Goal: Download file/media

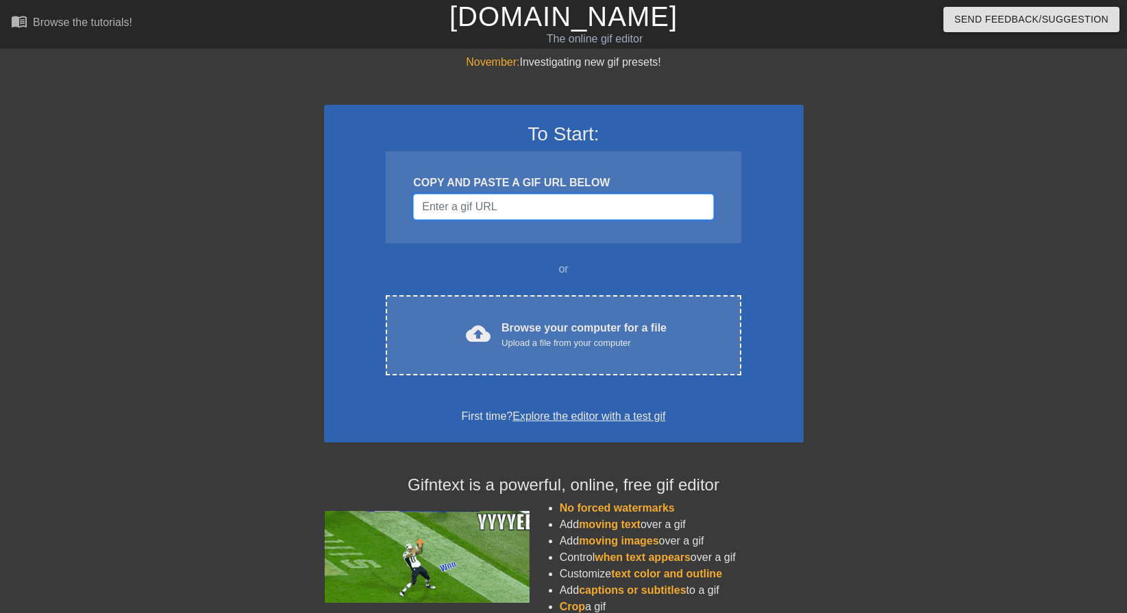
click at [497, 205] on input "Username" at bounding box center [563, 207] width 300 height 26
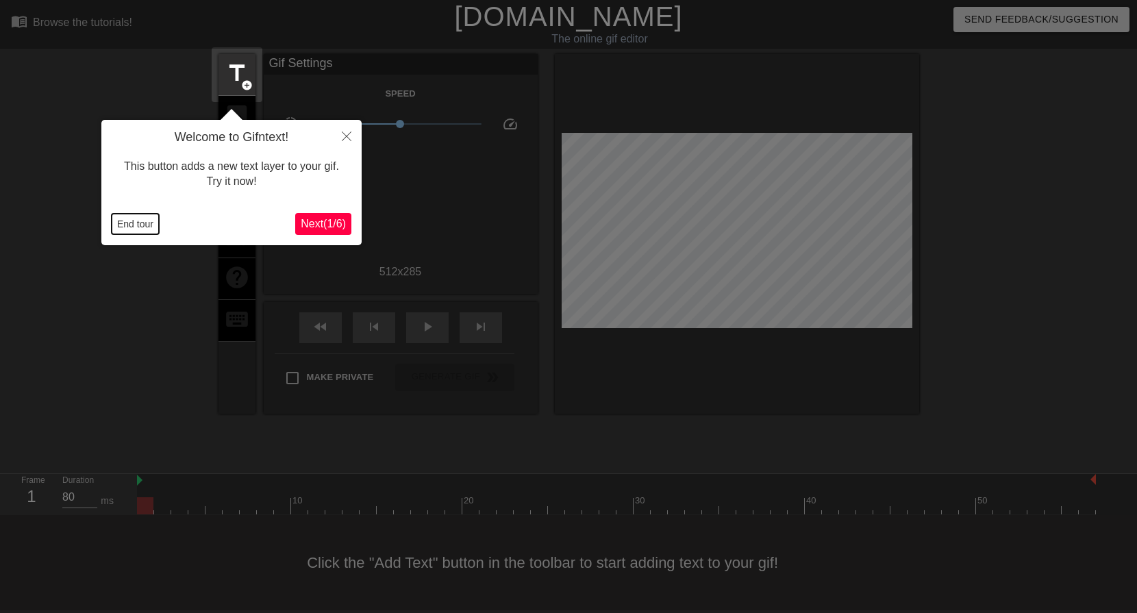
click at [139, 230] on button "End tour" at bounding box center [135, 224] width 47 height 21
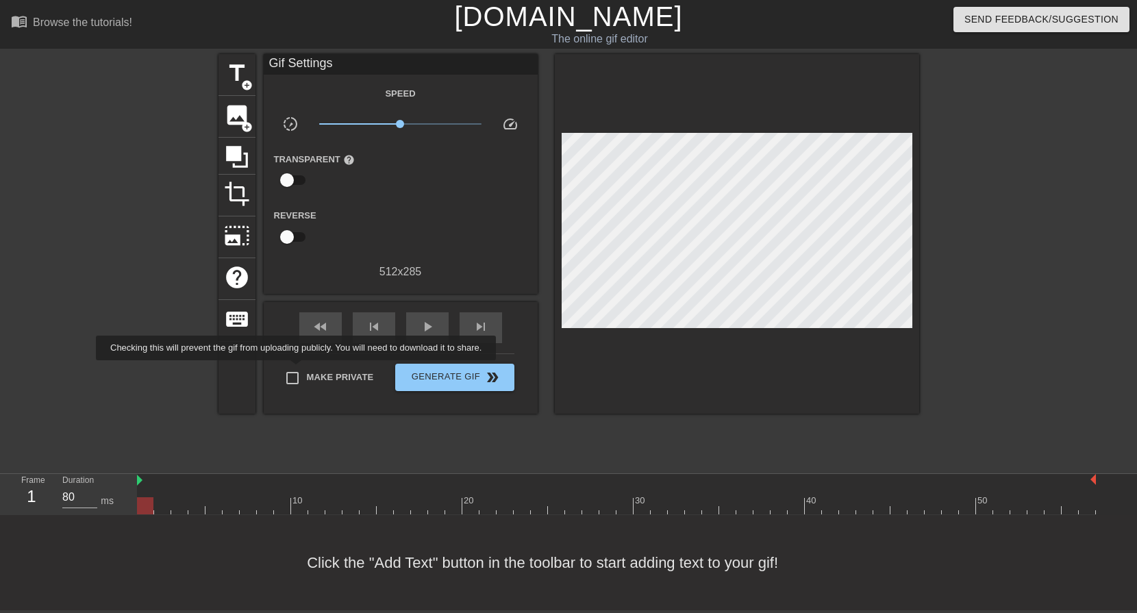
click at [295, 371] on input "Make Private" at bounding box center [292, 378] width 29 height 29
checkbox input "true"
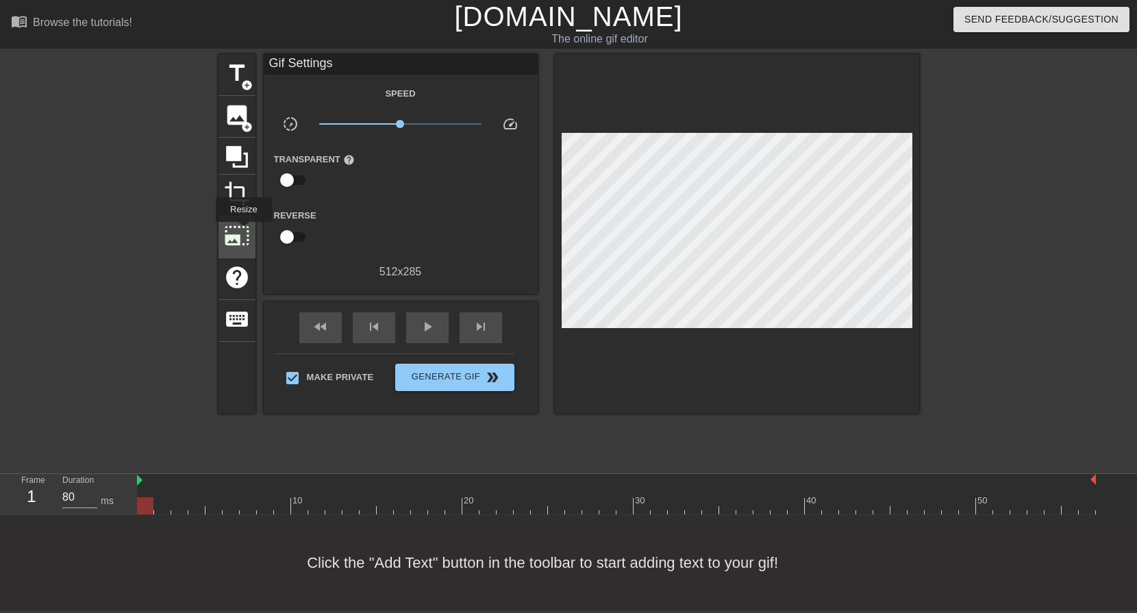
click at [243, 232] on span "photo_size_select_large" at bounding box center [237, 236] width 26 height 26
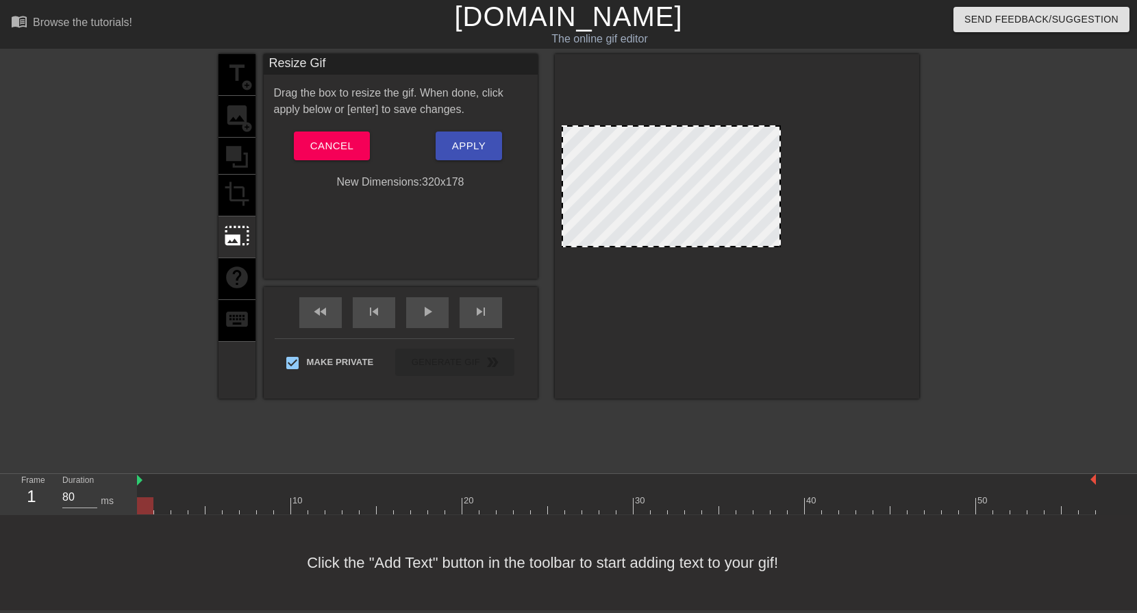
drag, startPoint x: 906, startPoint y: 320, endPoint x: 761, endPoint y: 247, distance: 163.3
click at [671, 127] on span at bounding box center [671, 127] width 0 height 0
click at [438, 147] on button "Apply" at bounding box center [469, 146] width 66 height 29
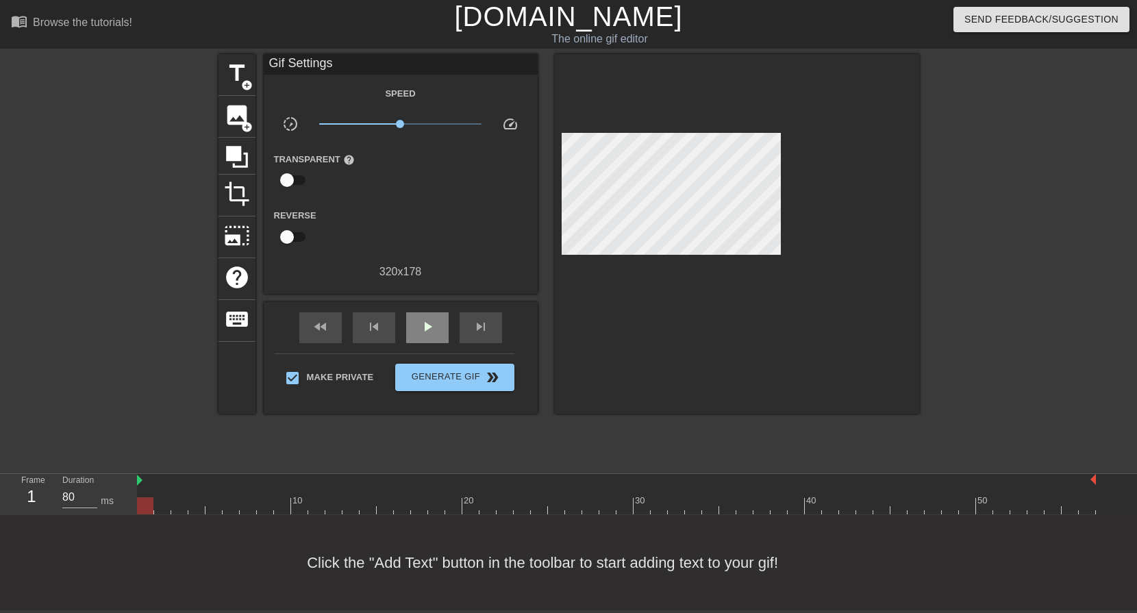
click at [435, 327] on span "play_arrow" at bounding box center [427, 327] width 16 height 16
type input "60"
click at [435, 320] on span "pause" at bounding box center [427, 327] width 16 height 16
click at [234, 79] on span "title" at bounding box center [237, 73] width 26 height 26
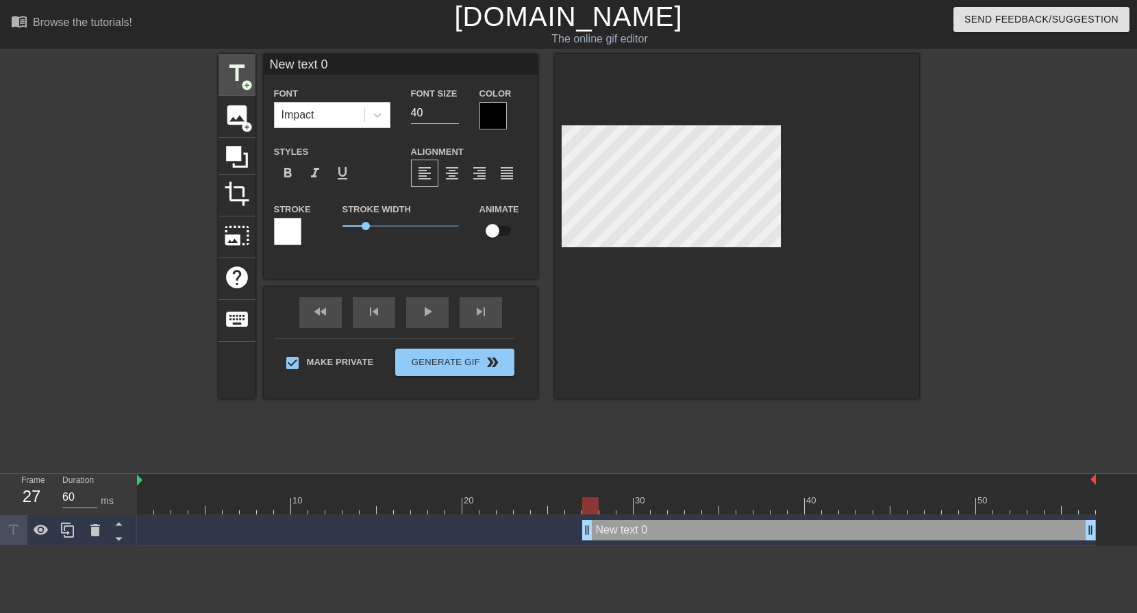
drag, startPoint x: 354, startPoint y: 60, endPoint x: 235, endPoint y: 60, distance: 119.2
click at [236, 60] on div "title add_circle image add_circle crop photo_size_select_large help keyboard Ne…" at bounding box center [569, 226] width 701 height 345
click at [233, 60] on span "title" at bounding box center [237, 73] width 26 height 26
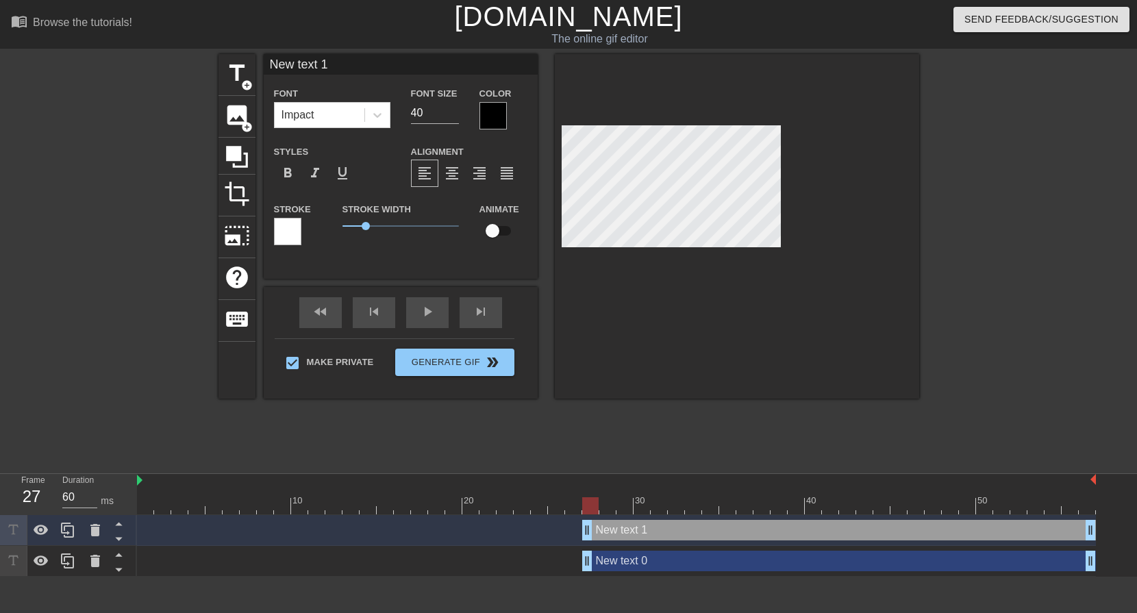
drag, startPoint x: 343, startPoint y: 62, endPoint x: 262, endPoint y: 61, distance: 81.5
click at [262, 61] on div "title add_circle image add_circle crop photo_size_select_large help keyboard Ne…" at bounding box center [569, 226] width 701 height 345
paste input "hope you have fun playing"
type input "hope you have fun playing AbioticFactor"
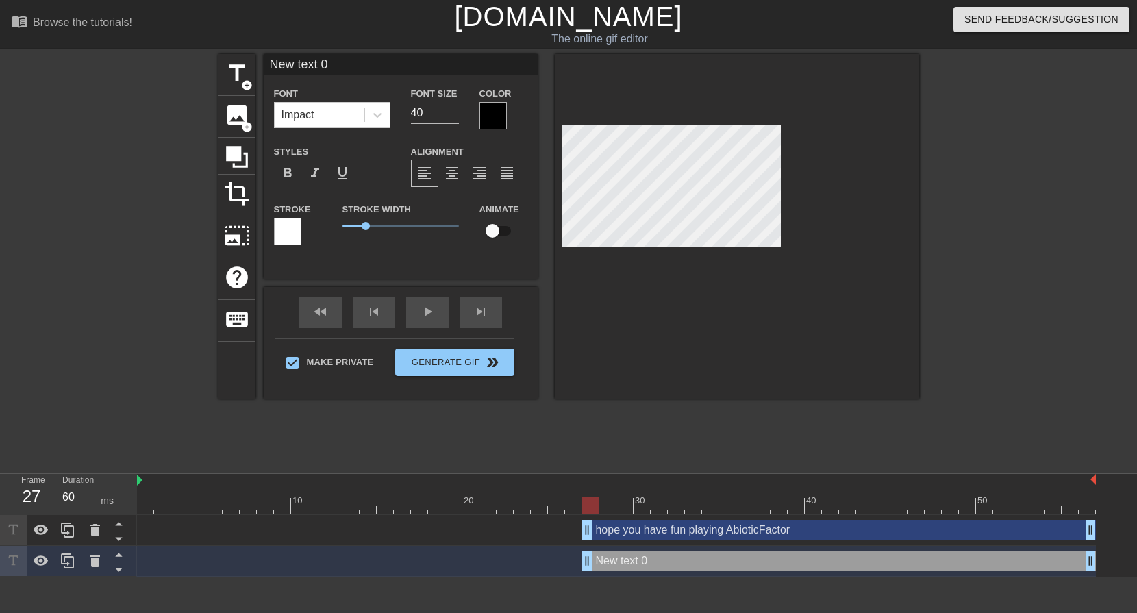
drag, startPoint x: 351, startPoint y: 69, endPoint x: 271, endPoint y: 64, distance: 80.3
click at [271, 64] on input "New text 0" at bounding box center [401, 64] width 274 height 21
drag, startPoint x: 324, startPoint y: 70, endPoint x: 238, endPoint y: 70, distance: 86.3
click at [238, 70] on div "title add_circle image add_circle crop photo_size_select_large help keyboard Th…" at bounding box center [569, 226] width 701 height 345
click at [222, 77] on div "title add_circle" at bounding box center [237, 75] width 37 height 42
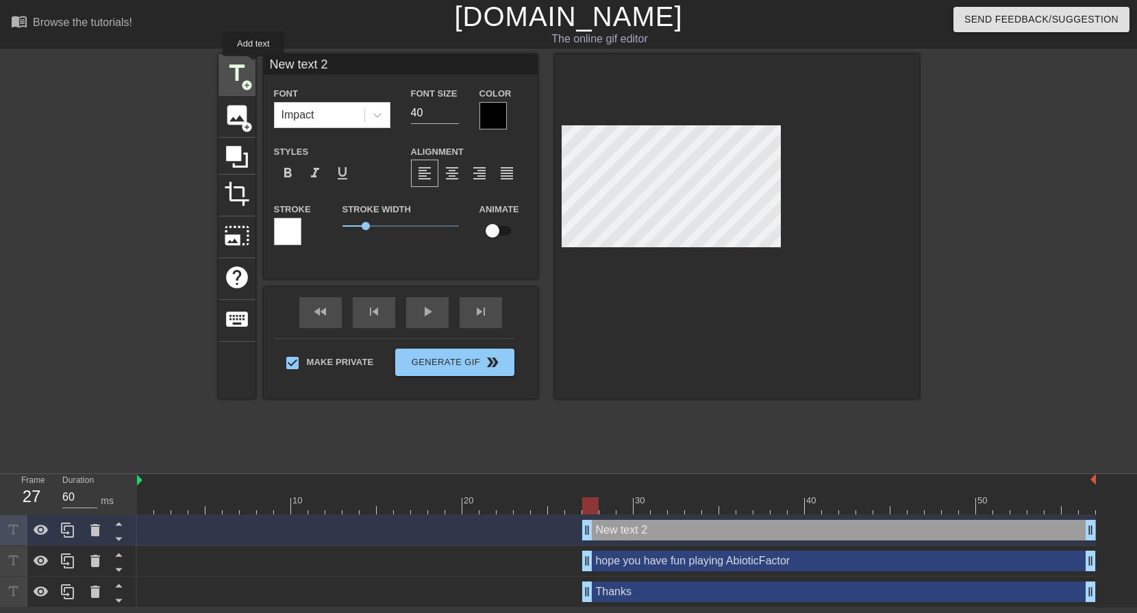
drag, startPoint x: 339, startPoint y: 65, endPoint x: 254, endPoint y: 66, distance: 85.6
click at [254, 66] on div "title add_circle image add_circle crop photo_size_select_large help keyboard Ne…" at bounding box center [569, 226] width 701 height 345
paste input "term1nu5"
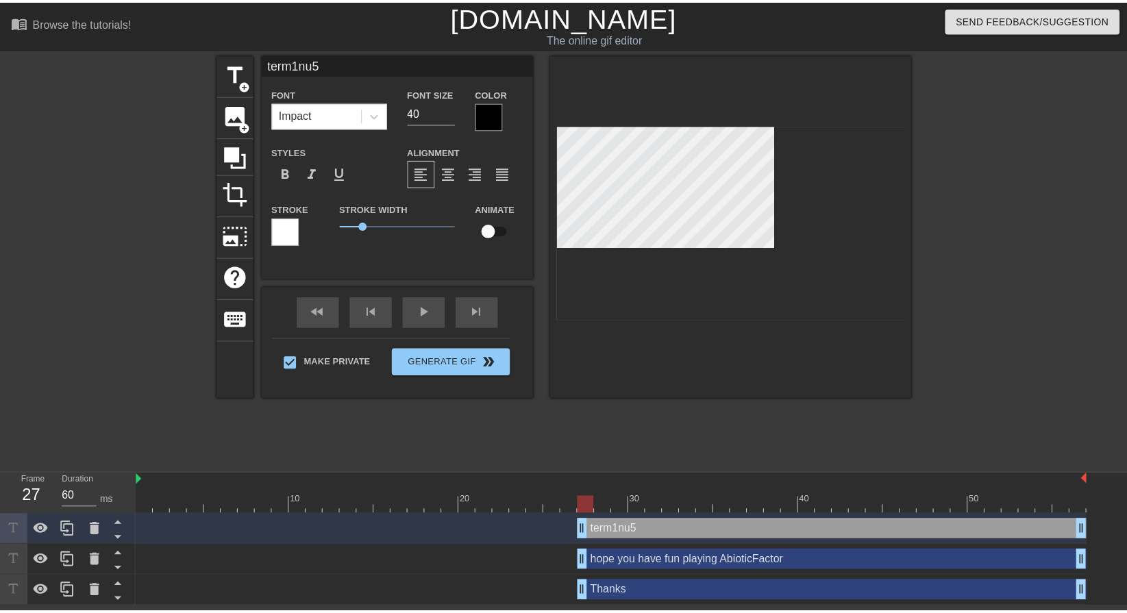
scroll to position [2, 1]
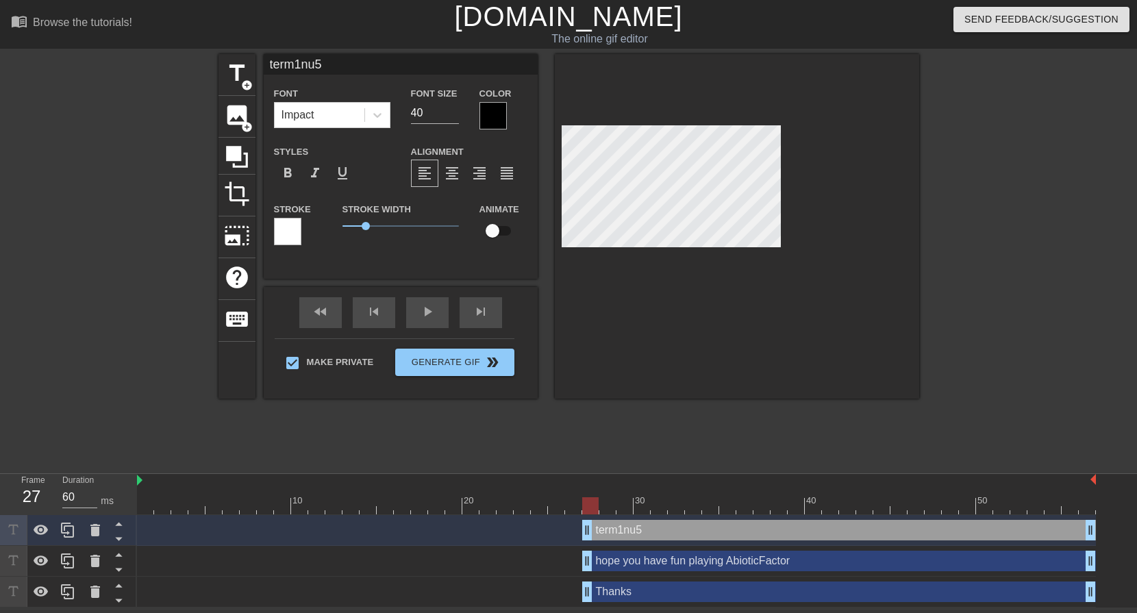
type input "hope you have fun playing AbioticFactor"
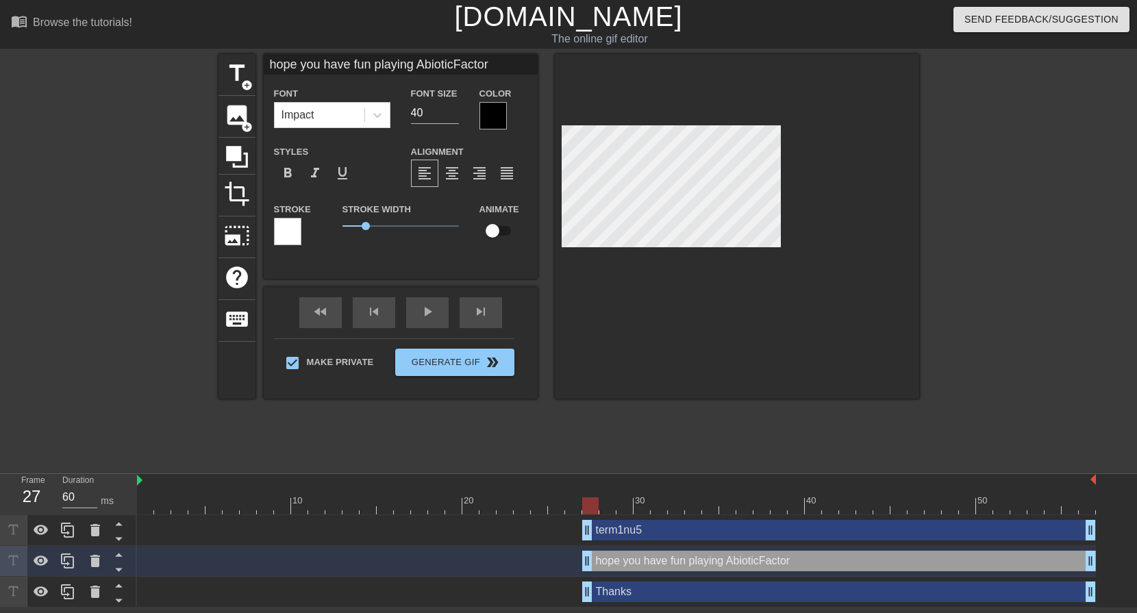
click at [1067, 240] on div at bounding box center [1039, 259] width 206 height 411
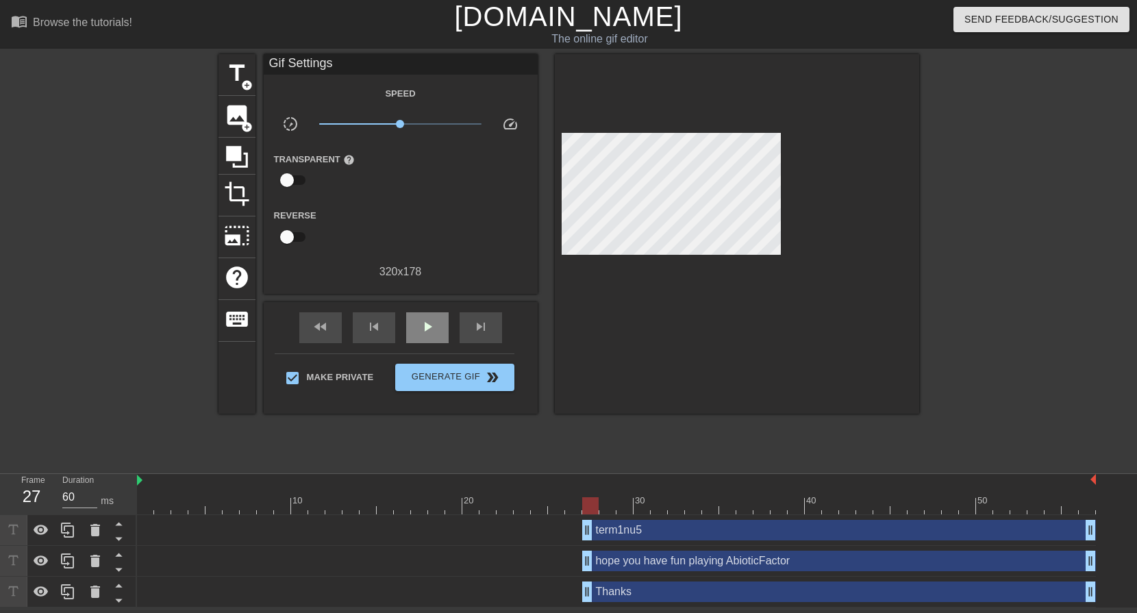
click at [440, 319] on div "play_arrow" at bounding box center [427, 327] width 42 height 31
click at [436, 316] on div "pause" at bounding box center [427, 327] width 42 height 31
click at [309, 501] on div at bounding box center [616, 505] width 959 height 17
click at [275, 505] on div at bounding box center [616, 505] width 959 height 17
click at [155, 494] on div at bounding box center [162, 496] width 17 height 17
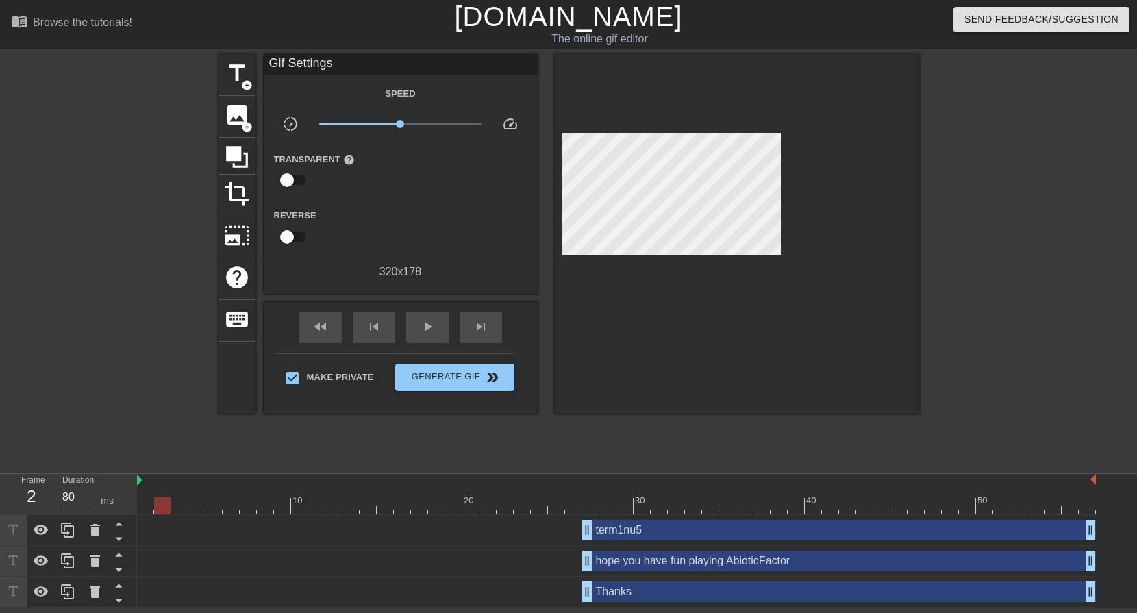
click at [212, 497] on div at bounding box center [214, 496] width 17 height 17
drag, startPoint x: 258, startPoint y: 495, endPoint x: 269, endPoint y: 495, distance: 11.0
click at [259, 495] on div at bounding box center [259, 501] width 3 height 14
click at [297, 497] on div "10" at bounding box center [299, 501] width 12 height 14
click at [322, 500] on div at bounding box center [616, 505] width 959 height 17
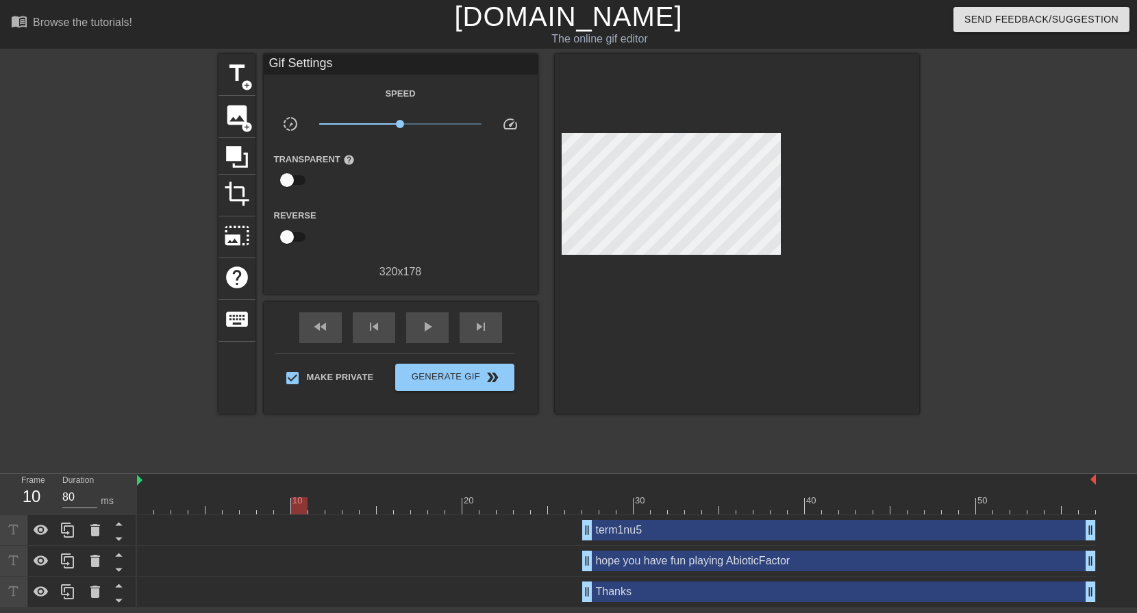
click at [297, 494] on div "10" at bounding box center [299, 501] width 12 height 14
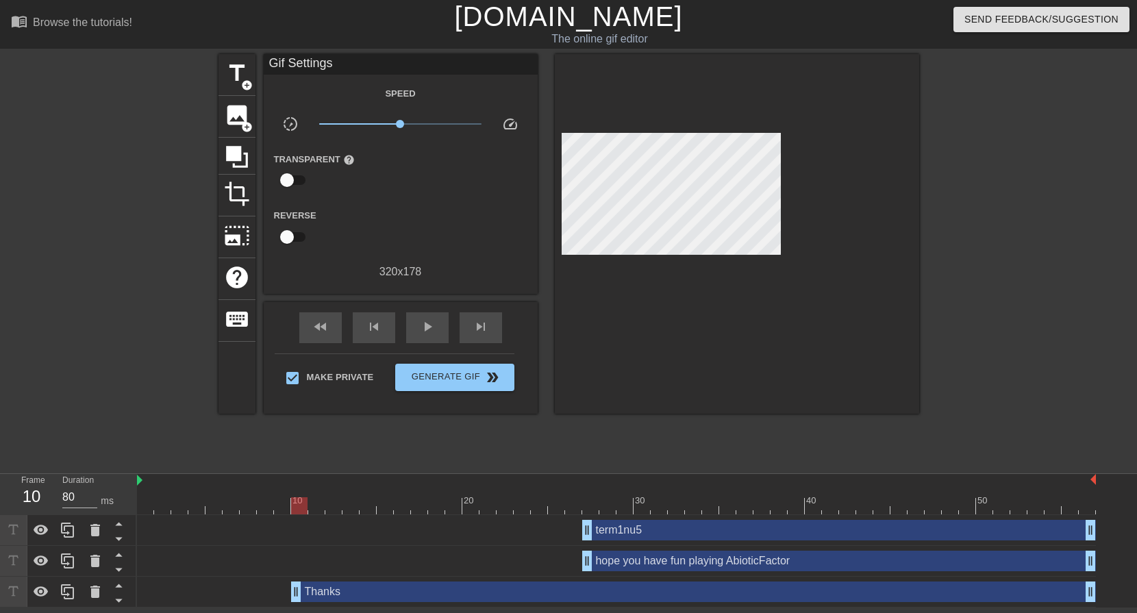
drag, startPoint x: 591, startPoint y: 594, endPoint x: 295, endPoint y: 583, distance: 296.2
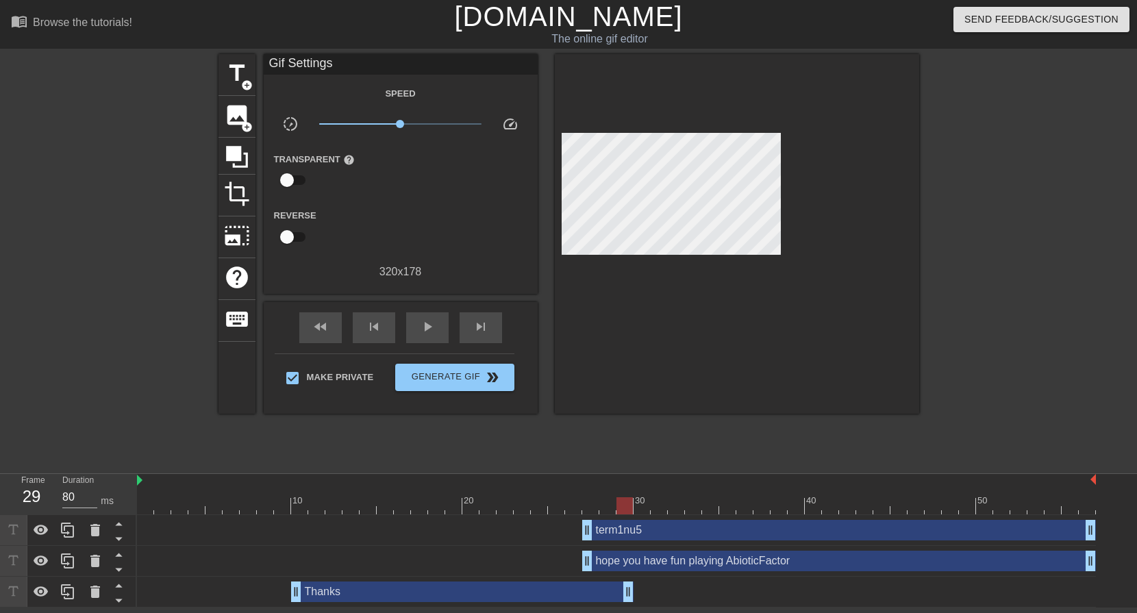
drag, startPoint x: 1087, startPoint y: 587, endPoint x: 628, endPoint y: 589, distance: 459.0
drag, startPoint x: 589, startPoint y: 529, endPoint x: 469, endPoint y: 527, distance: 120.6
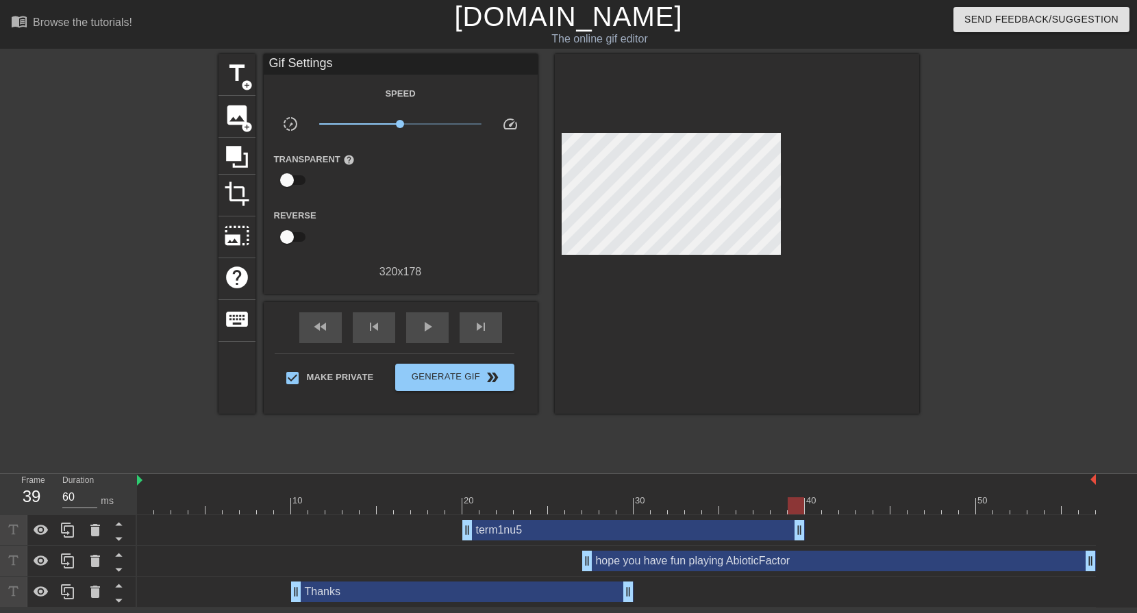
drag, startPoint x: 1091, startPoint y: 538, endPoint x: 802, endPoint y: 523, distance: 288.8
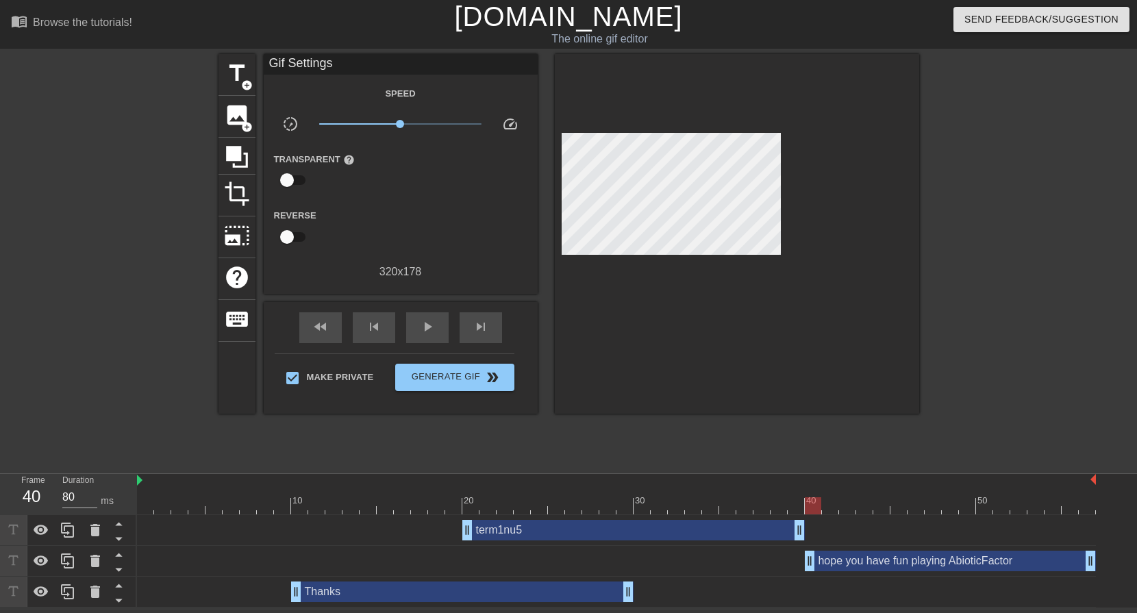
drag, startPoint x: 586, startPoint y: 563, endPoint x: 808, endPoint y: 569, distance: 222.8
drag, startPoint x: 808, startPoint y: 569, endPoint x: 721, endPoint y: 570, distance: 87.7
drag, startPoint x: 467, startPoint y: 535, endPoint x: 449, endPoint y: 535, distance: 17.8
drag, startPoint x: 803, startPoint y: 530, endPoint x: 743, endPoint y: 534, distance: 59.7
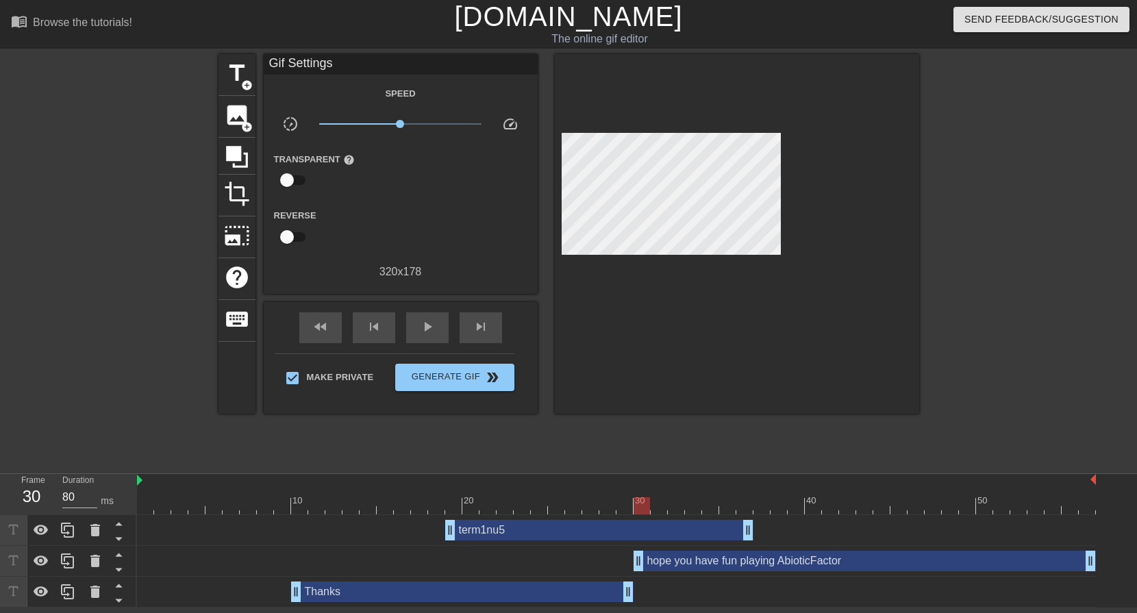
drag, startPoint x: 726, startPoint y: 563, endPoint x: 645, endPoint y: 564, distance: 80.2
drag, startPoint x: 642, startPoint y: 565, endPoint x: 669, endPoint y: 567, distance: 26.8
drag, startPoint x: 750, startPoint y: 530, endPoint x: 804, endPoint y: 532, distance: 54.1
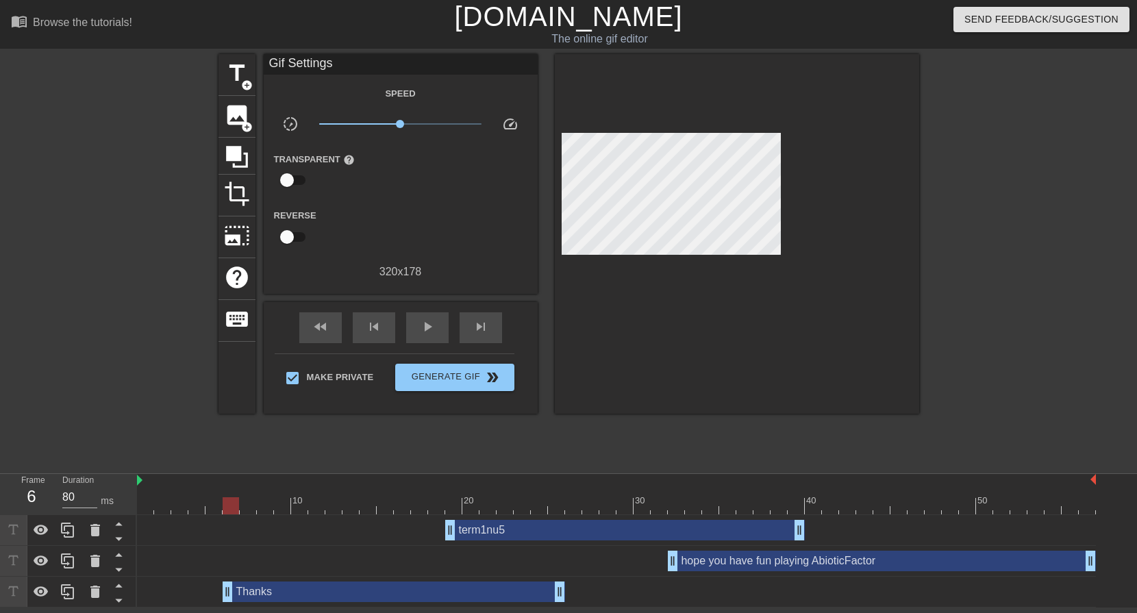
drag, startPoint x: 418, startPoint y: 598, endPoint x: 347, endPoint y: 596, distance: 70.6
click at [347, 596] on div "Thanks drag_handle drag_handle" at bounding box center [394, 592] width 343 height 21
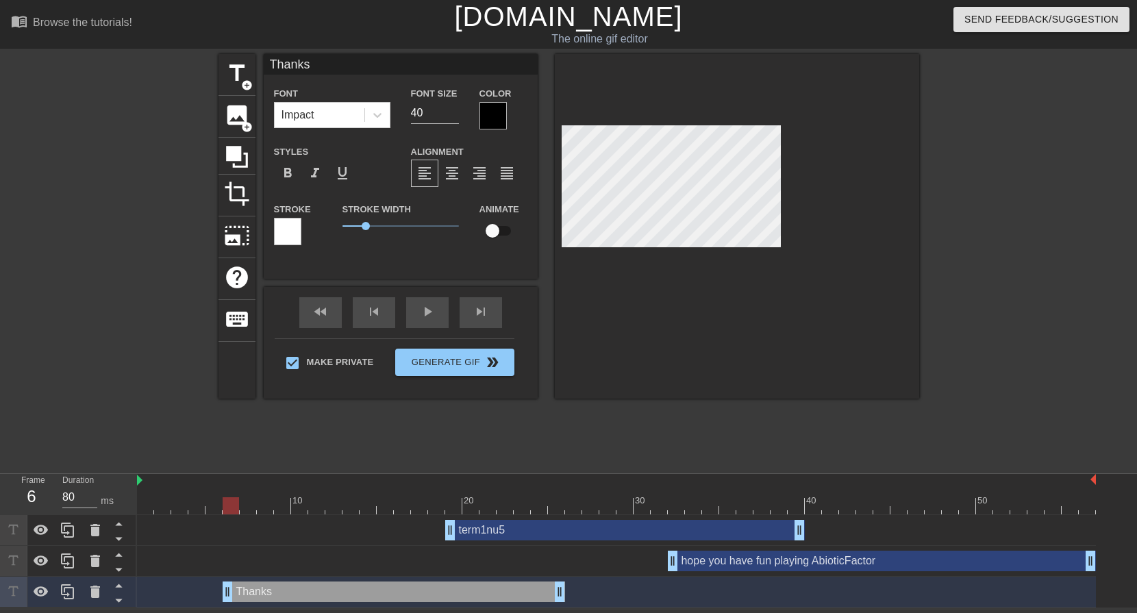
click at [406, 554] on div "hope you have fun playing AbioticFactor drag_handle drag_handle" at bounding box center [616, 561] width 959 height 21
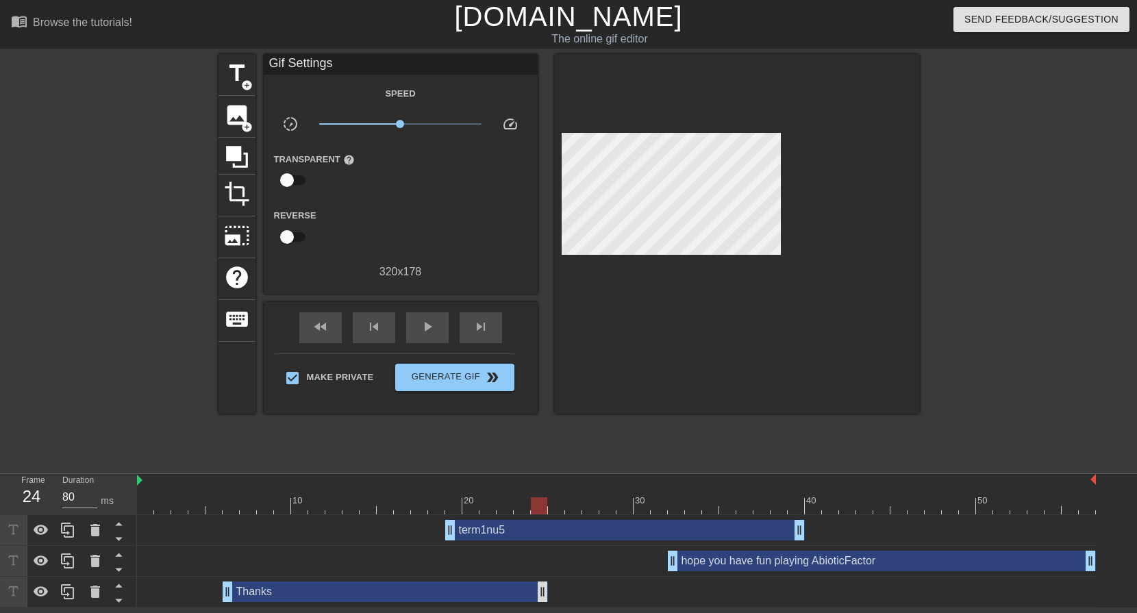
drag, startPoint x: 560, startPoint y: 589, endPoint x: 547, endPoint y: 590, distance: 13.7
drag, startPoint x: 451, startPoint y: 528, endPoint x: 402, endPoint y: 528, distance: 48.6
drag, startPoint x: 801, startPoint y: 530, endPoint x: 776, endPoint y: 532, distance: 24.7
drag, startPoint x: 675, startPoint y: 567, endPoint x: 643, endPoint y: 566, distance: 32.2
click at [151, 500] on div at bounding box center [616, 505] width 959 height 17
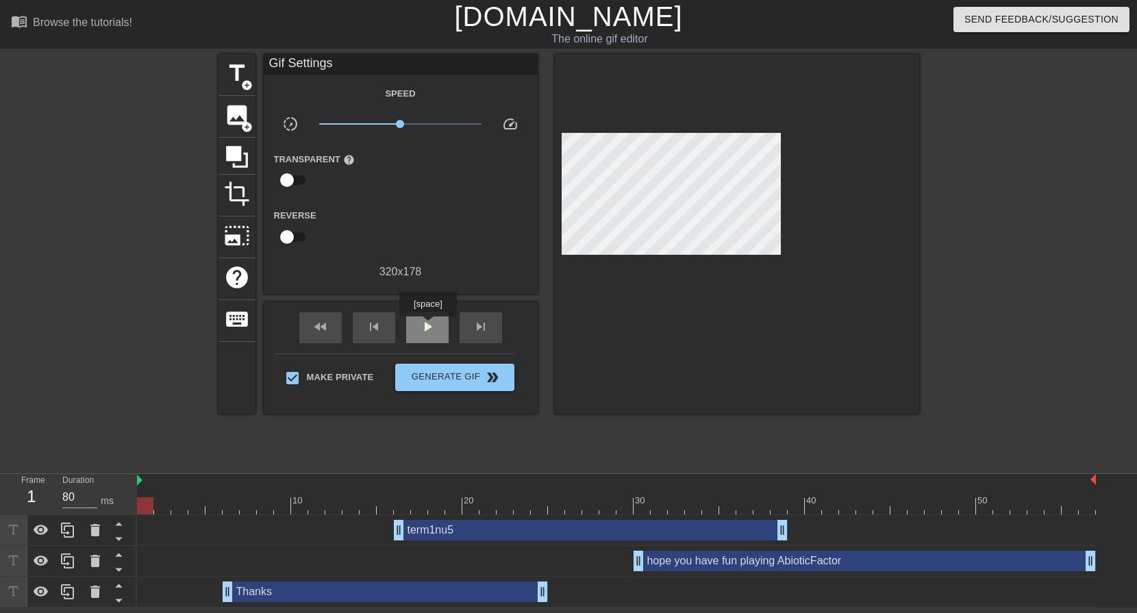
click at [426, 325] on span "play_arrow" at bounding box center [427, 327] width 16 height 16
type input "80"
click at [426, 324] on span "pause" at bounding box center [427, 327] width 16 height 16
click at [804, 562] on div "hope you have fun playing AbioticFactor drag_handle drag_handle" at bounding box center [865, 561] width 462 height 21
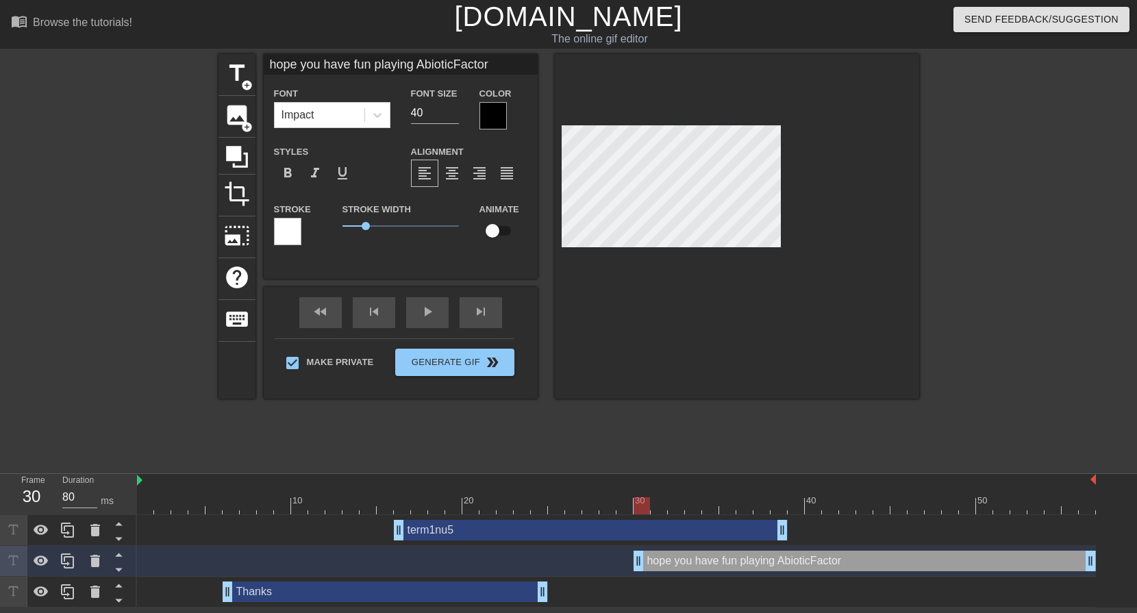
drag, startPoint x: 499, startPoint y: 59, endPoint x: 374, endPoint y: 58, distance: 125.4
click at [374, 58] on input "hope you have fun playing AbioticFactor" at bounding box center [401, 64] width 274 height 21
click at [242, 73] on span "title" at bounding box center [237, 73] width 26 height 26
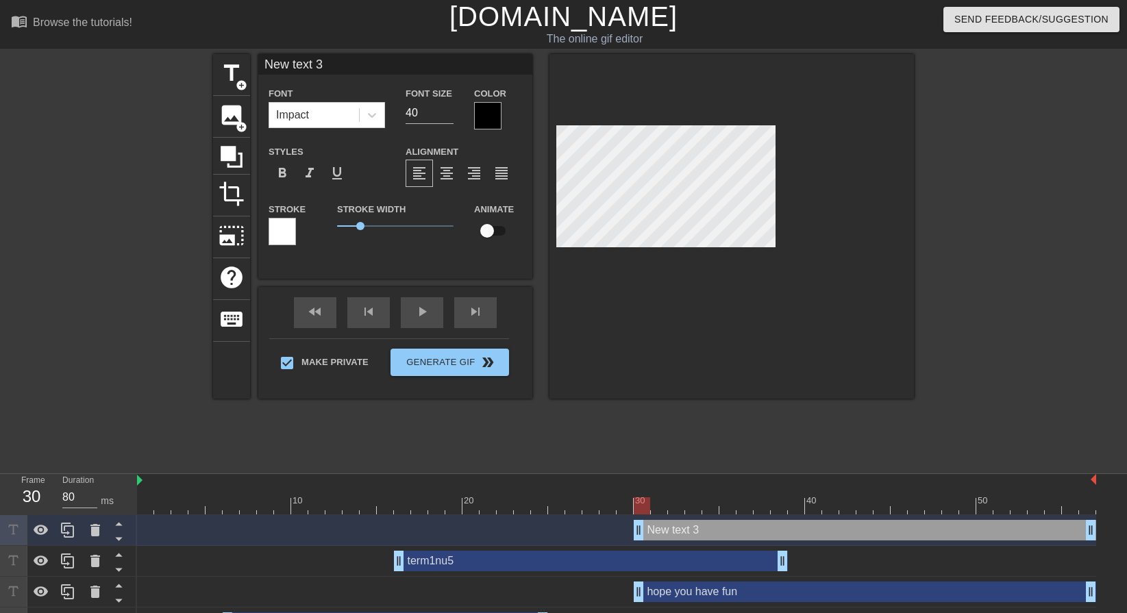
drag, startPoint x: 343, startPoint y: 68, endPoint x: 267, endPoint y: 71, distance: 76.1
click at [267, 71] on input "New text 3" at bounding box center [395, 64] width 274 height 21
paste input "playing AbioticFactor"
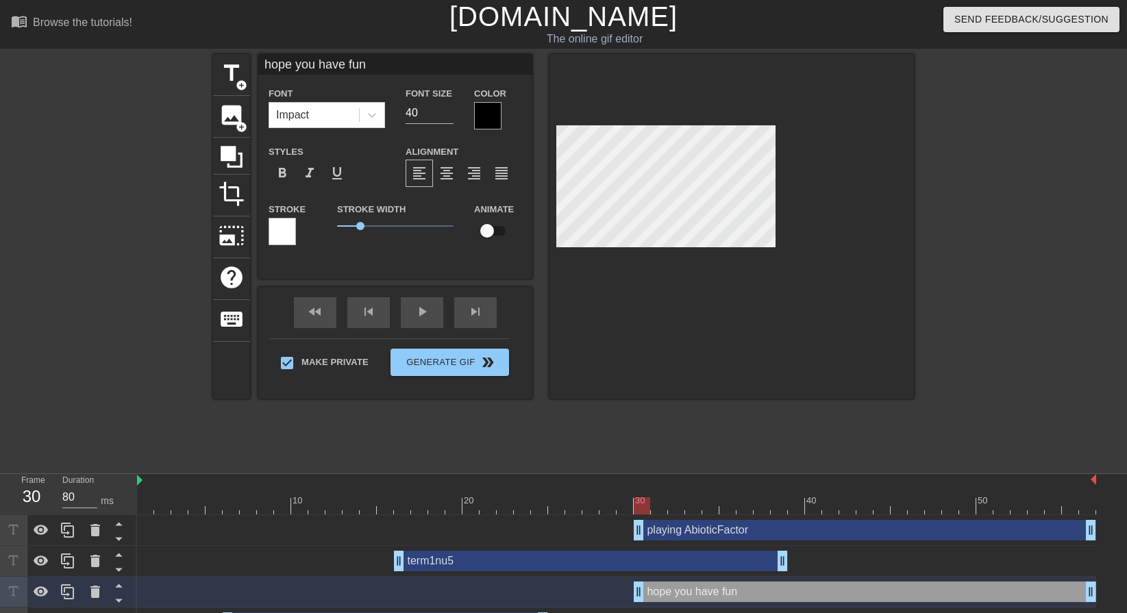
type input "playing AbioticFactor"
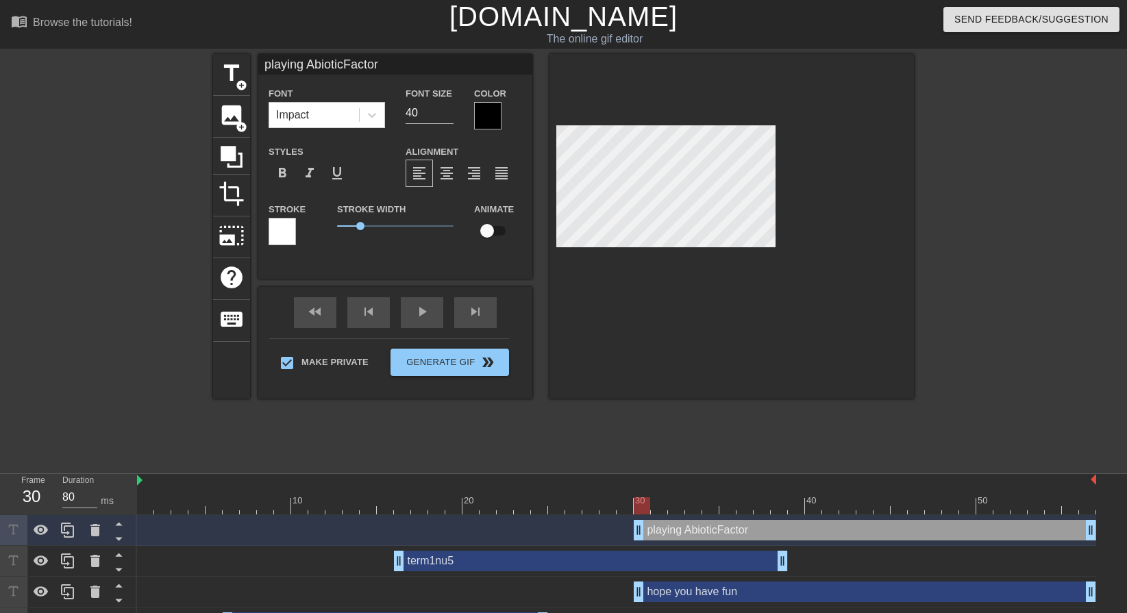
scroll to position [28, 0]
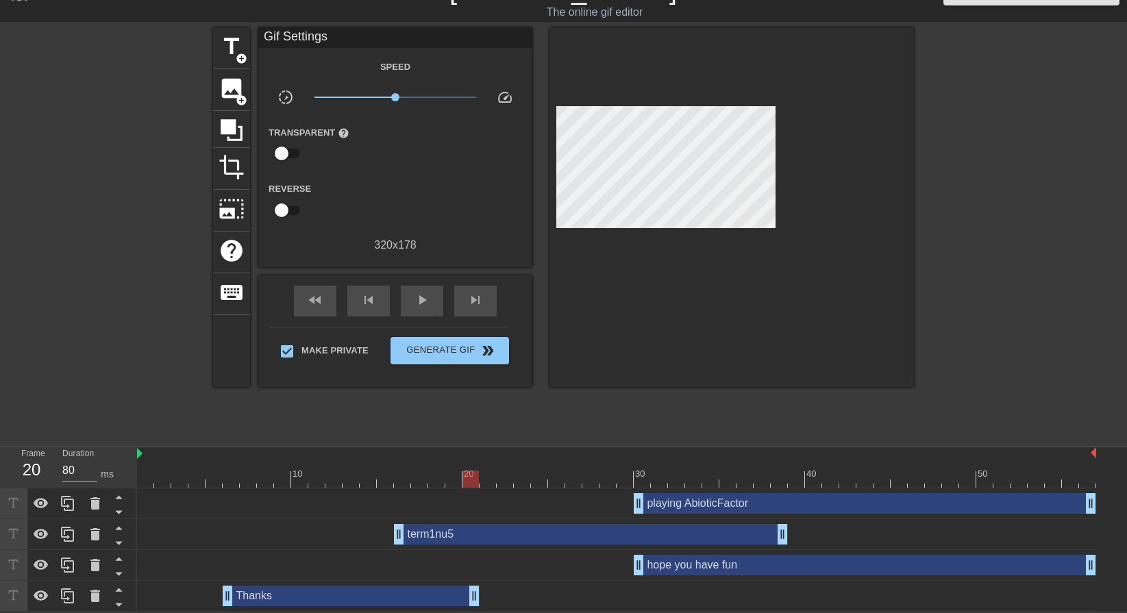
drag, startPoint x: 545, startPoint y: 602, endPoint x: 474, endPoint y: 600, distance: 70.6
drag, startPoint x: 476, startPoint y: 534, endPoint x: 438, endPoint y: 532, distance: 38.4
click at [438, 532] on div "term1nu5 drag_handle drag_handle" at bounding box center [557, 534] width 394 height 21
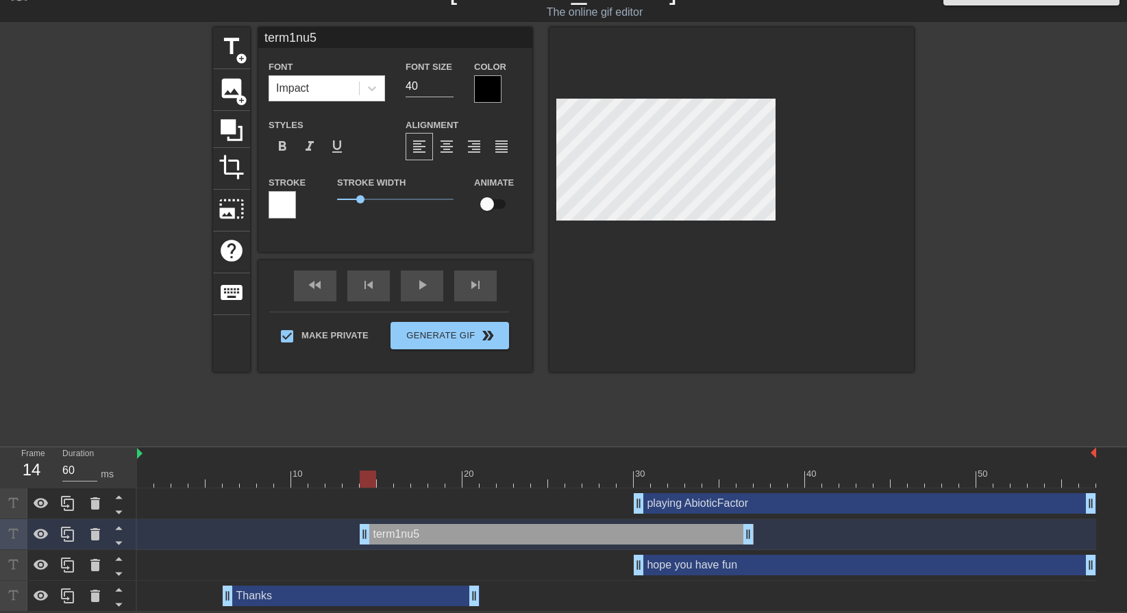
type input "80"
drag, startPoint x: 346, startPoint y: 595, endPoint x: 303, endPoint y: 591, distance: 43.3
click at [303, 591] on div "Thanks drag_handle drag_handle" at bounding box center [299, 596] width 257 height 21
type input "Thanks"
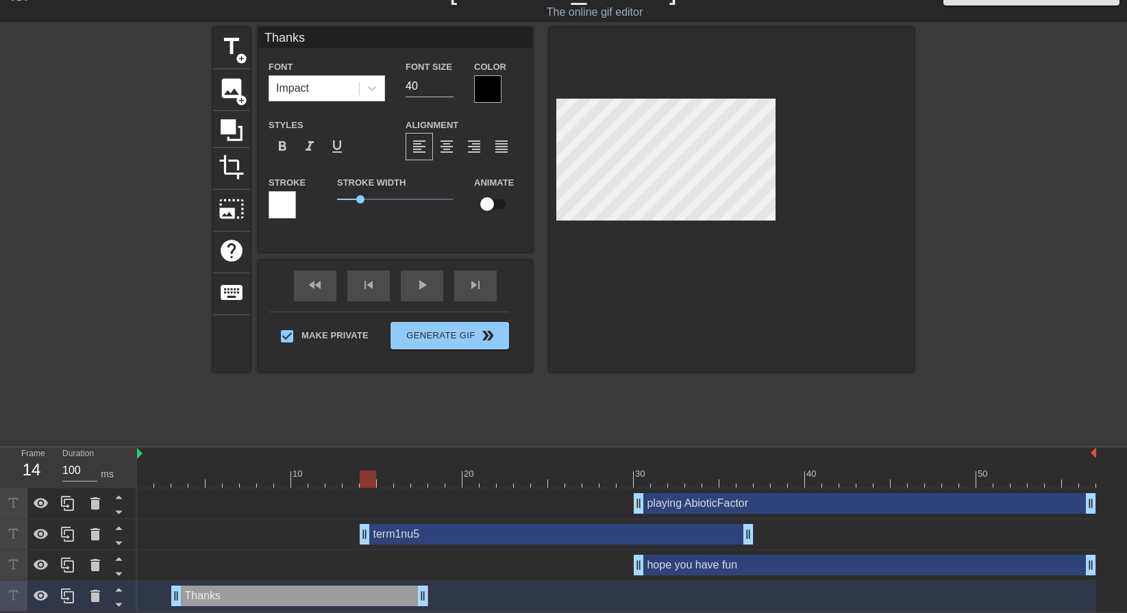
type input "80"
drag, startPoint x: 489, startPoint y: 532, endPoint x: 422, endPoint y: 535, distance: 66.5
click at [422, 535] on div "term1nu5 drag_handle drag_handle" at bounding box center [488, 534] width 394 height 21
type input "term1nu5"
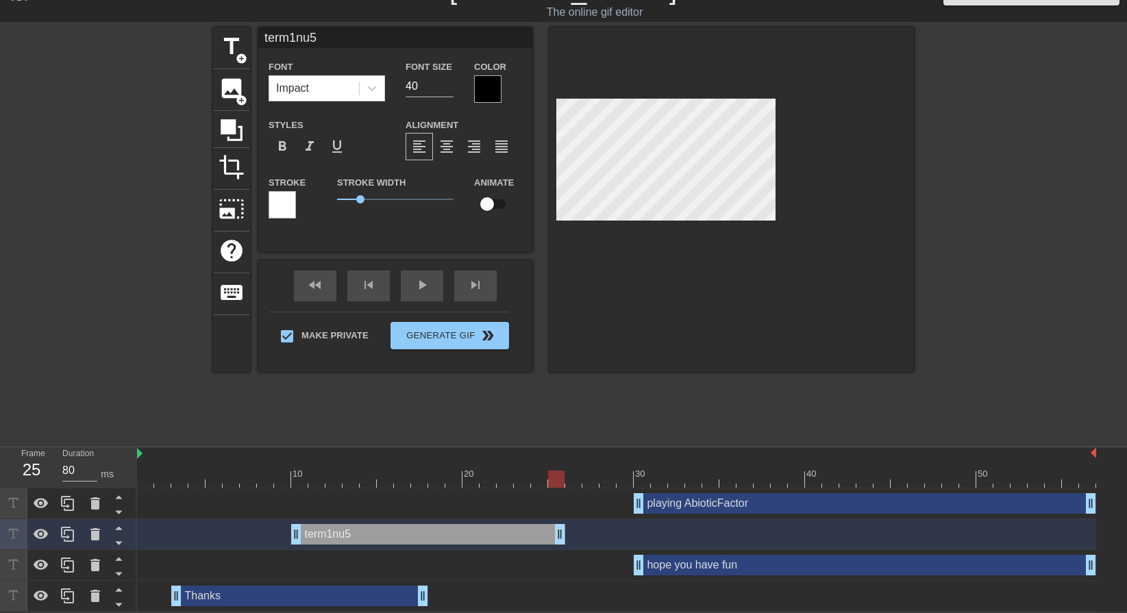
drag, startPoint x: 681, startPoint y: 530, endPoint x: 553, endPoint y: 534, distance: 128.2
type input "80"
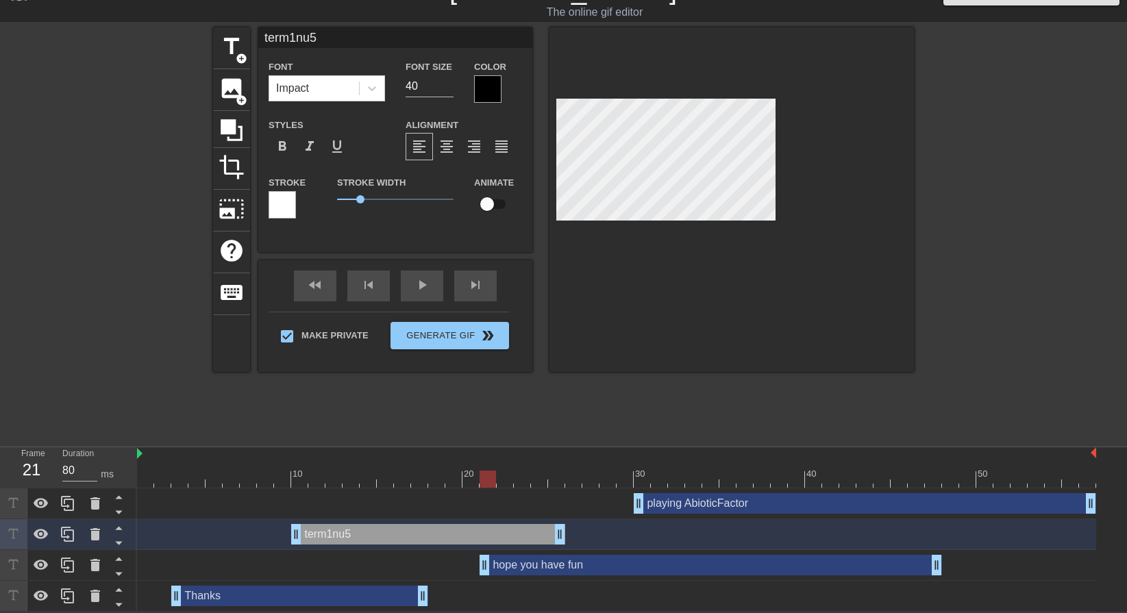
drag, startPoint x: 805, startPoint y: 573, endPoint x: 645, endPoint y: 572, distance: 159.6
click at [645, 572] on div "hope you have fun drag_handle drag_handle" at bounding box center [711, 565] width 462 height 21
type input "hope you have fun"
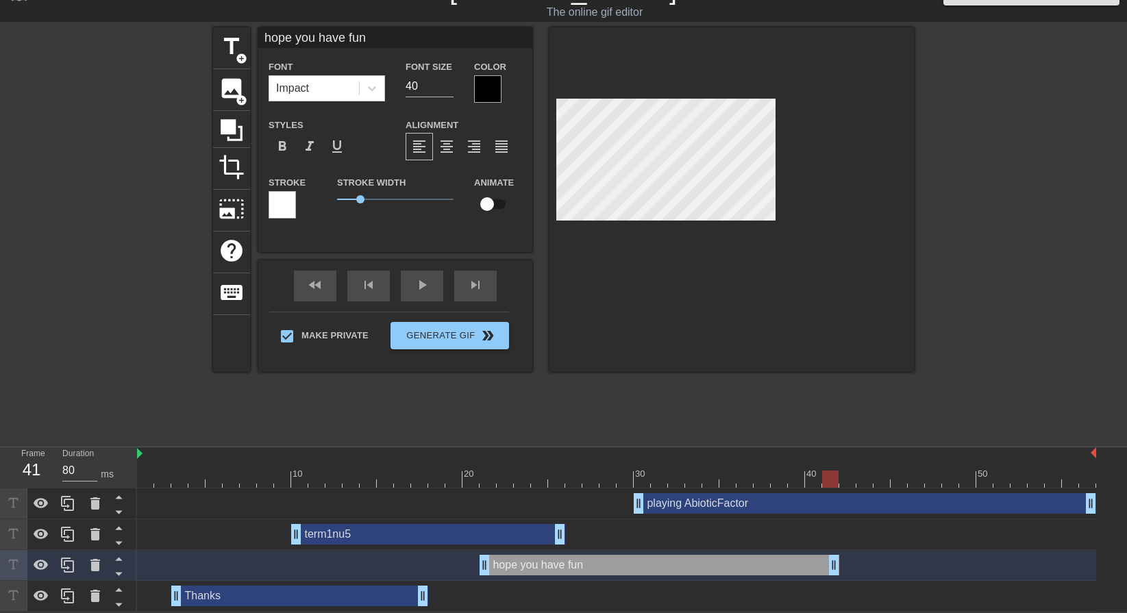
drag, startPoint x: 932, startPoint y: 564, endPoint x: 814, endPoint y: 568, distance: 118.6
drag, startPoint x: 642, startPoint y: 501, endPoint x: 755, endPoint y: 500, distance: 113.1
drag, startPoint x: 815, startPoint y: 565, endPoint x: 861, endPoint y: 565, distance: 45.2
drag, startPoint x: 758, startPoint y: 499, endPoint x: 714, endPoint y: 504, distance: 44.7
click at [717, 504] on div "playing AbioticFactor drag_handle drag_handle" at bounding box center [616, 503] width 959 height 21
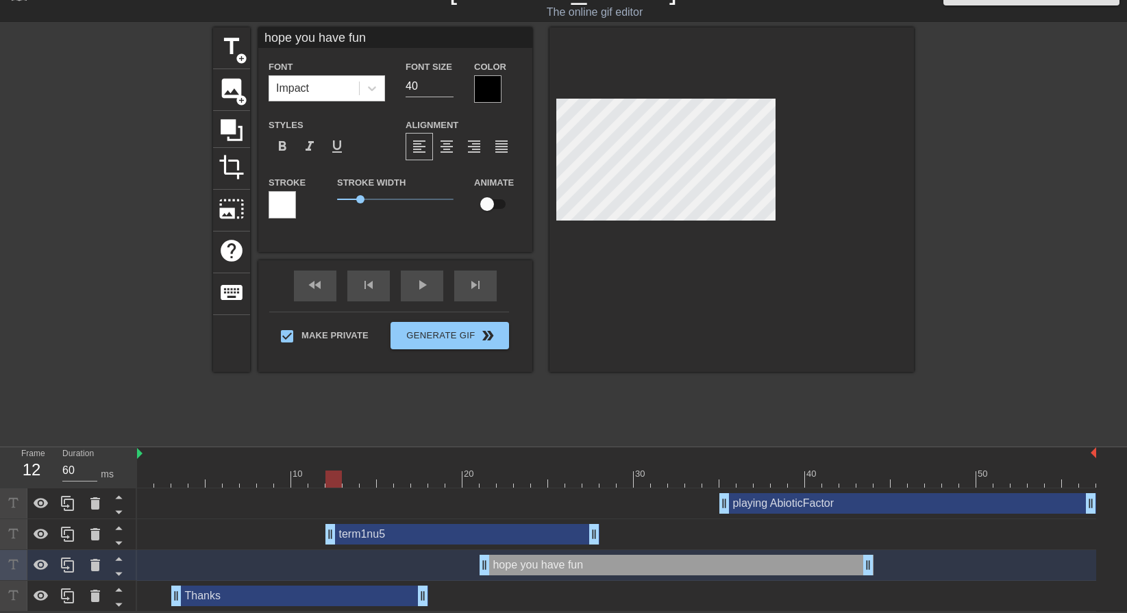
type input "80"
drag, startPoint x: 517, startPoint y: 530, endPoint x: 577, endPoint y: 531, distance: 59.6
click at [577, 531] on div "term1nu5 drag_handle drag_handle" at bounding box center [497, 534] width 274 height 21
type input "term1nu5"
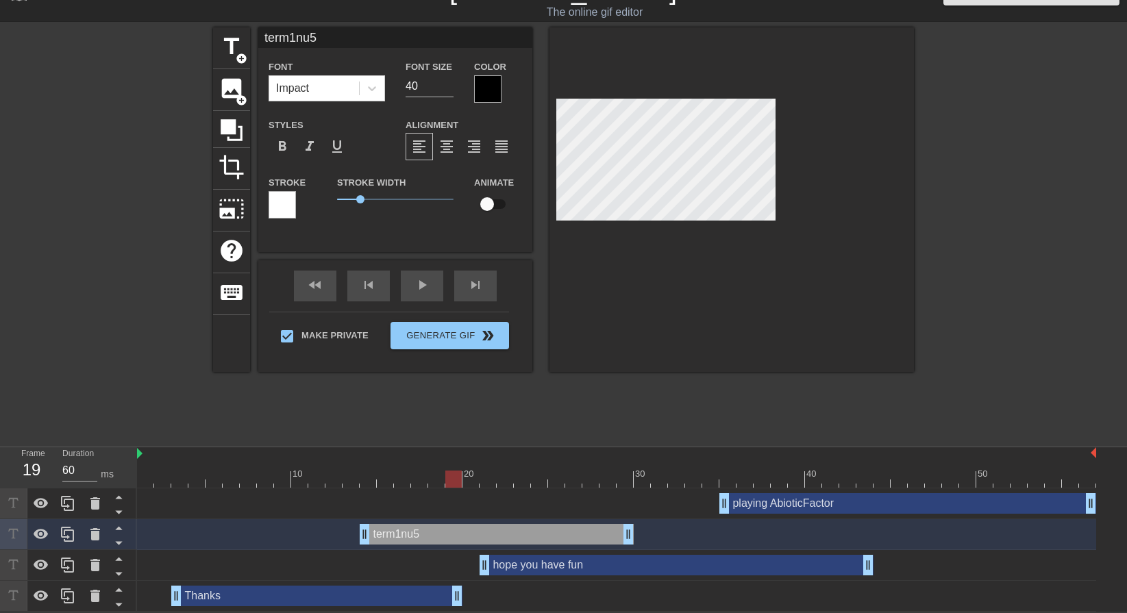
drag, startPoint x: 424, startPoint y: 593, endPoint x: 462, endPoint y: 594, distance: 38.4
click at [462, 594] on div "Thanks drag_handle drag_handle" at bounding box center [616, 596] width 959 height 21
drag, startPoint x: 458, startPoint y: 593, endPoint x: 470, endPoint y: 593, distance: 11.6
click at [136, 468] on div "Frame 20 Duration 80 ms" at bounding box center [68, 467] width 137 height 41
click at [143, 471] on div at bounding box center [616, 479] width 959 height 17
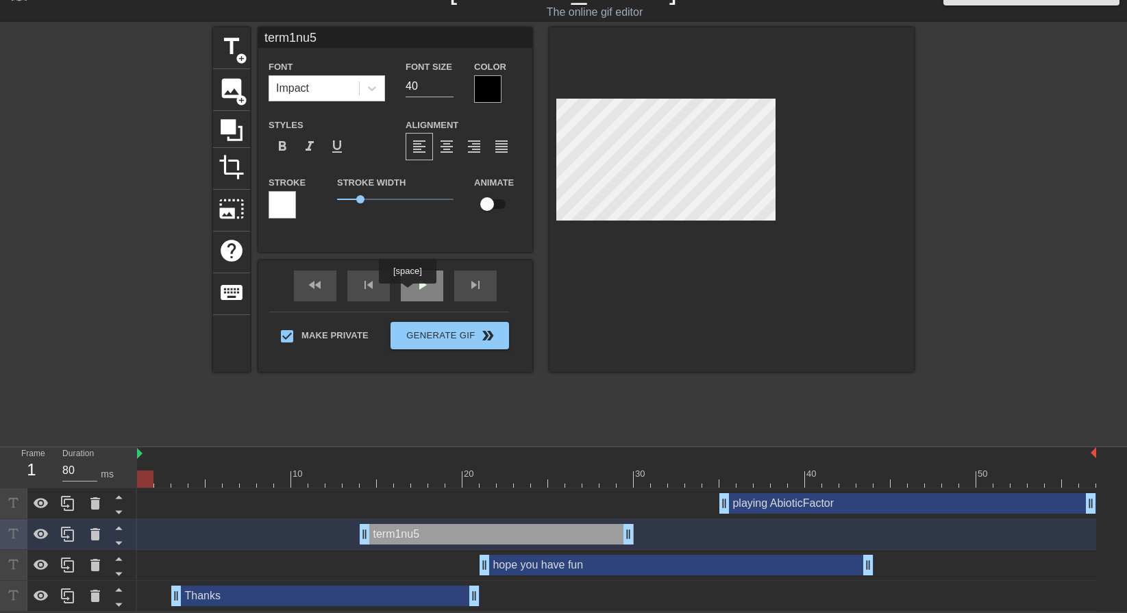
click at [407, 293] on div "play_arrow" at bounding box center [422, 286] width 42 height 31
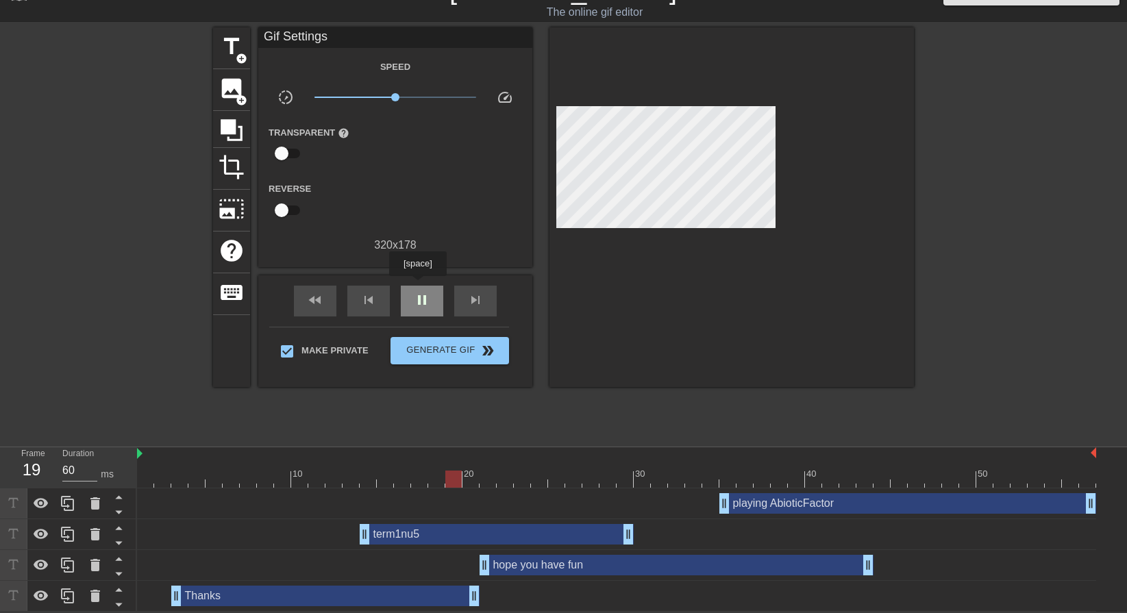
type input "80"
click at [417, 286] on div "pause" at bounding box center [422, 301] width 42 height 31
click at [569, 567] on div "hope you have fun drag_handle drag_handle" at bounding box center [677, 565] width 394 height 21
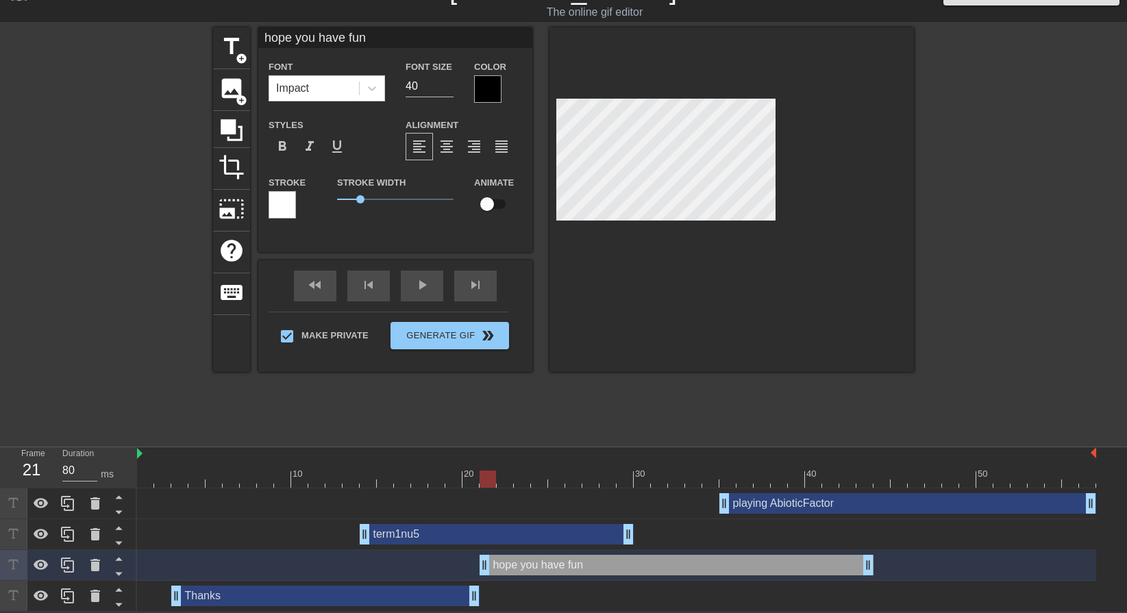
click at [483, 84] on div at bounding box center [487, 88] width 27 height 27
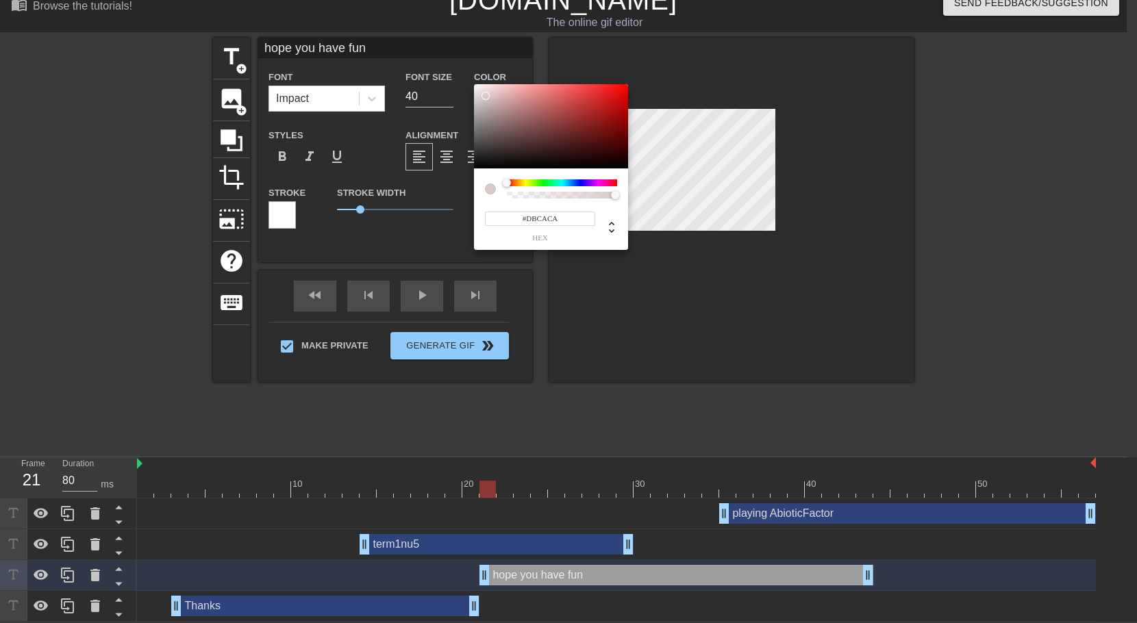
type input "#DBCBCB"
drag, startPoint x: 508, startPoint y: 117, endPoint x: 485, endPoint y: 96, distance: 31.5
click at [485, 96] on div at bounding box center [551, 126] width 154 height 85
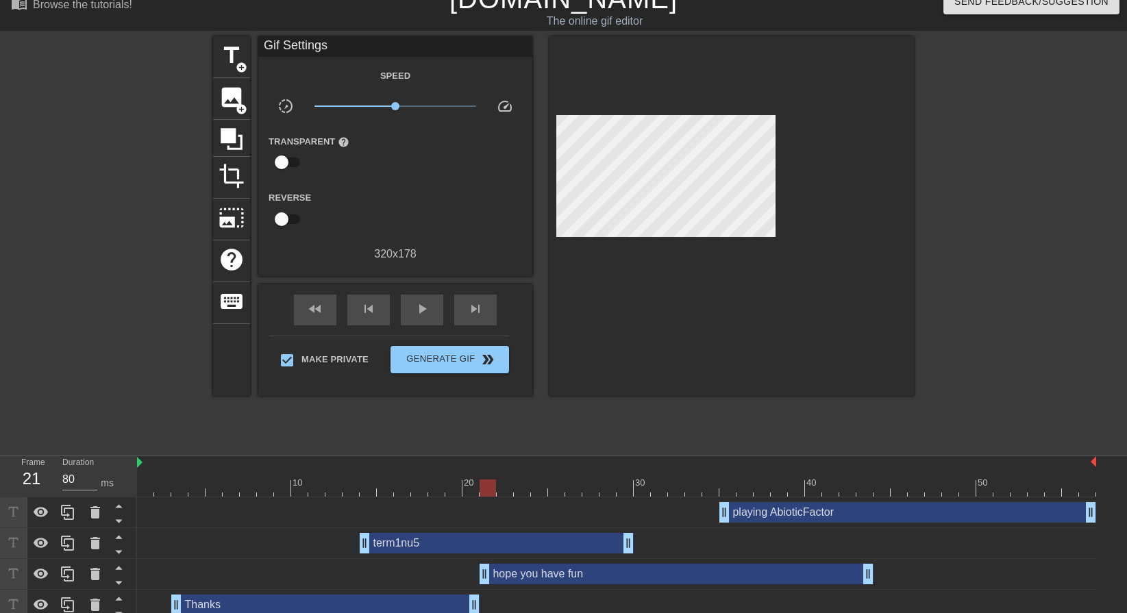
click at [600, 569] on div "hope you have fun drag_handle drag_handle" at bounding box center [677, 574] width 394 height 21
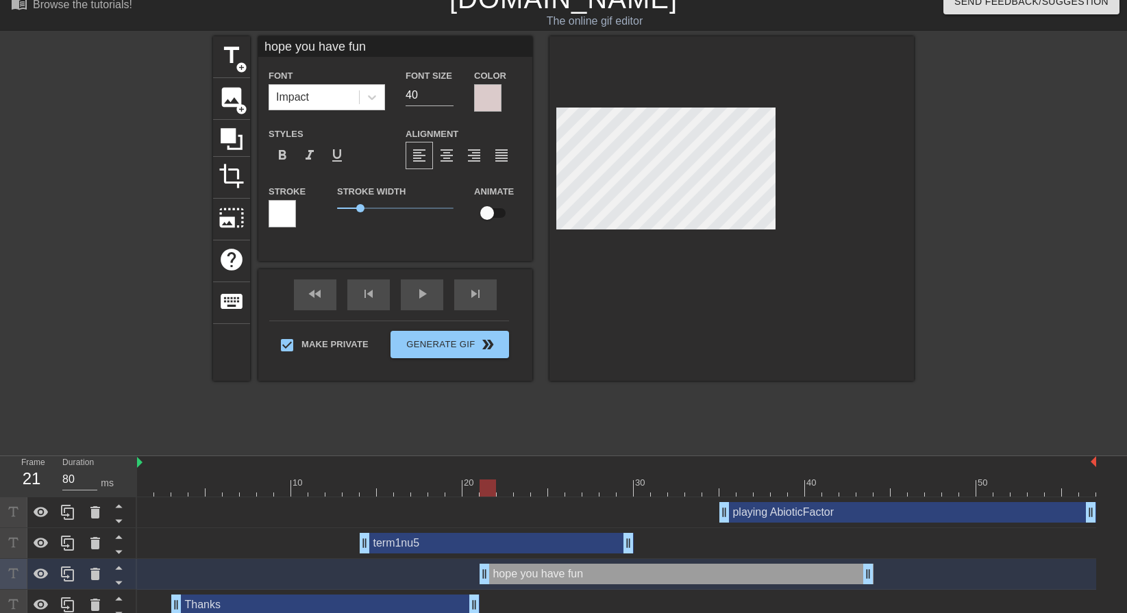
click at [280, 218] on div at bounding box center [282, 213] width 27 height 27
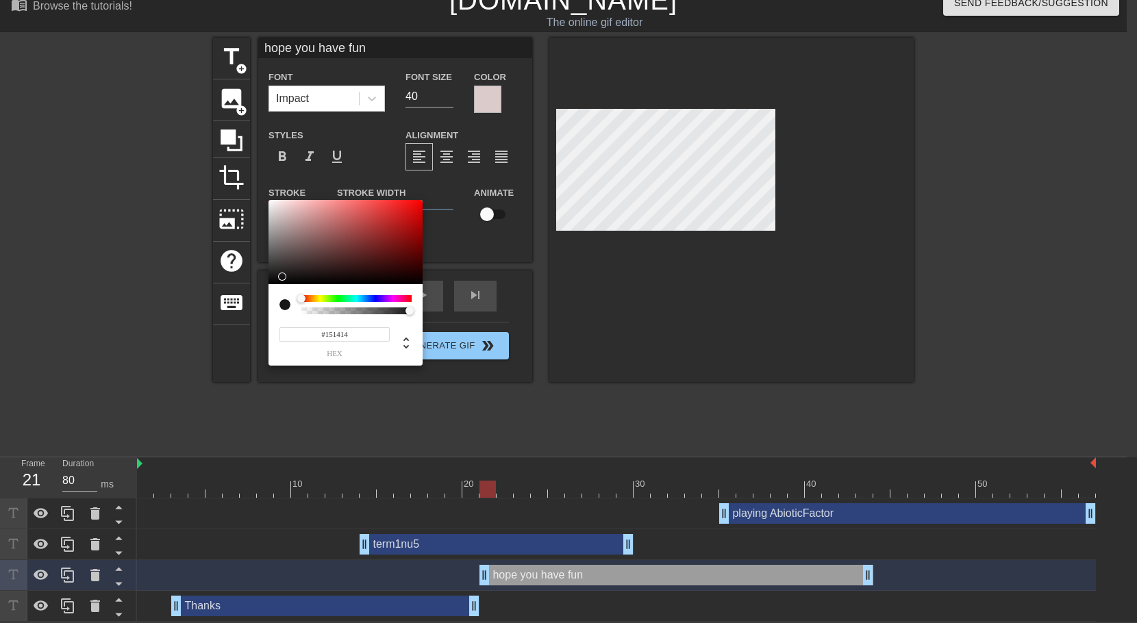
type input "#131212"
drag, startPoint x: 397, startPoint y: 244, endPoint x: 279, endPoint y: 278, distance: 122.7
click at [279, 278] on div at bounding box center [346, 242] width 154 height 85
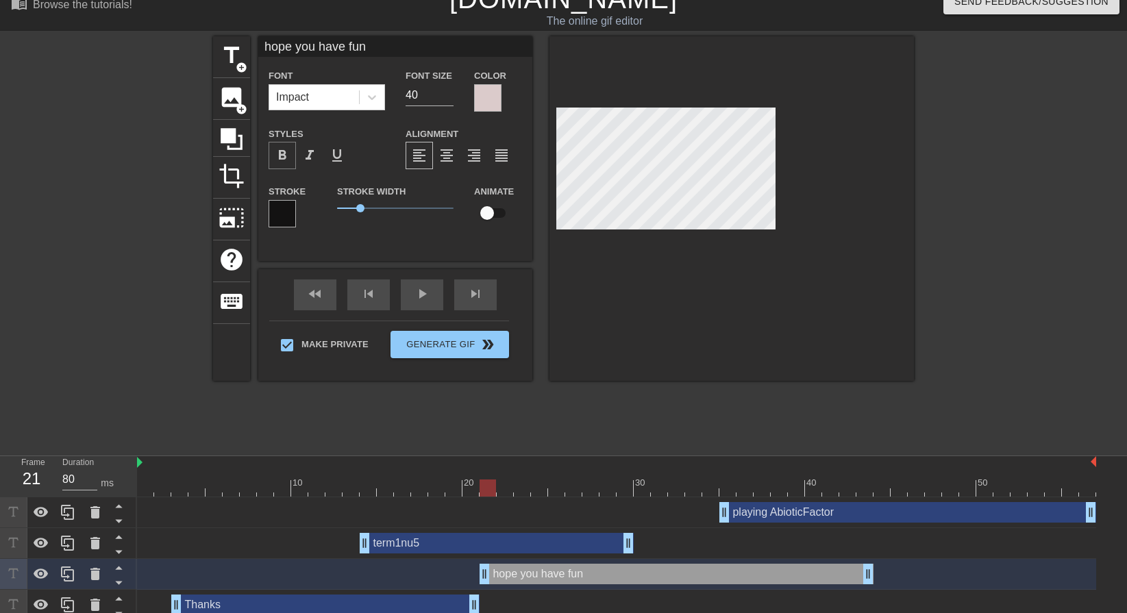
click at [282, 150] on span "format_bold" at bounding box center [282, 155] width 16 height 16
click at [1041, 275] on div at bounding box center [1033, 241] width 206 height 411
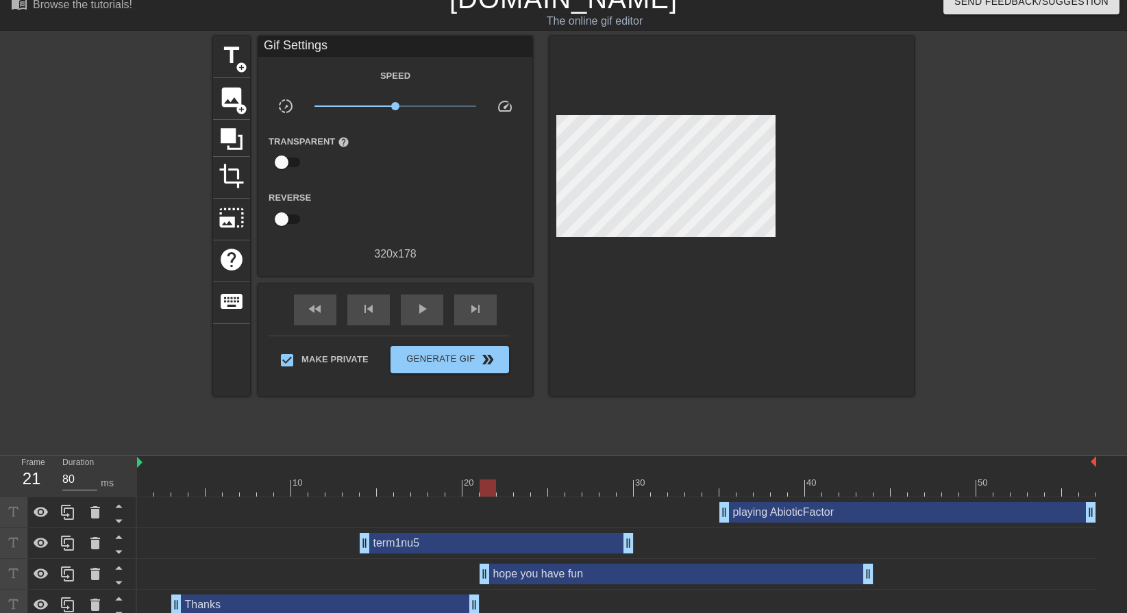
click at [880, 513] on div "playing AbioticFactor drag_handle drag_handle" at bounding box center [907, 512] width 377 height 21
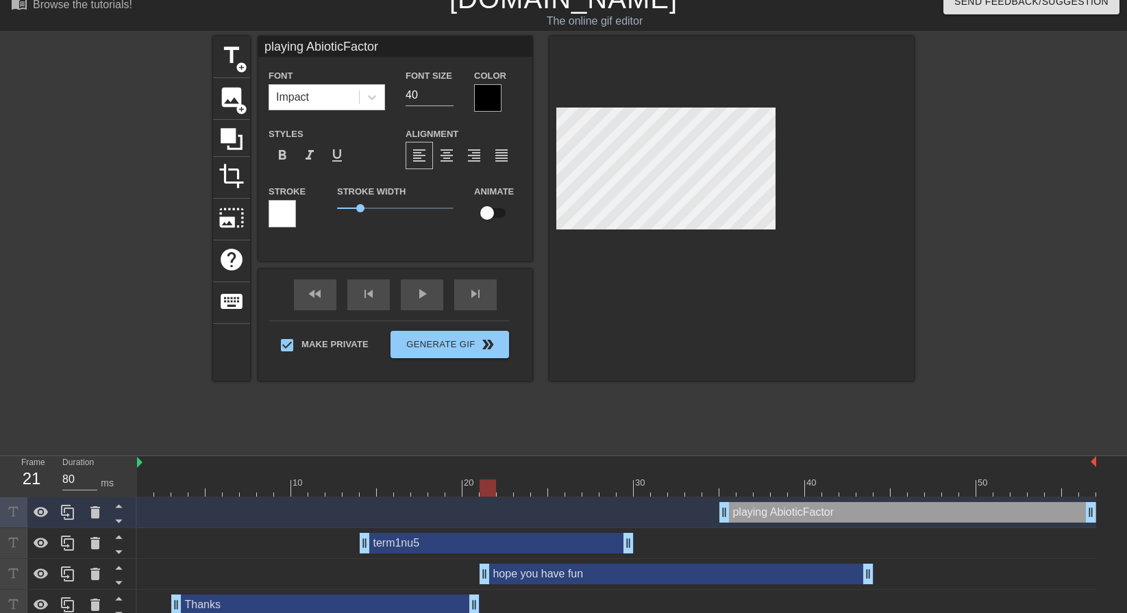
click at [480, 90] on div at bounding box center [487, 97] width 27 height 27
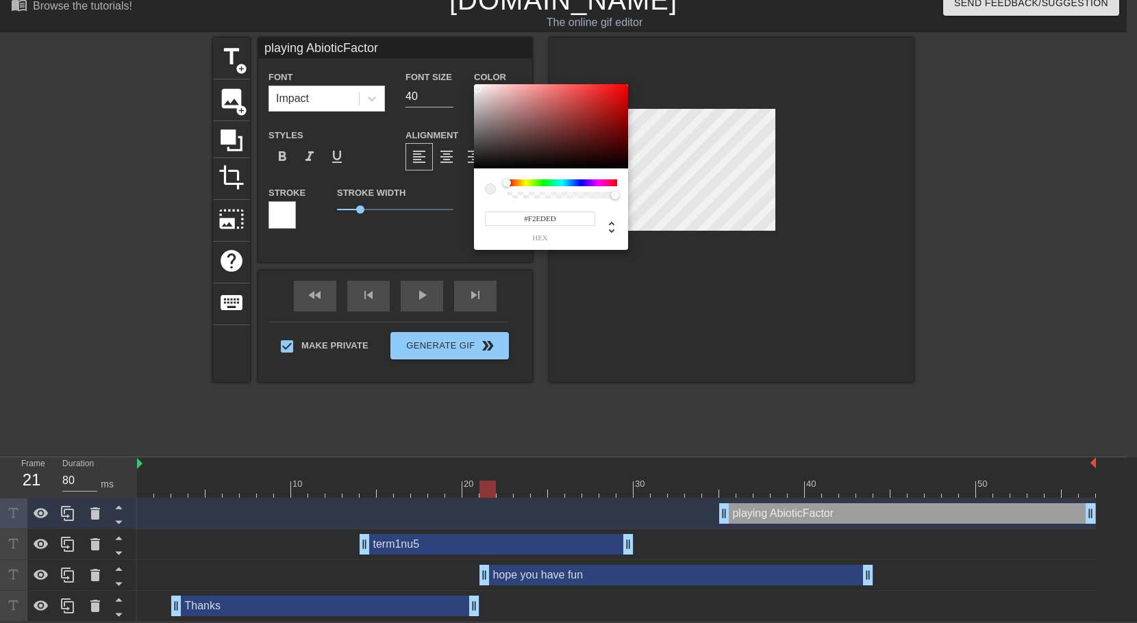
drag, startPoint x: 526, startPoint y: 133, endPoint x: 477, endPoint y: 88, distance: 66.5
click at [477, 88] on div at bounding box center [551, 126] width 154 height 85
type input "#000000"
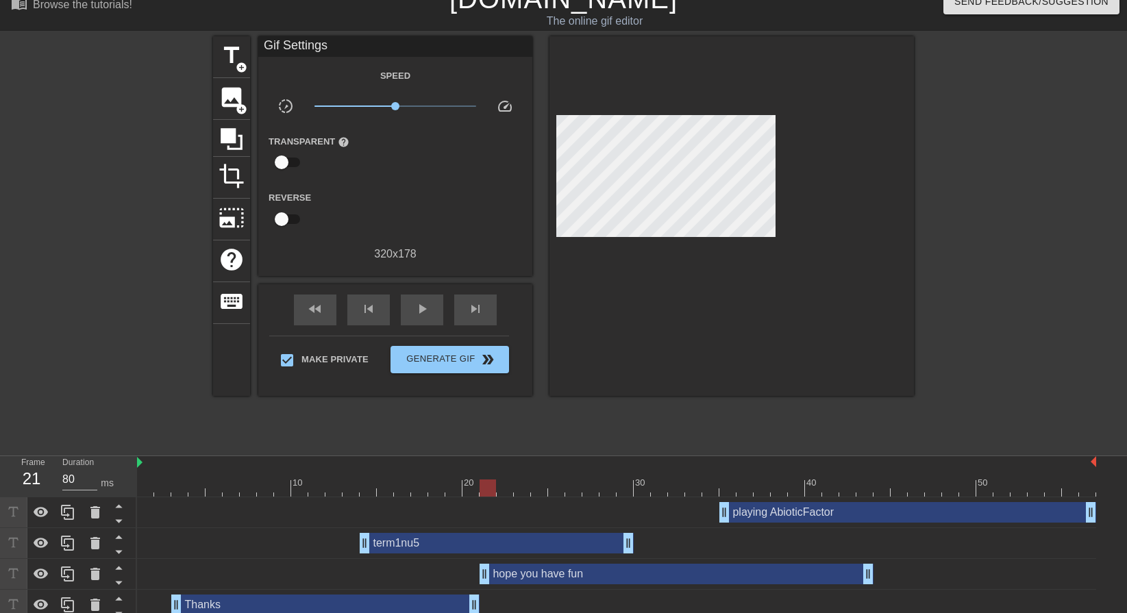
click at [947, 510] on div "playing AbioticFactor drag_handle drag_handle" at bounding box center [907, 512] width 377 height 21
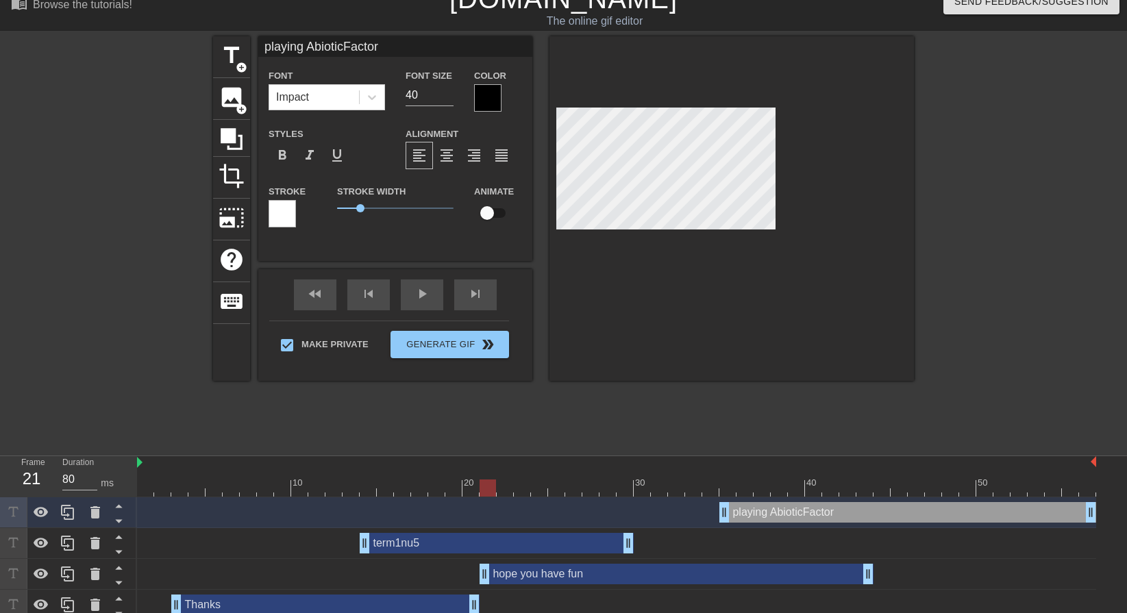
click at [274, 219] on div at bounding box center [282, 213] width 27 height 27
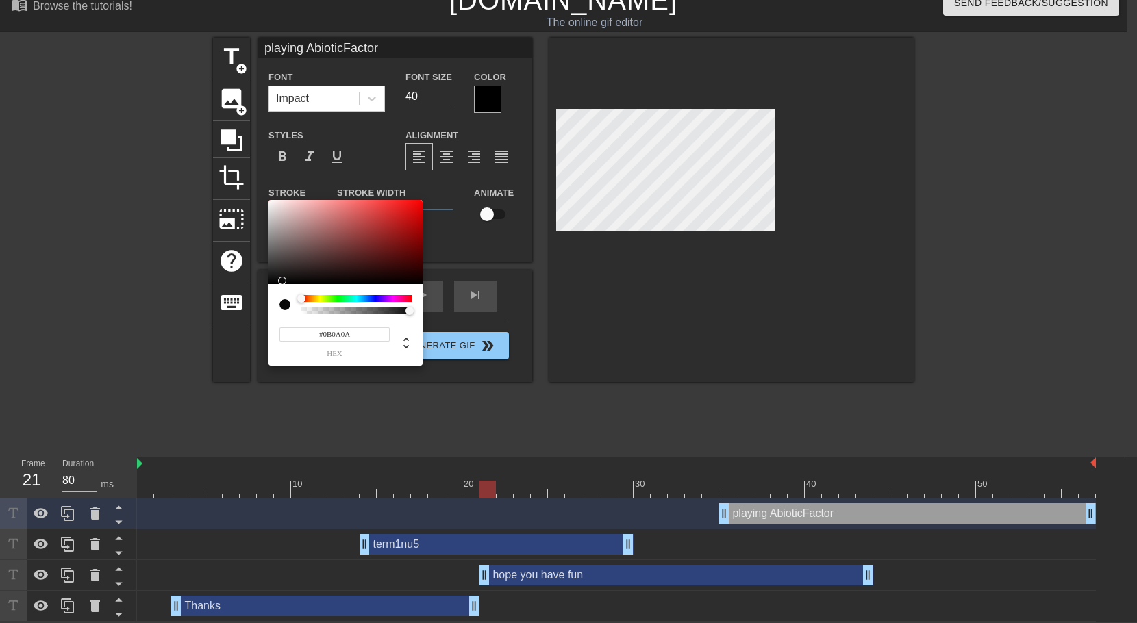
type input "#0D0D0D"
drag, startPoint x: 312, startPoint y: 253, endPoint x: 272, endPoint y: 280, distance: 48.8
click at [272, 280] on div at bounding box center [346, 242] width 154 height 85
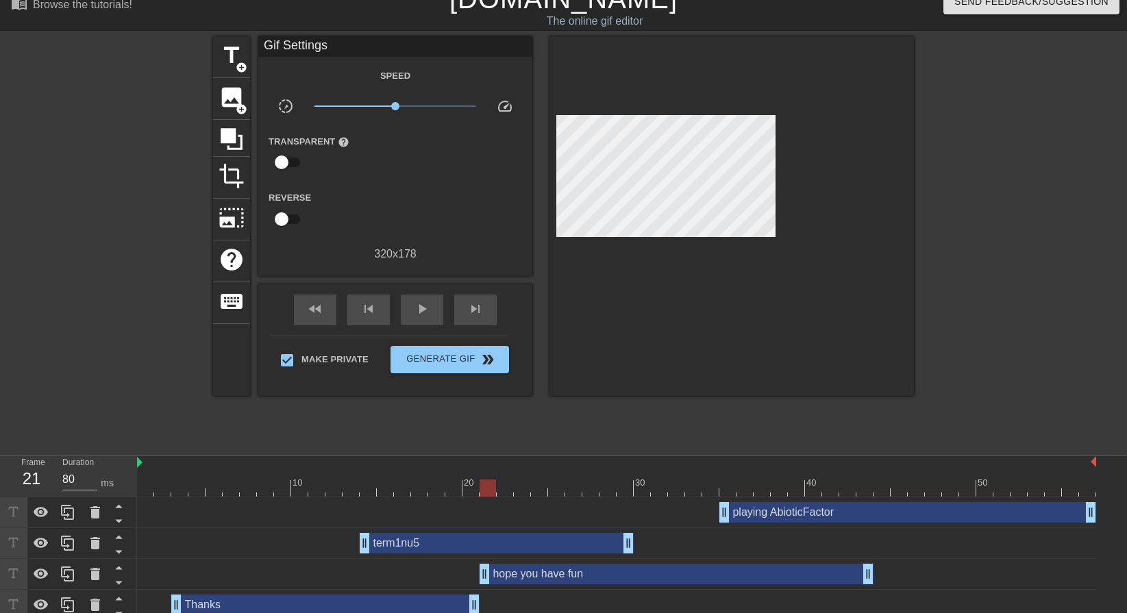
click at [883, 508] on div "playing AbioticFactor drag_handle drag_handle" at bounding box center [907, 512] width 377 height 21
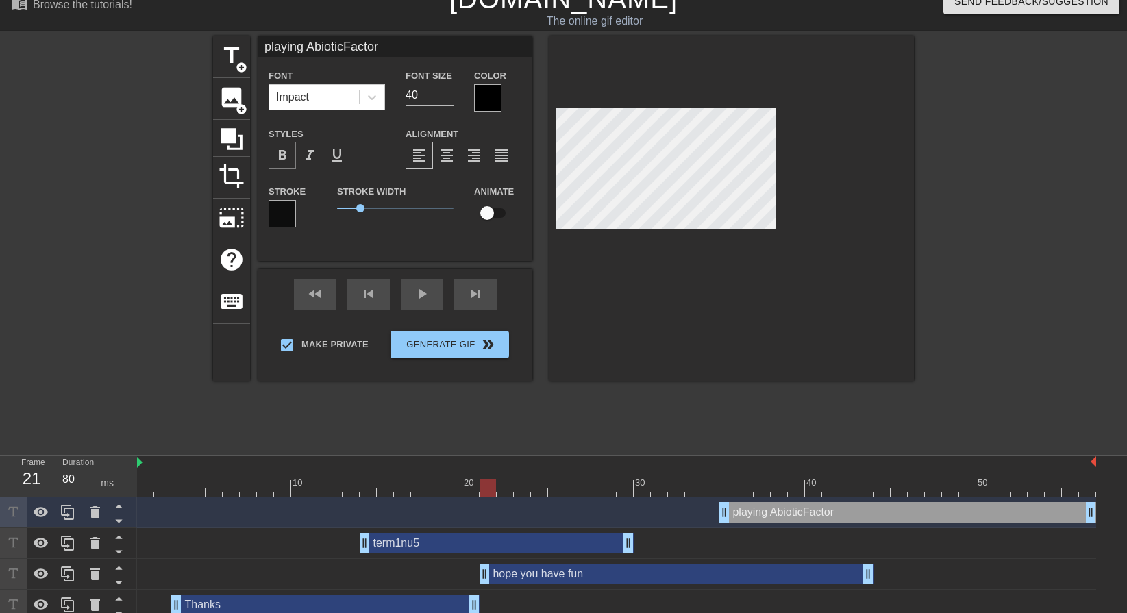
click at [289, 158] on span "format_bold" at bounding box center [282, 155] width 16 height 16
click at [738, 475] on div at bounding box center [745, 478] width 17 height 17
type input "100"
click at [771, 486] on div at bounding box center [616, 488] width 959 height 17
click at [847, 517] on div "playing AbioticFactor drag_handle drag_handle" at bounding box center [907, 512] width 377 height 21
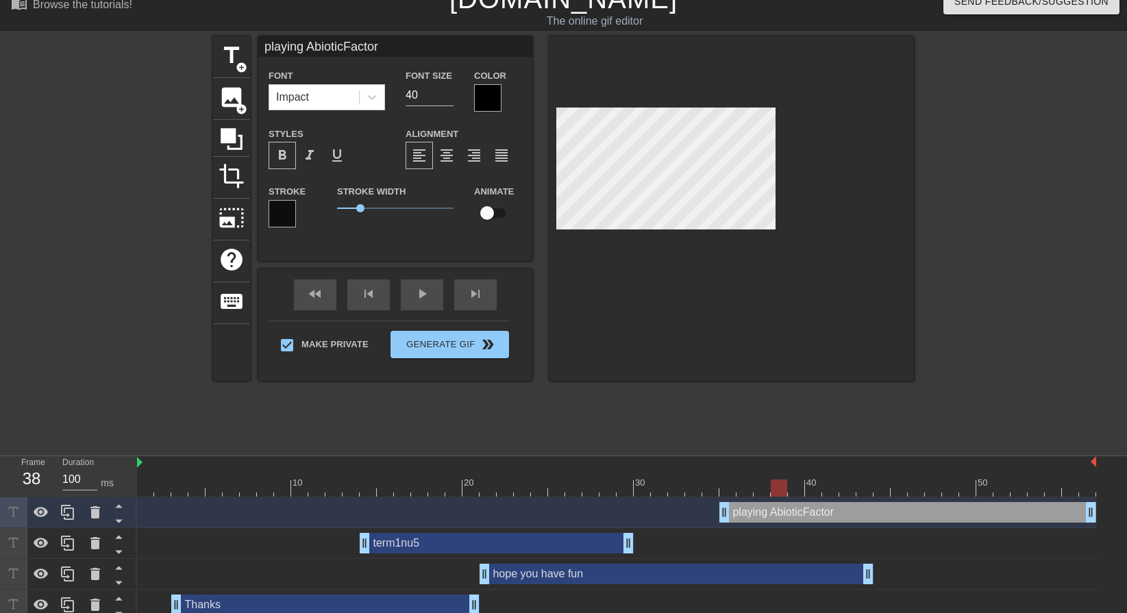
click at [487, 103] on div at bounding box center [487, 97] width 27 height 27
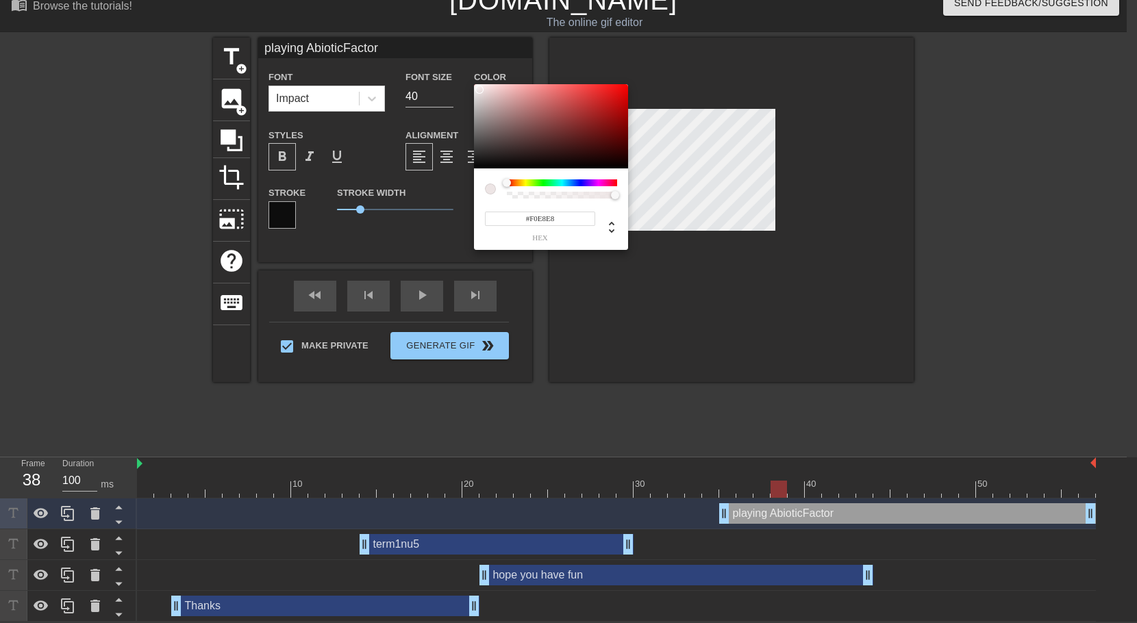
type input "#F4EEEE"
drag, startPoint x: 523, startPoint y: 116, endPoint x: 478, endPoint y: 88, distance: 53.2
click at [478, 88] on div at bounding box center [551, 126] width 154 height 85
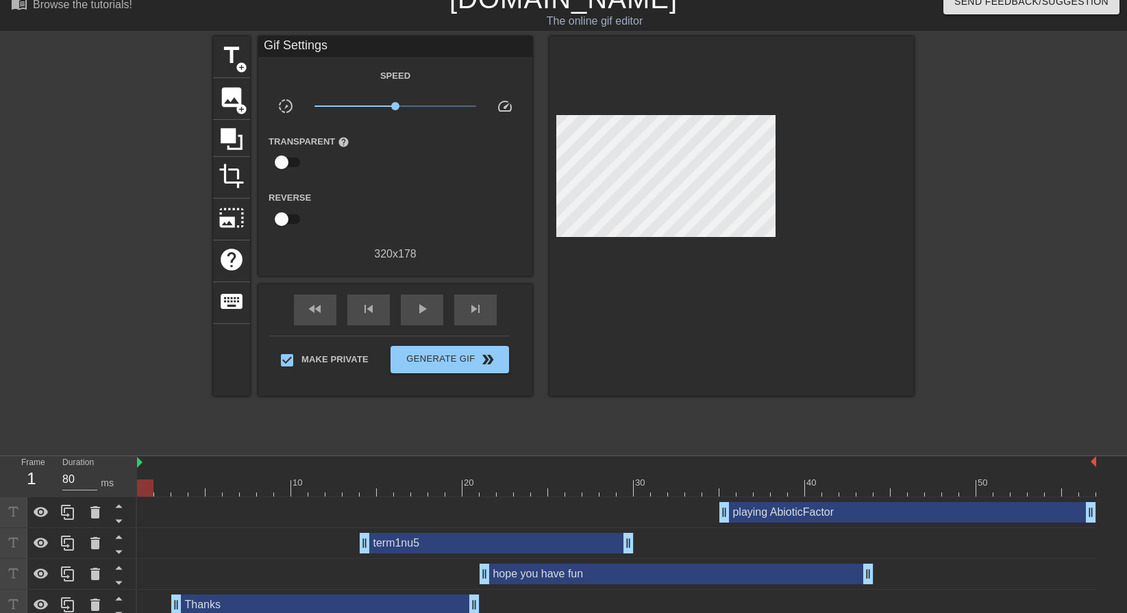
click at [149, 480] on div at bounding box center [616, 488] width 959 height 17
click at [413, 311] on div "play_arrow" at bounding box center [422, 310] width 42 height 31
type input "80"
click at [413, 310] on div "pause" at bounding box center [422, 310] width 42 height 31
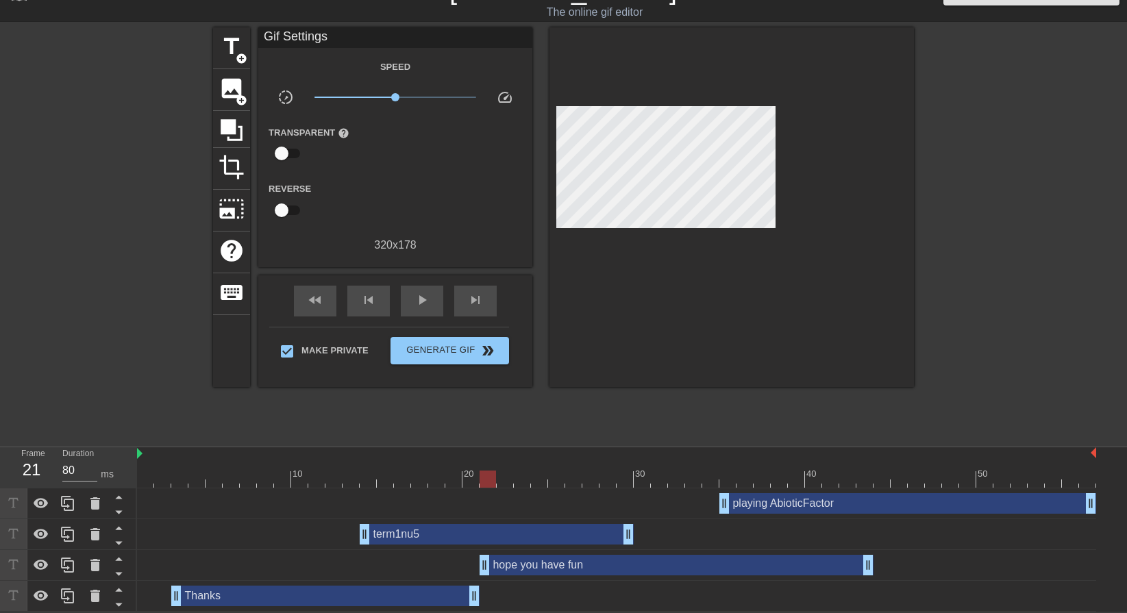
click at [219, 590] on div "Thanks drag_handle drag_handle" at bounding box center [325, 596] width 308 height 21
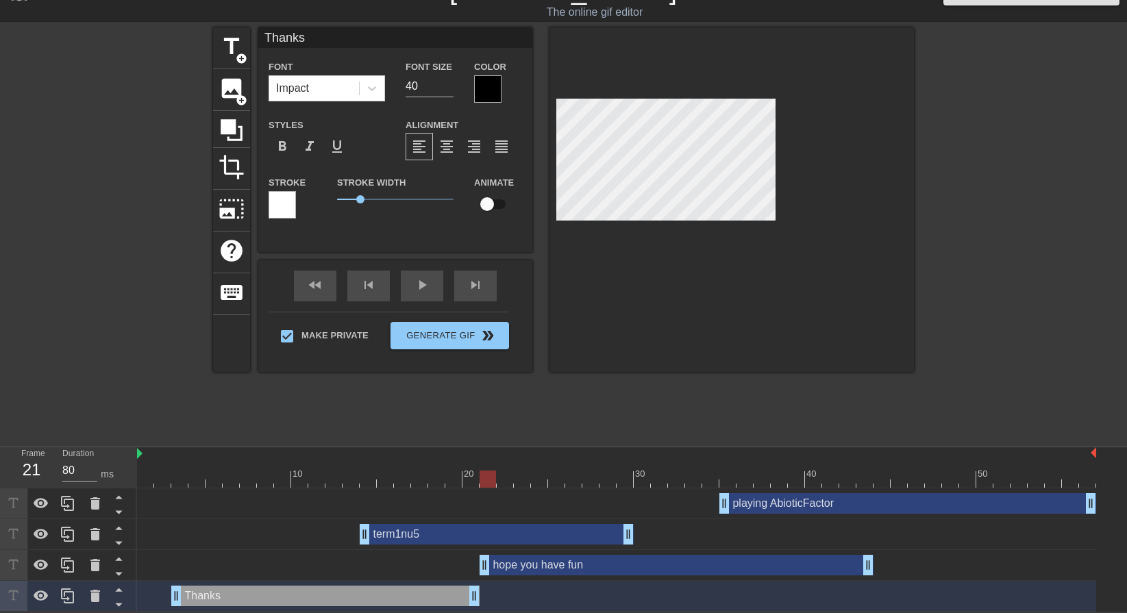
click at [172, 465] on div at bounding box center [179, 469] width 17 height 17
click at [480, 93] on div at bounding box center [487, 88] width 27 height 27
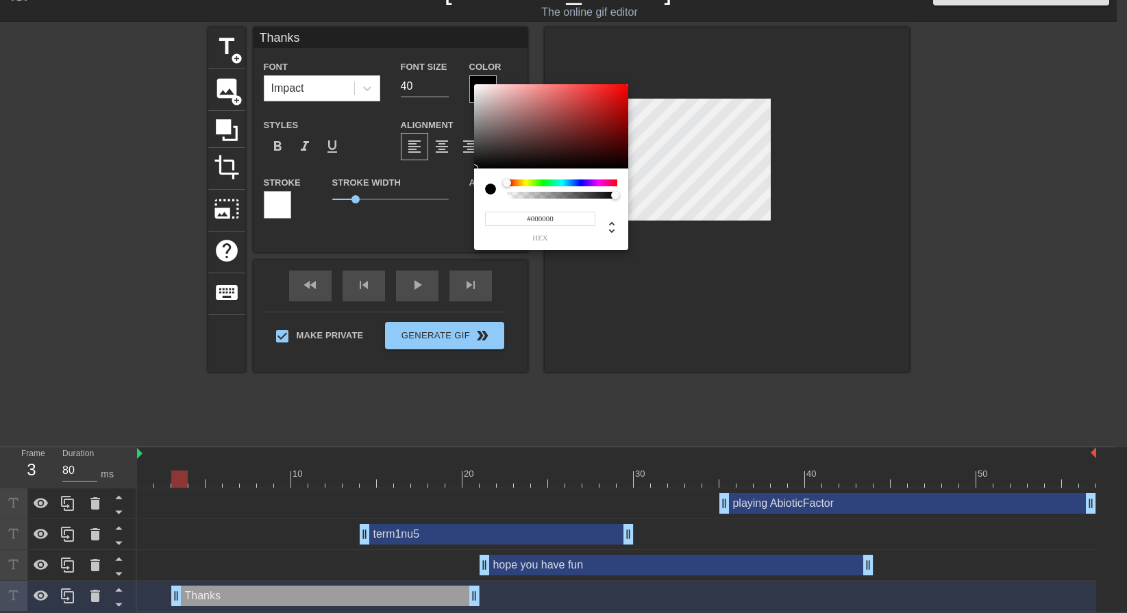
scroll to position [18, 0]
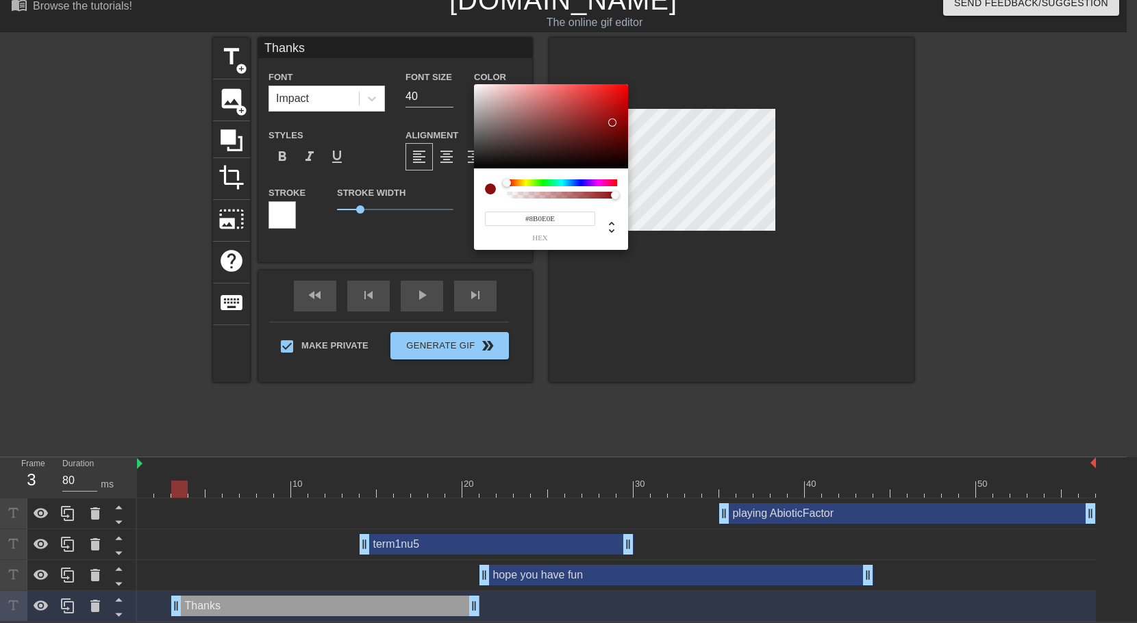
type input "#8B0C0C"
drag, startPoint x: 610, startPoint y: 108, endPoint x: 615, endPoint y: 123, distance: 15.6
click at [615, 123] on div at bounding box center [551, 126] width 154 height 85
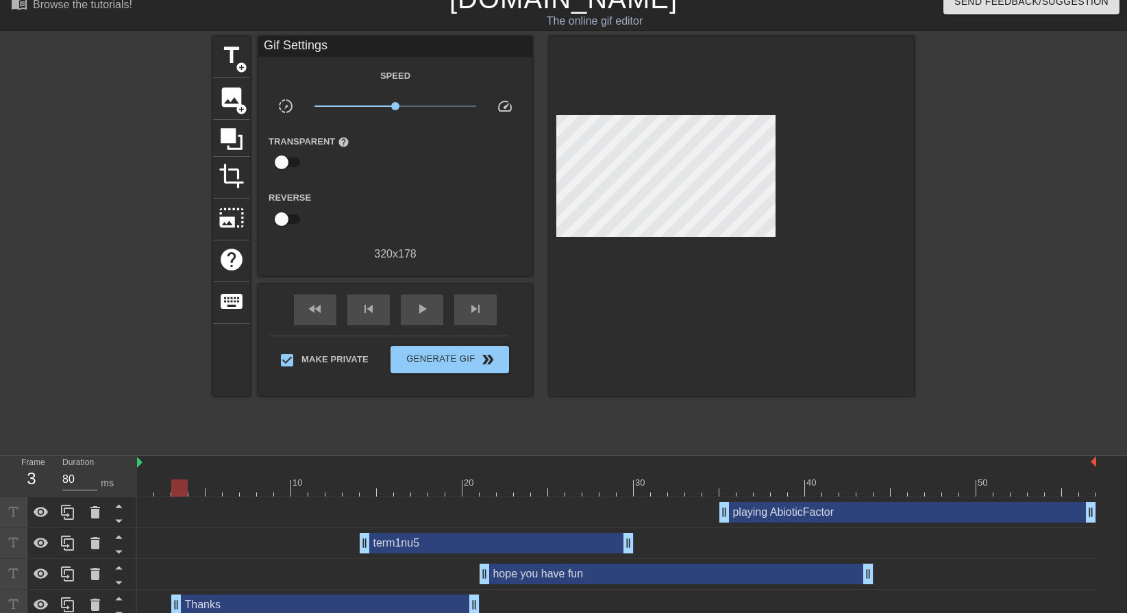
click at [449, 547] on div "term1nu5 drag_handle drag_handle" at bounding box center [497, 543] width 274 height 21
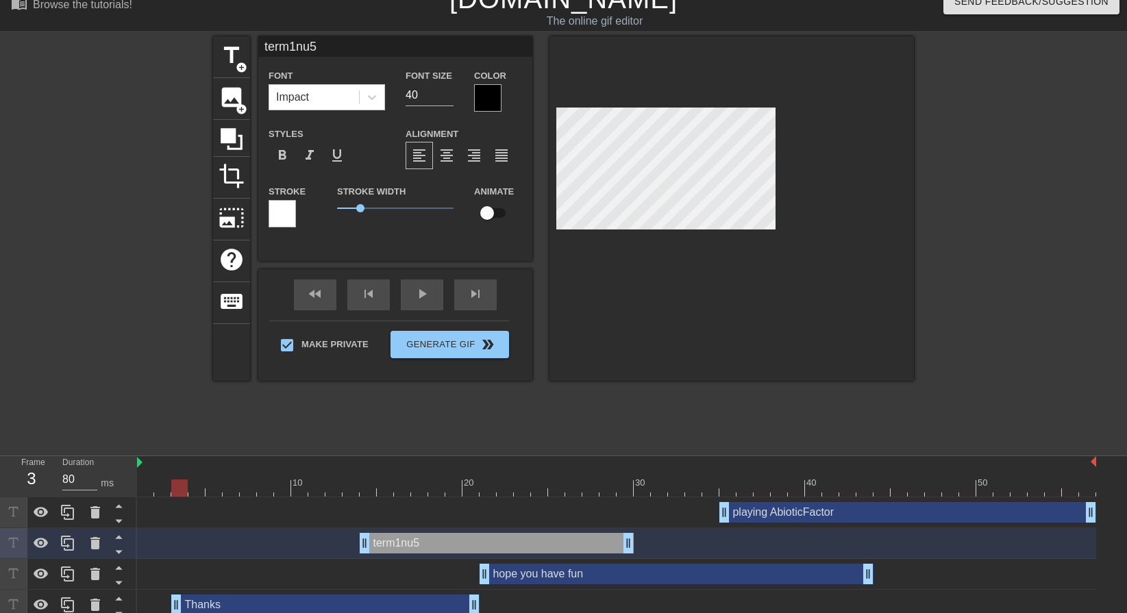
click at [380, 479] on div at bounding box center [379, 483] width 3 height 14
click at [285, 156] on span "format_bold" at bounding box center [282, 155] width 16 height 16
click at [225, 600] on div "Thanks drag_handle drag_handle" at bounding box center [325, 605] width 308 height 21
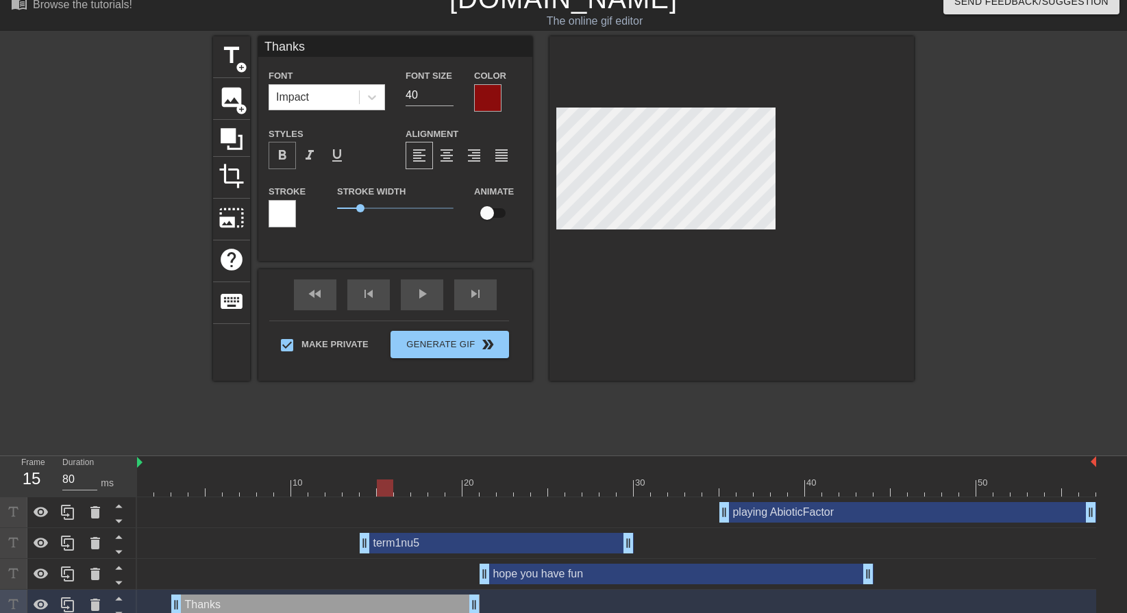
click at [283, 164] on div "format_bold" at bounding box center [282, 155] width 27 height 27
click at [284, 159] on span "format_bold" at bounding box center [282, 155] width 16 height 16
click at [462, 541] on div "term1nu5 drag_handle drag_handle" at bounding box center [497, 543] width 274 height 21
type input "term1nu5"
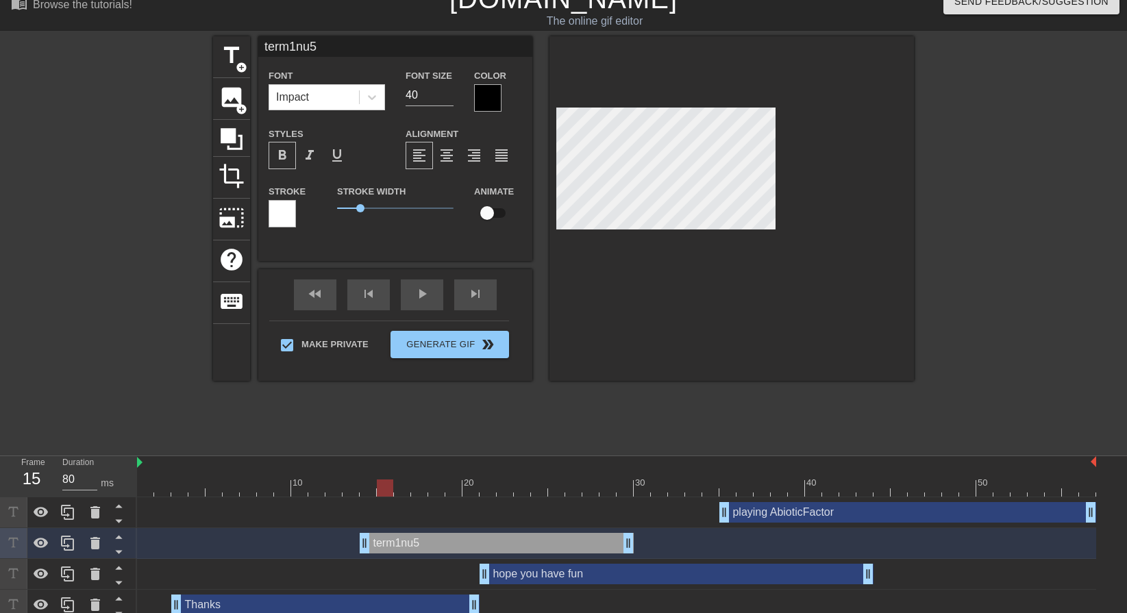
click at [982, 195] on div at bounding box center [1033, 241] width 206 height 411
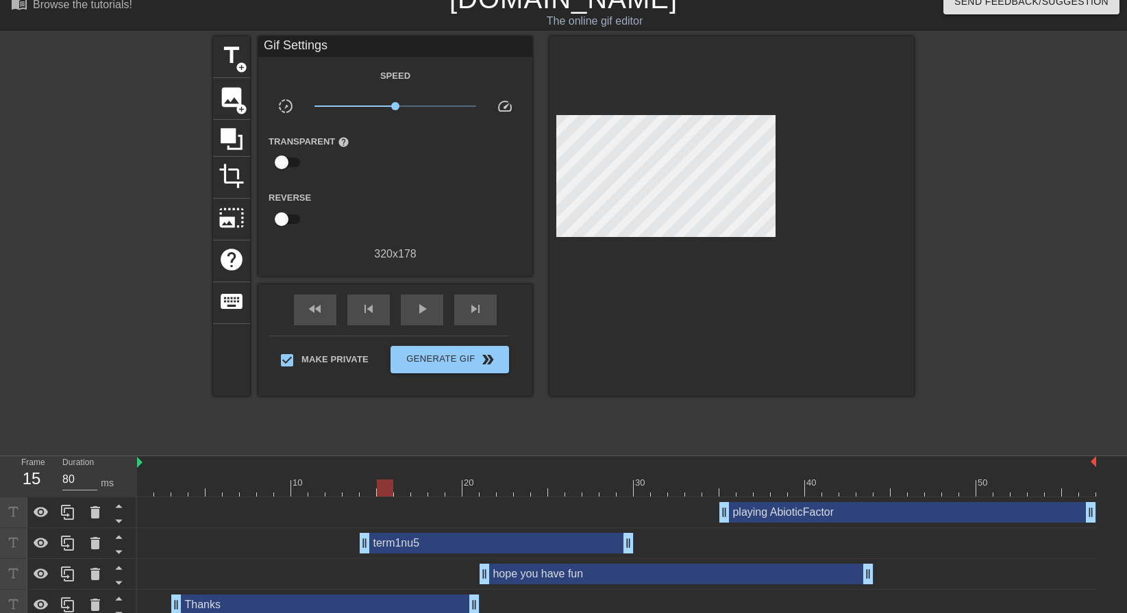
click at [154, 481] on div at bounding box center [616, 488] width 959 height 17
click at [410, 311] on div "play_arrow" at bounding box center [422, 310] width 42 height 31
type input "80"
click at [410, 311] on div "pause" at bounding box center [422, 310] width 42 height 31
click at [223, 595] on div "Thanks drag_handle drag_handle" at bounding box center [325, 605] width 308 height 21
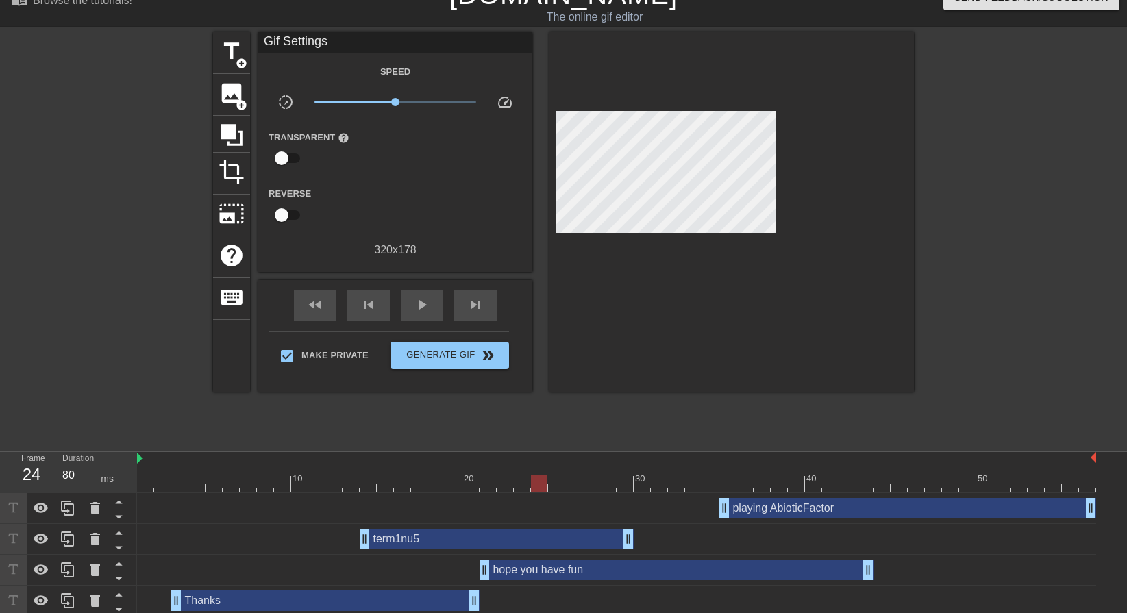
scroll to position [28, 0]
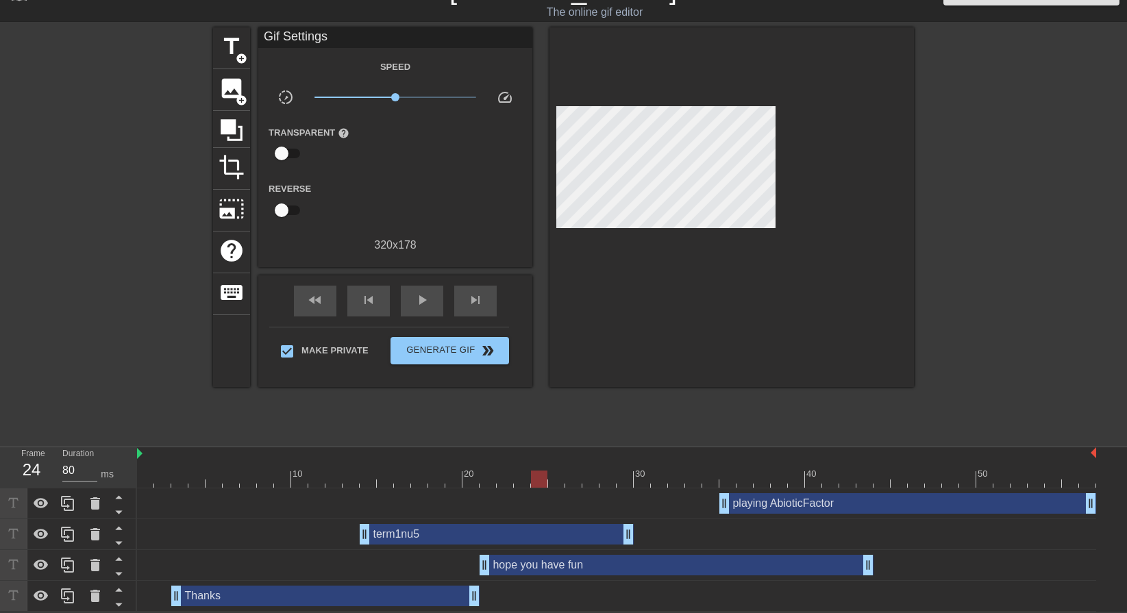
click at [230, 590] on div "Thanks drag_handle drag_handle" at bounding box center [325, 596] width 308 height 21
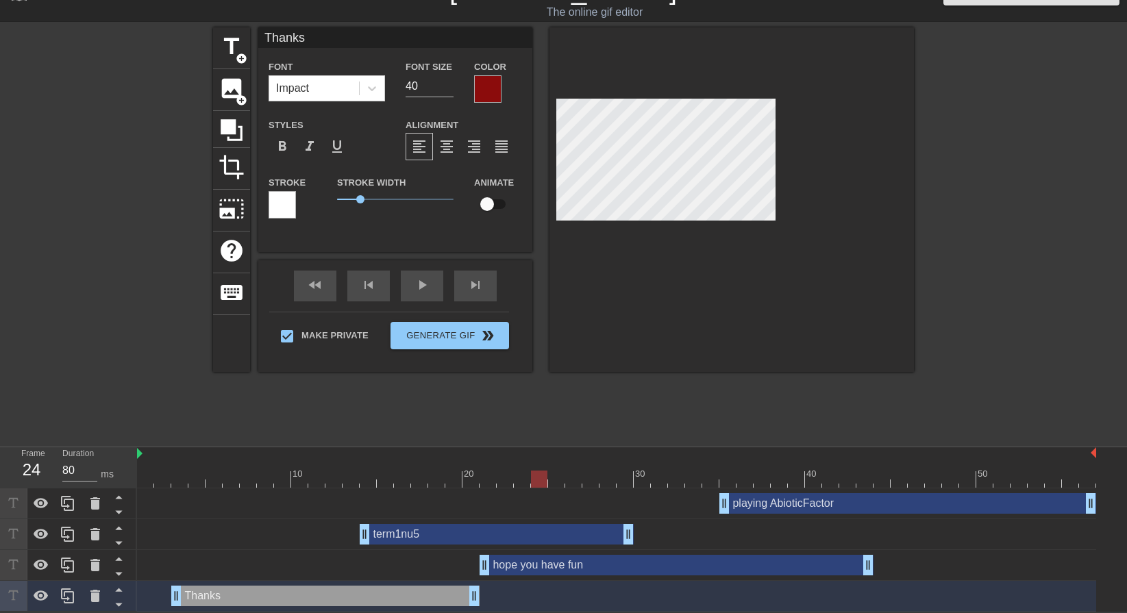
click at [408, 533] on div "term1nu5 drag_handle drag_handle" at bounding box center [497, 534] width 274 height 21
type input "term1nu5"
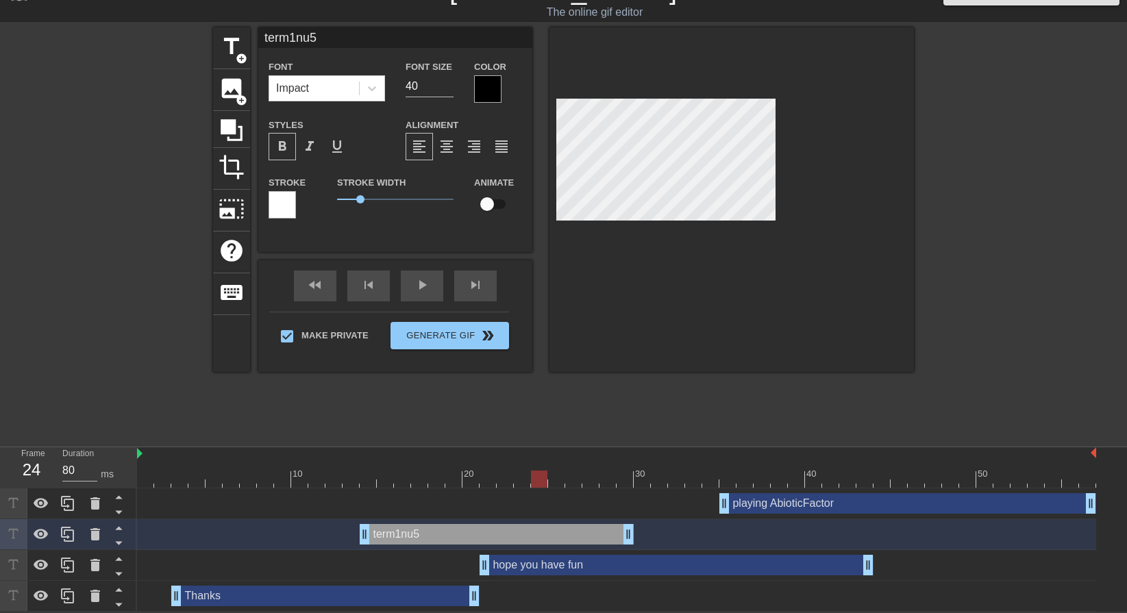
click at [286, 203] on div at bounding box center [282, 204] width 27 height 27
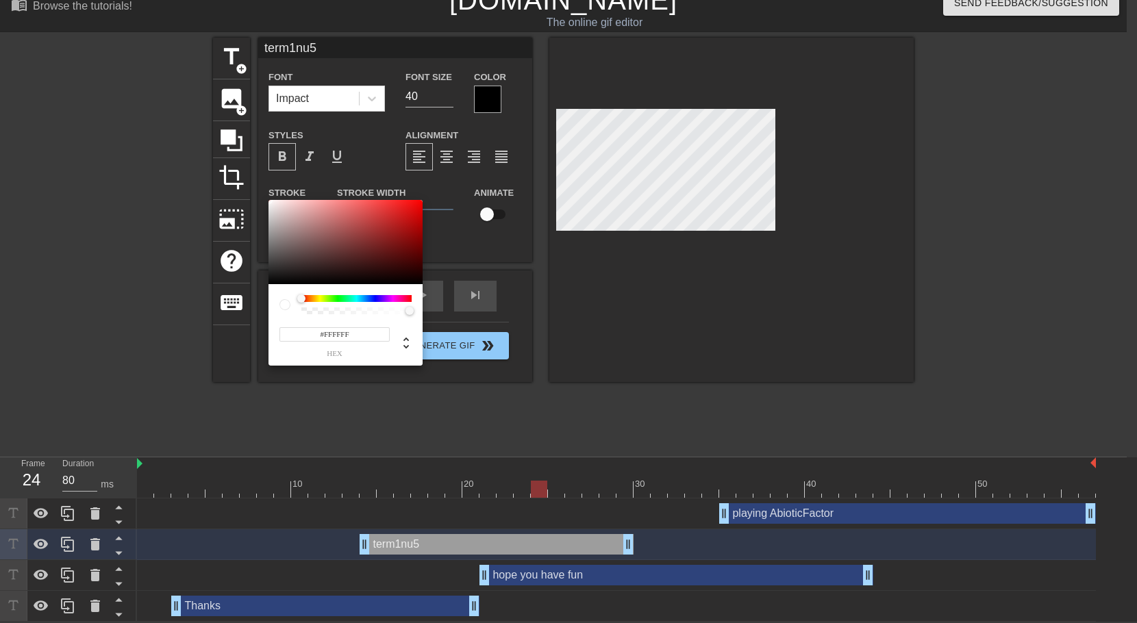
type input "255"
type input "0.55"
drag, startPoint x: 406, startPoint y: 313, endPoint x: 362, endPoint y: 313, distance: 43.8
click at [362, 313] on div at bounding box center [361, 311] width 8 height 8
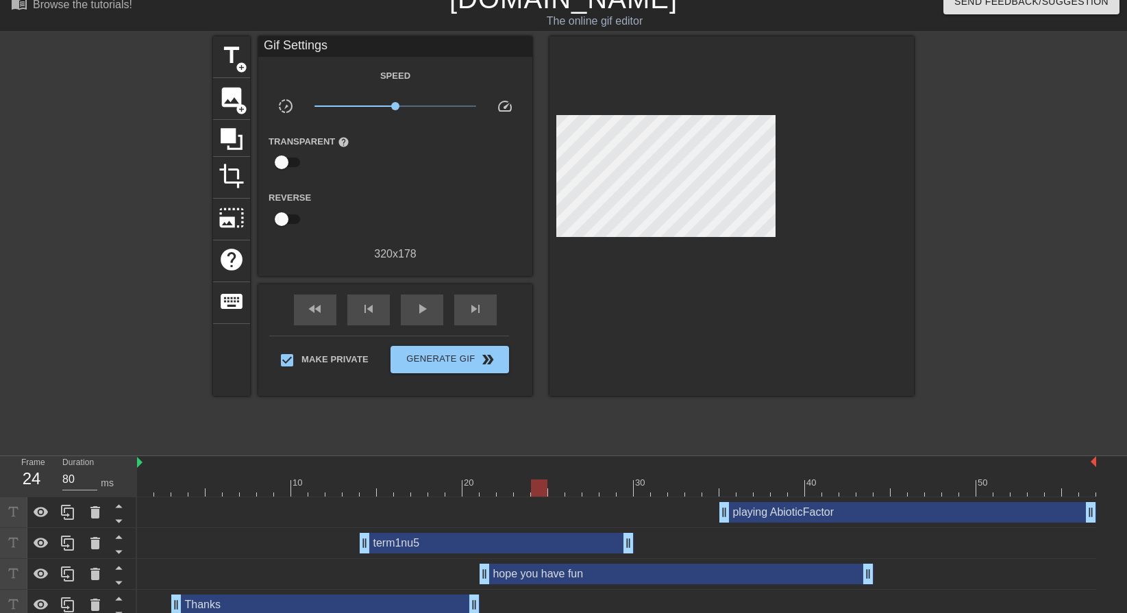
click at [297, 600] on div "Thanks drag_handle drag_handle" at bounding box center [325, 605] width 308 height 21
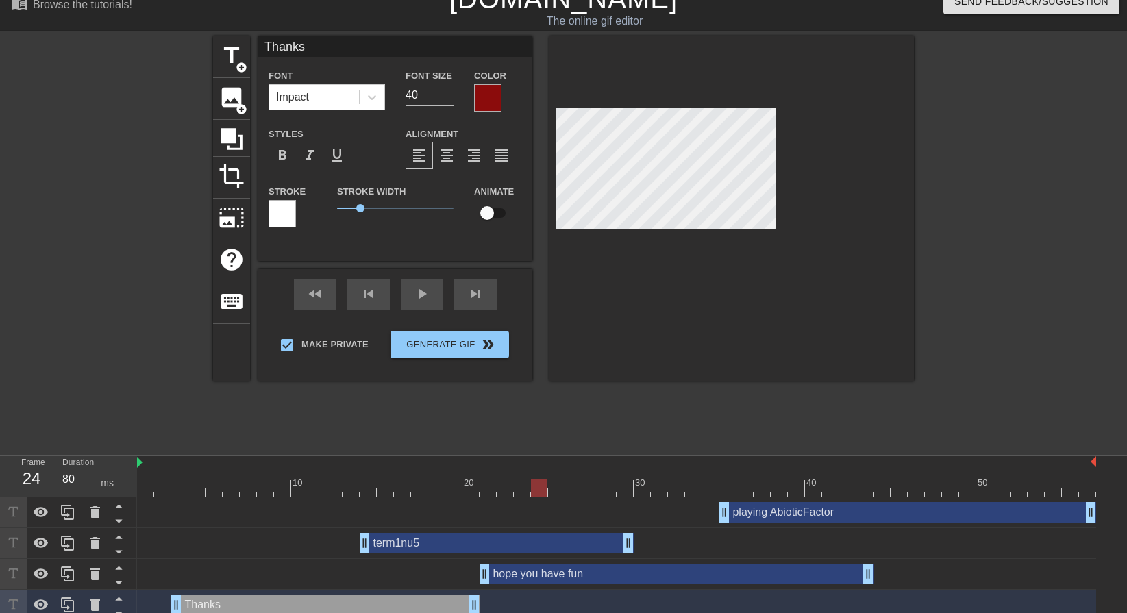
click at [186, 487] on div at bounding box center [616, 488] width 959 height 17
click at [306, 595] on div "Thanks drag_handle drag_handle" at bounding box center [325, 605] width 308 height 21
click at [288, 213] on div at bounding box center [282, 213] width 27 height 27
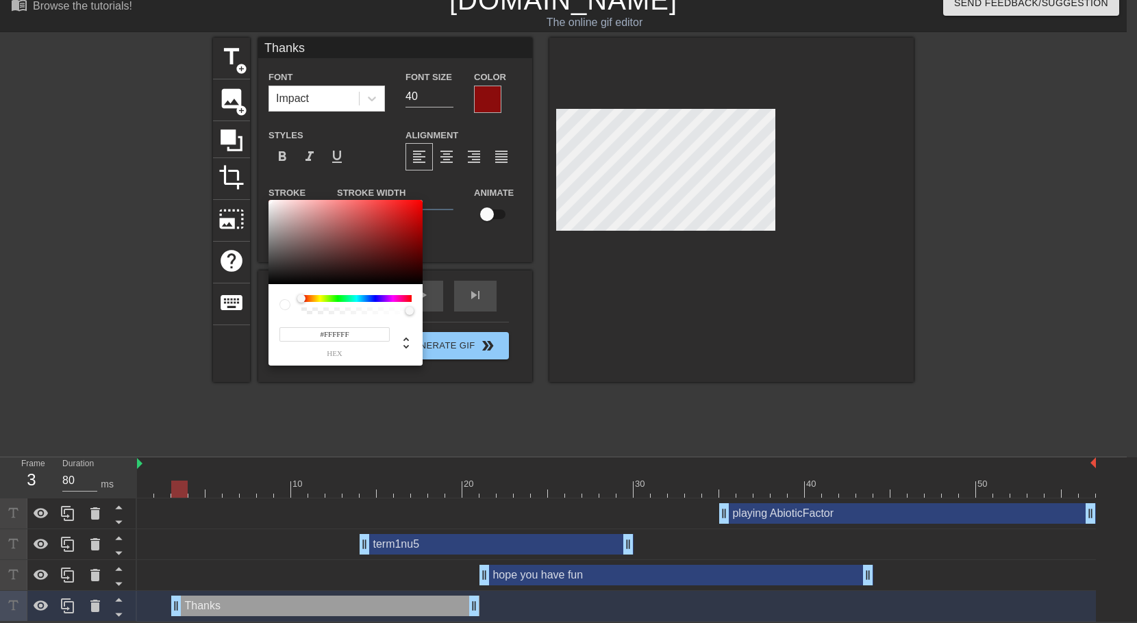
type input "255"
type input "0.76"
drag, startPoint x: 377, startPoint y: 312, endPoint x: 384, endPoint y: 316, distance: 8.6
click at [384, 314] on div at bounding box center [357, 311] width 106 height 7
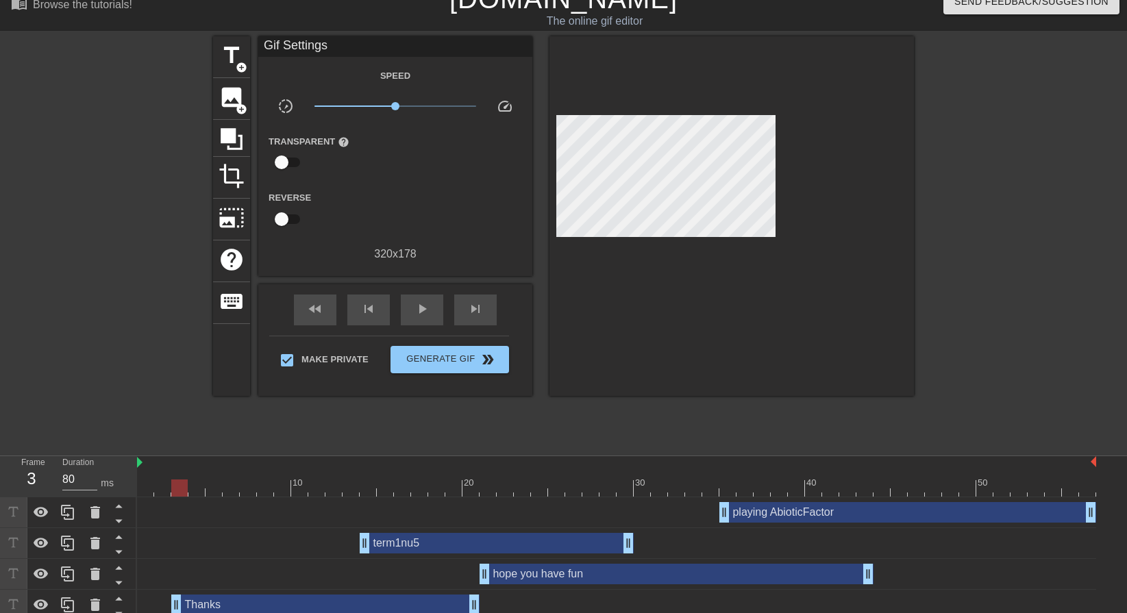
click at [601, 578] on div "hope you have fun drag_handle drag_handle" at bounding box center [677, 574] width 394 height 21
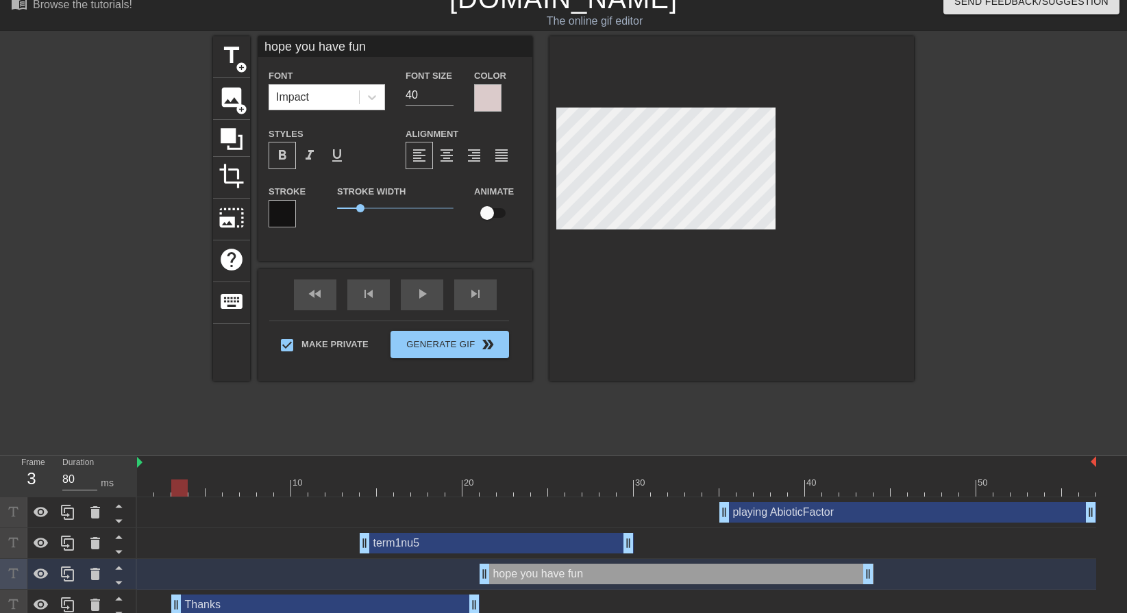
click at [534, 475] on div at bounding box center [539, 478] width 17 height 17
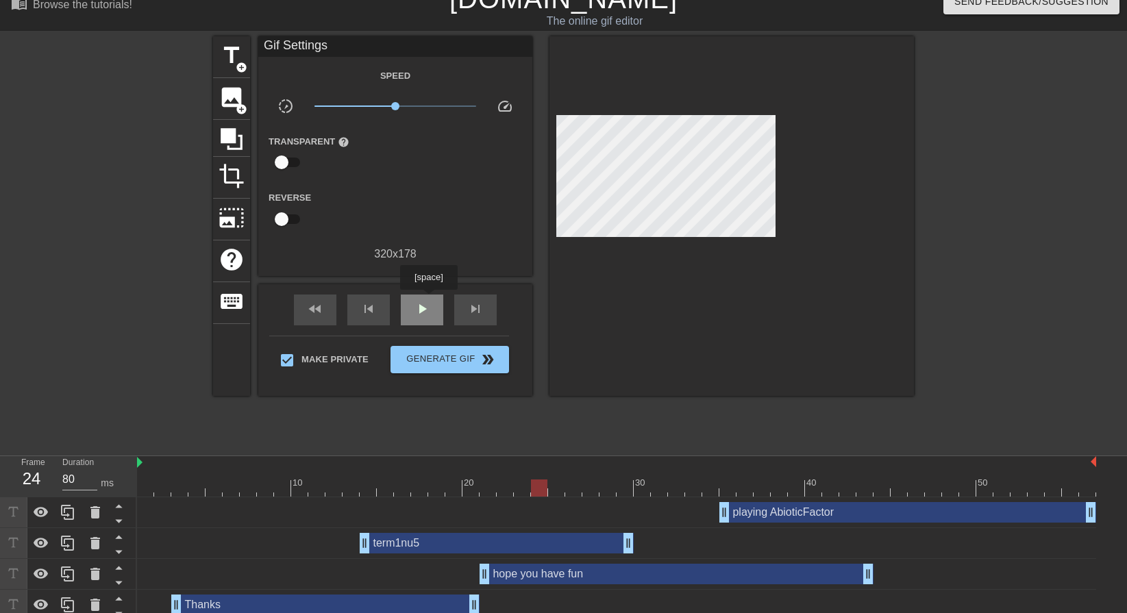
click at [428, 301] on span "play_arrow" at bounding box center [422, 309] width 16 height 16
click at [425, 290] on div "fast_rewind skip_previous pause skip_next" at bounding box center [395, 309] width 223 height 51
click at [413, 305] on div "pause" at bounding box center [422, 310] width 42 height 31
click at [440, 305] on div "play_arrow" at bounding box center [422, 310] width 42 height 31
type input "80"
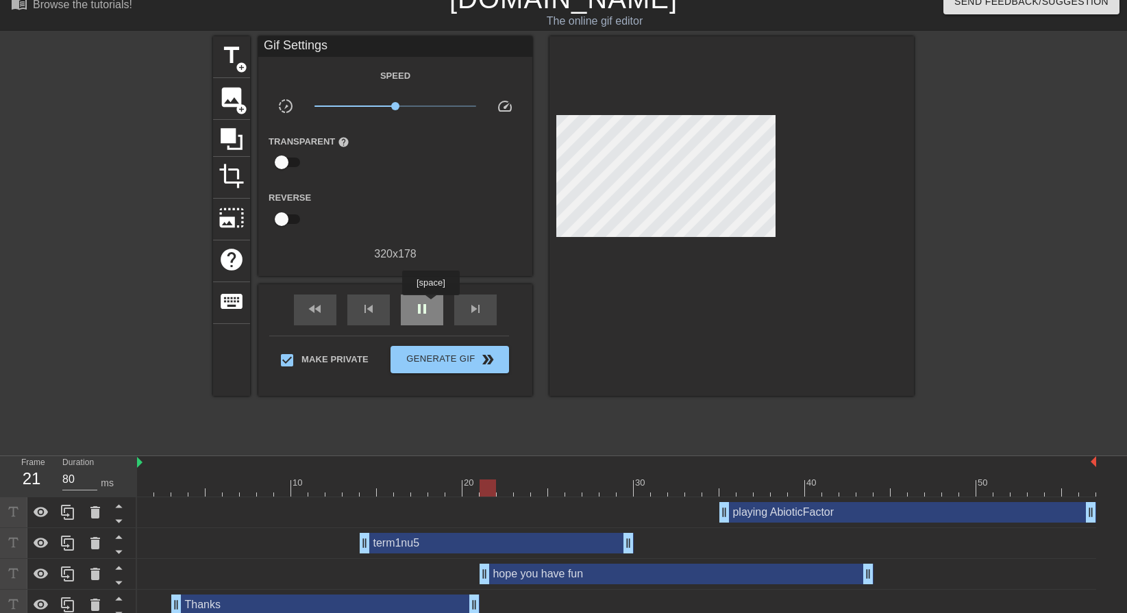
click at [430, 305] on div "pause" at bounding box center [422, 310] width 42 height 31
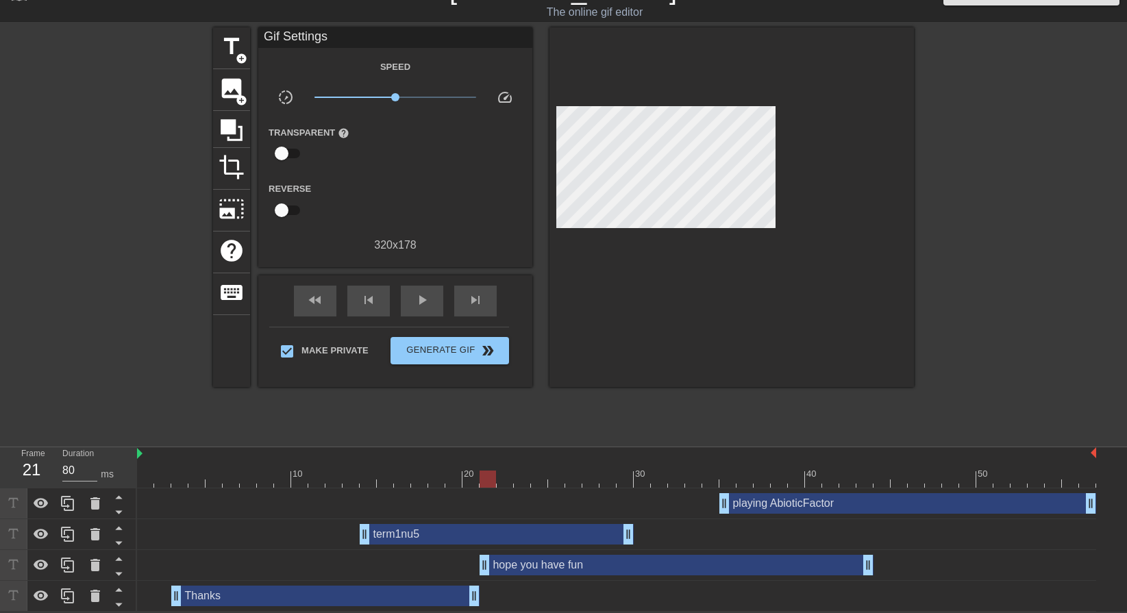
click at [201, 586] on div "Thanks drag_handle drag_handle" at bounding box center [325, 596] width 308 height 21
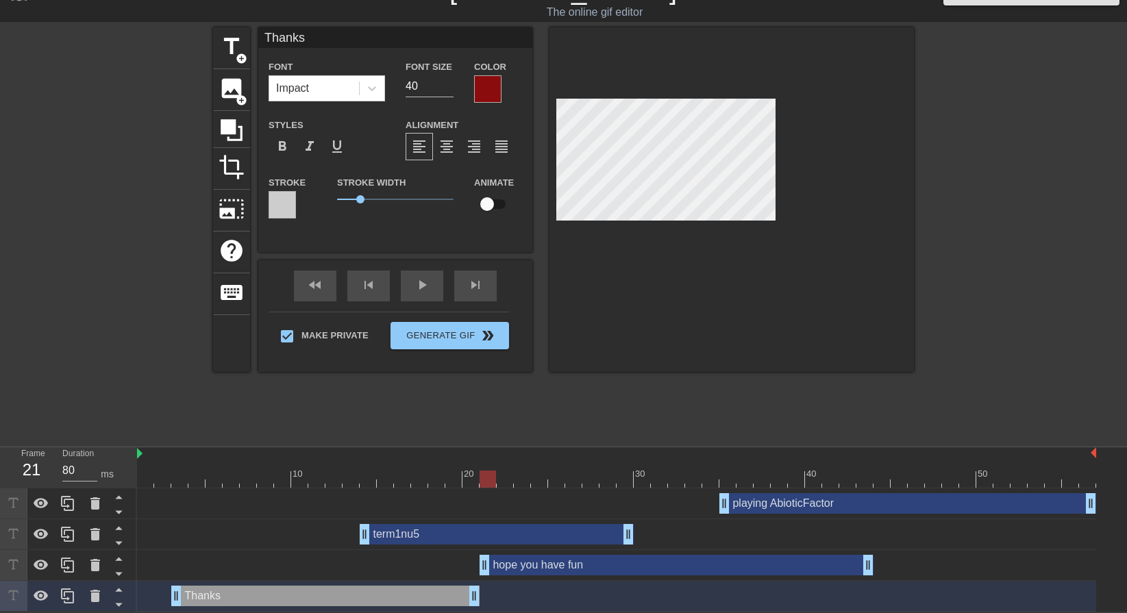
click at [182, 473] on div at bounding box center [616, 479] width 959 height 17
click at [493, 203] on input "checkbox" at bounding box center [487, 204] width 78 height 26
checkbox input "true"
click at [466, 476] on div at bounding box center [616, 479] width 959 height 17
click at [474, 593] on span "lens" at bounding box center [474, 596] width 6 height 6
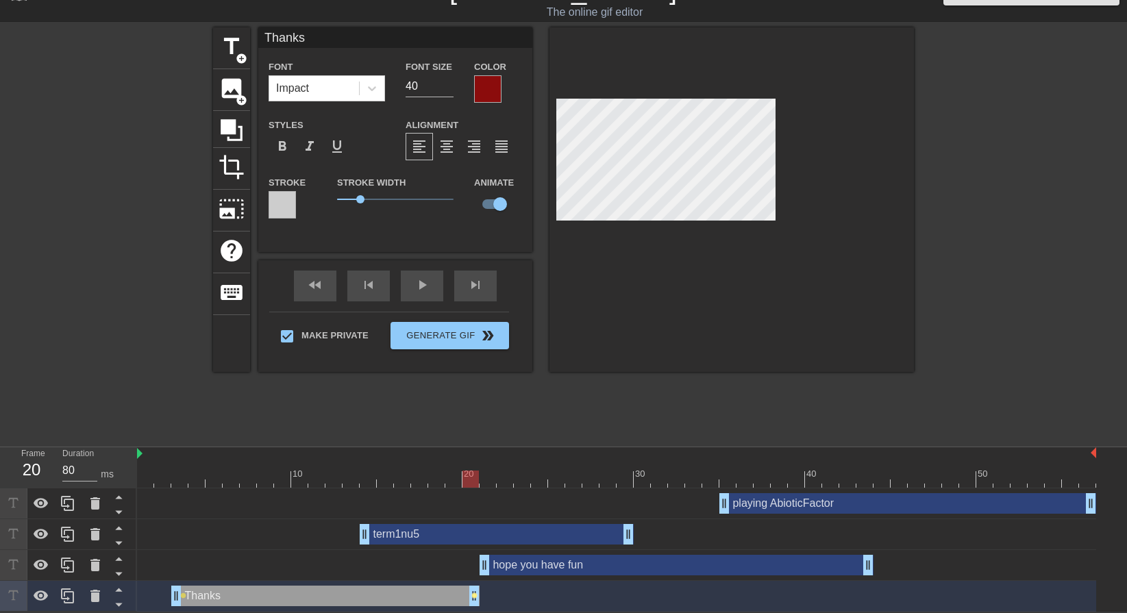
scroll to position [18, 0]
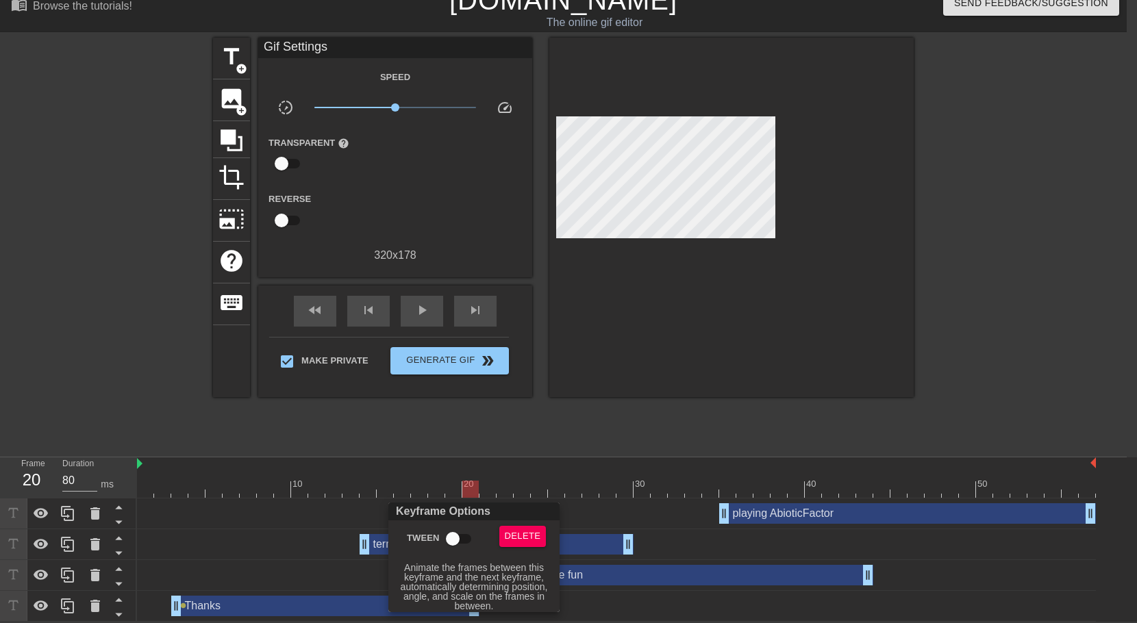
click at [467, 533] on input "Tween" at bounding box center [453, 539] width 78 height 26
checkbox input "true"
click at [998, 341] on div at bounding box center [568, 311] width 1137 height 623
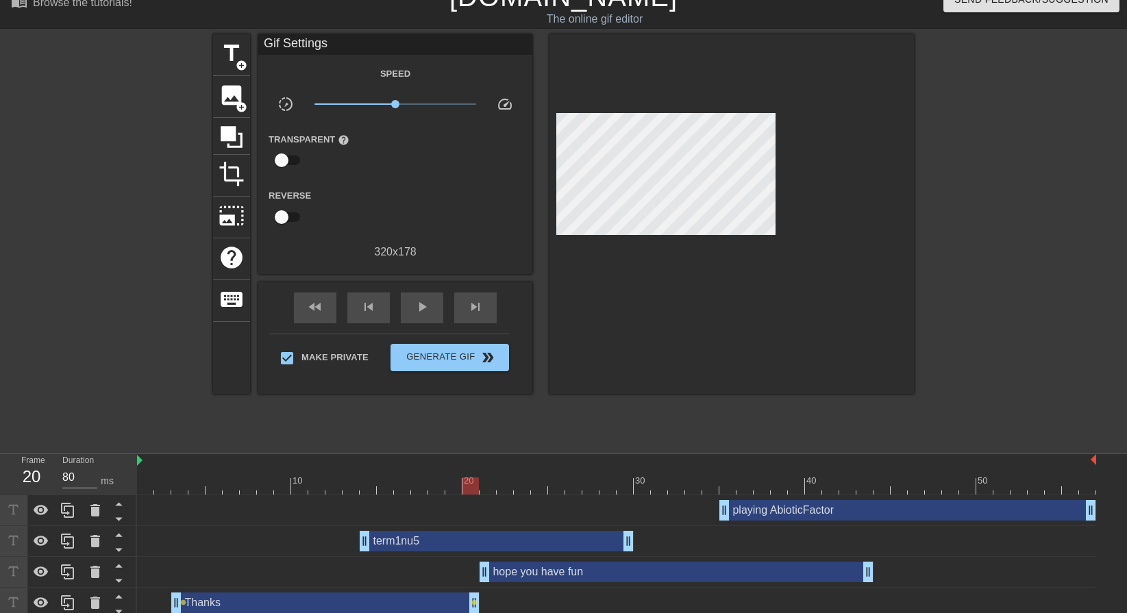
scroll to position [28, 0]
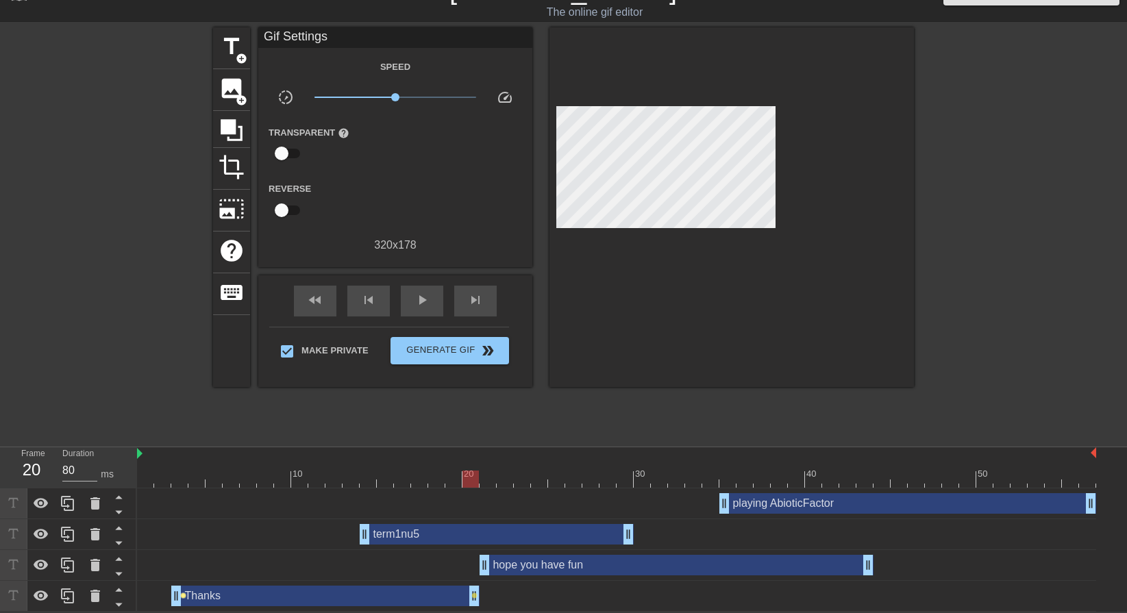
click at [182, 595] on span "lens" at bounding box center [183, 596] width 6 height 6
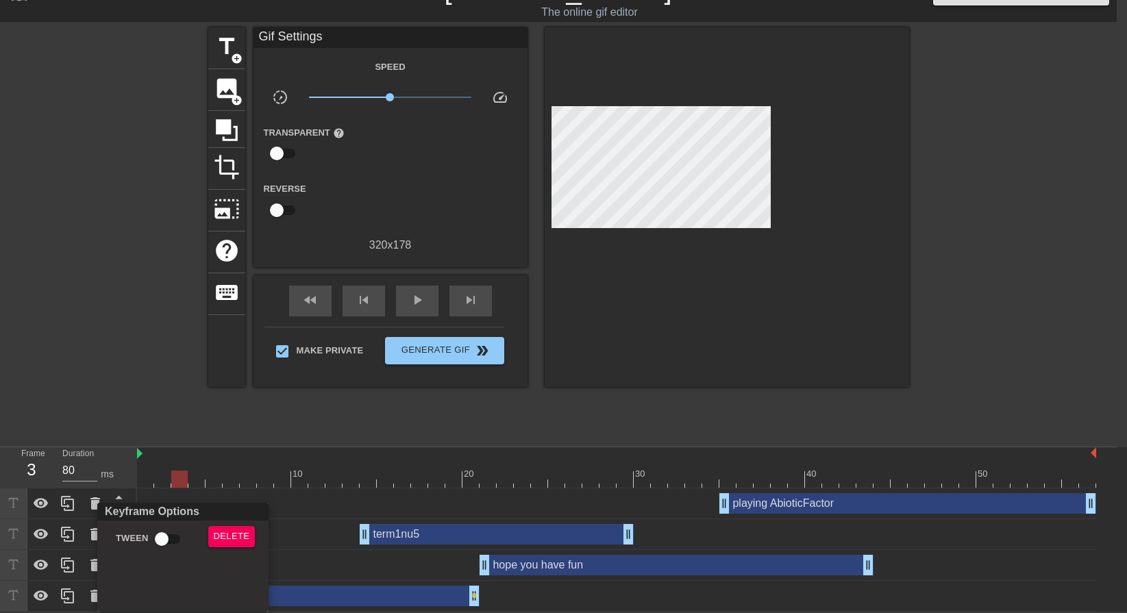
scroll to position [18, 0]
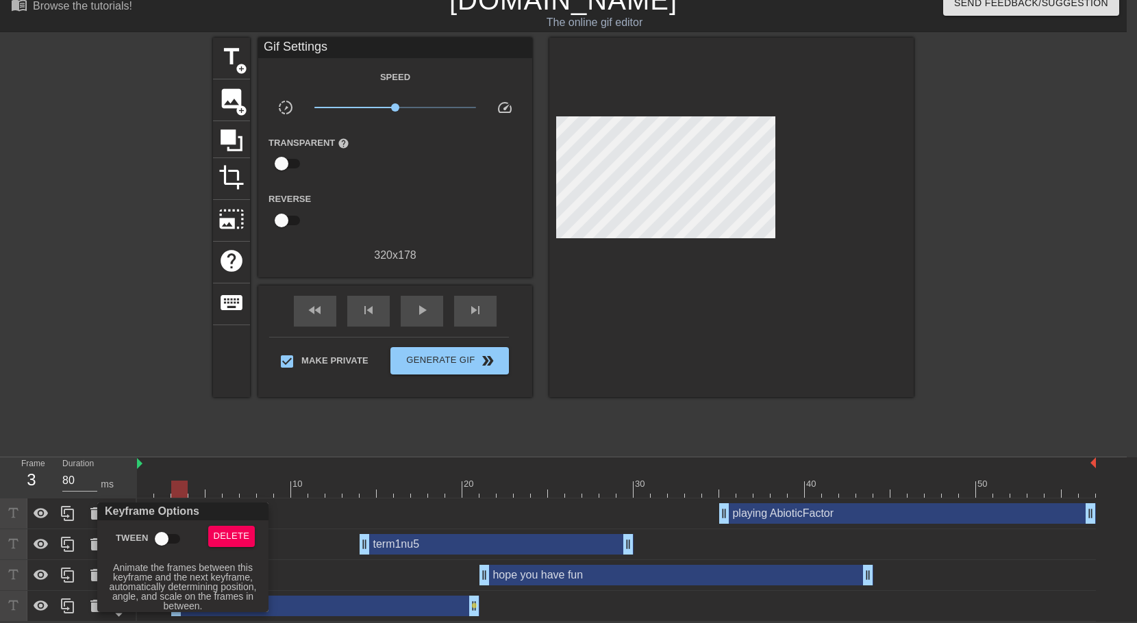
click at [173, 541] on input "Tween" at bounding box center [162, 539] width 78 height 26
checkbox input "true"
click at [171, 408] on div at bounding box center [568, 311] width 1137 height 623
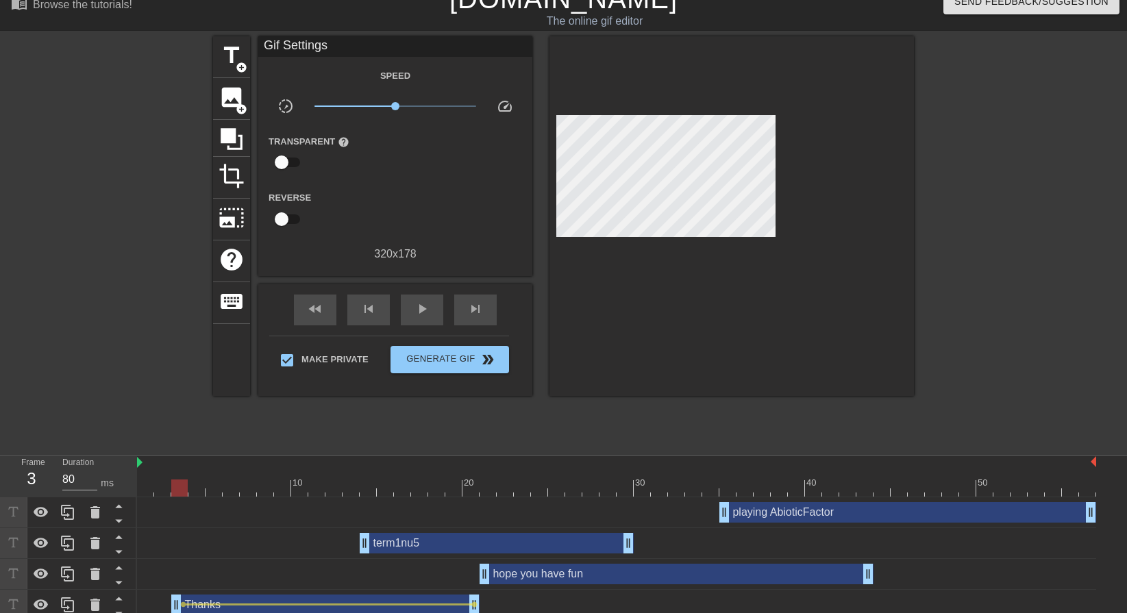
scroll to position [28, 0]
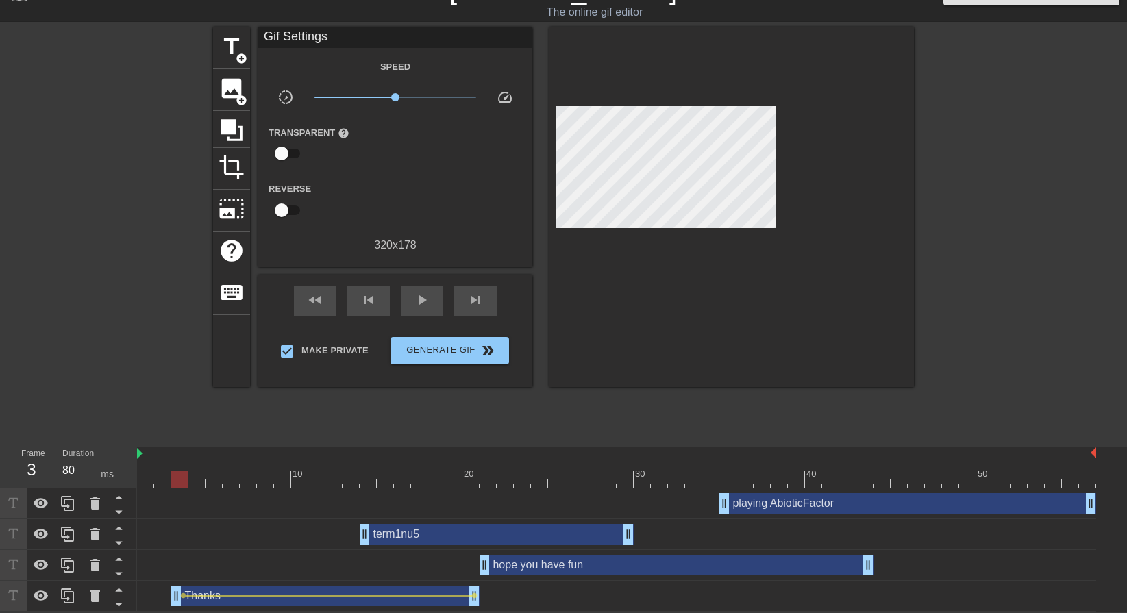
click at [149, 473] on div at bounding box center [616, 479] width 959 height 17
click at [411, 298] on div "play_arrow" at bounding box center [422, 301] width 42 height 31
type input "80"
click at [411, 298] on div "pause" at bounding box center [422, 301] width 42 height 31
click at [472, 529] on div "term1nu5 drag_handle drag_handle" at bounding box center [497, 534] width 274 height 21
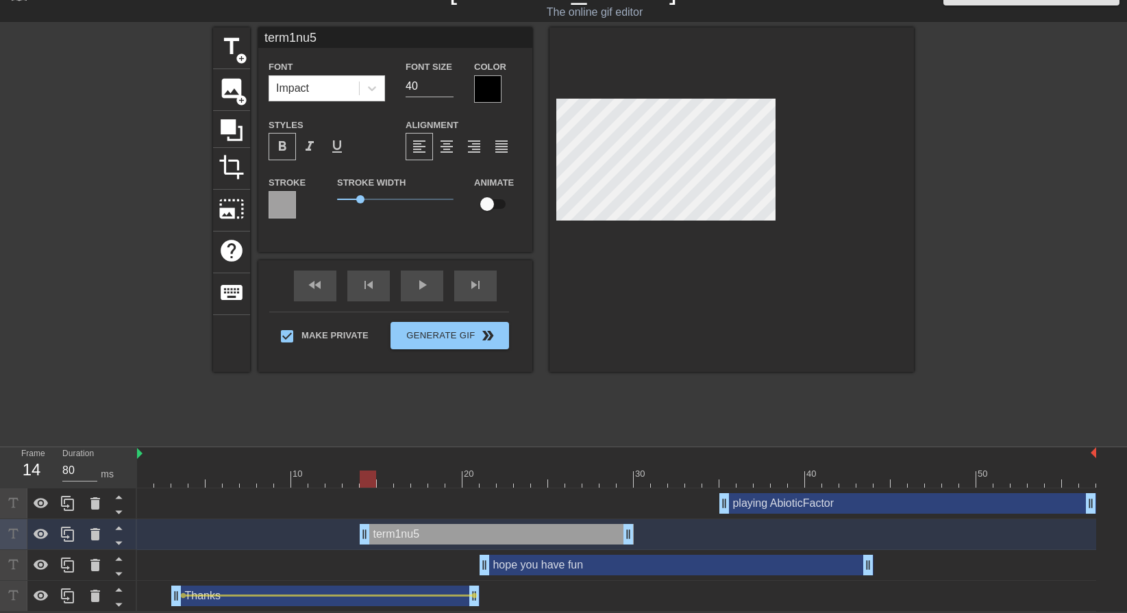
click at [372, 476] on div at bounding box center [616, 479] width 959 height 17
click at [500, 203] on input "checkbox" at bounding box center [487, 204] width 78 height 26
checkbox input "true"
click at [628, 473] on div at bounding box center [616, 479] width 959 height 17
click at [370, 532] on span "lens" at bounding box center [372, 534] width 6 height 6
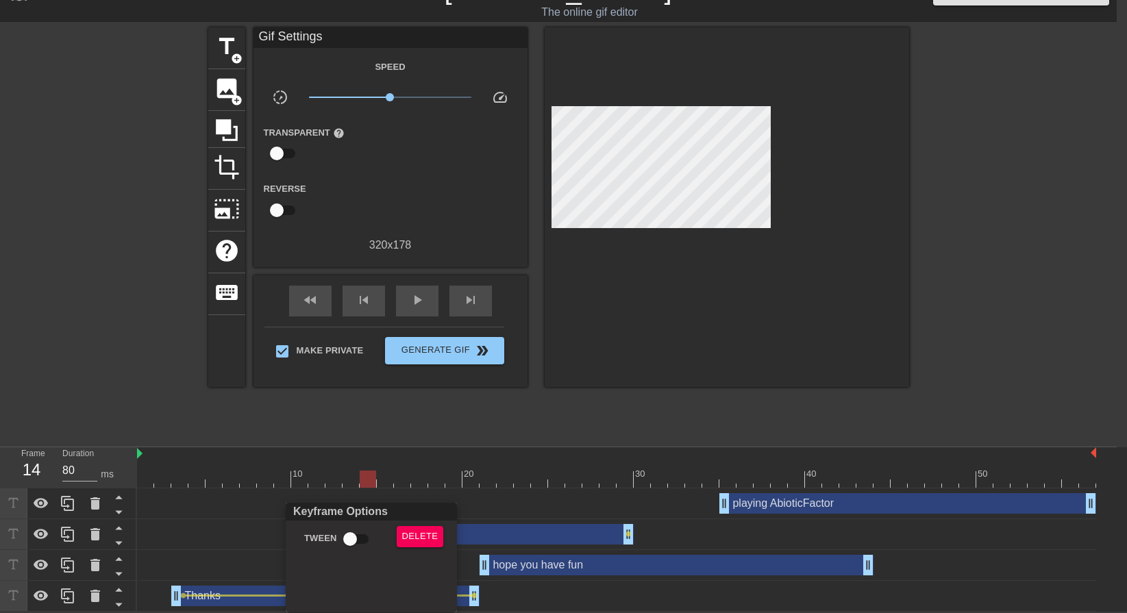
scroll to position [18, 0]
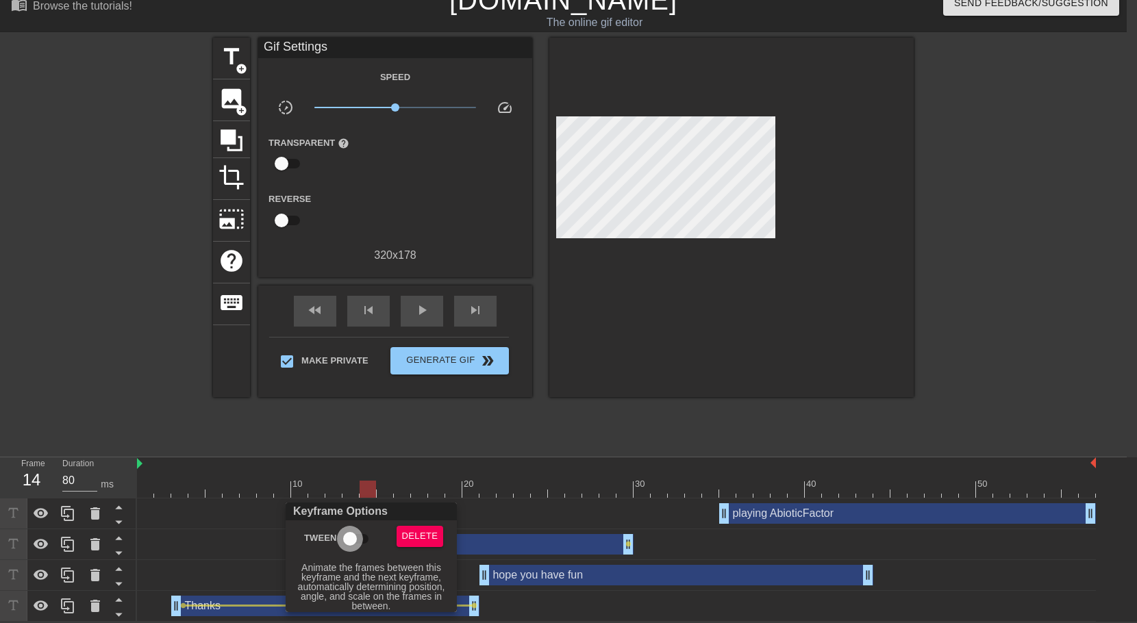
click at [364, 536] on input "Tween" at bounding box center [350, 539] width 78 height 26
checkbox input "true"
click at [584, 423] on div at bounding box center [568, 311] width 1137 height 623
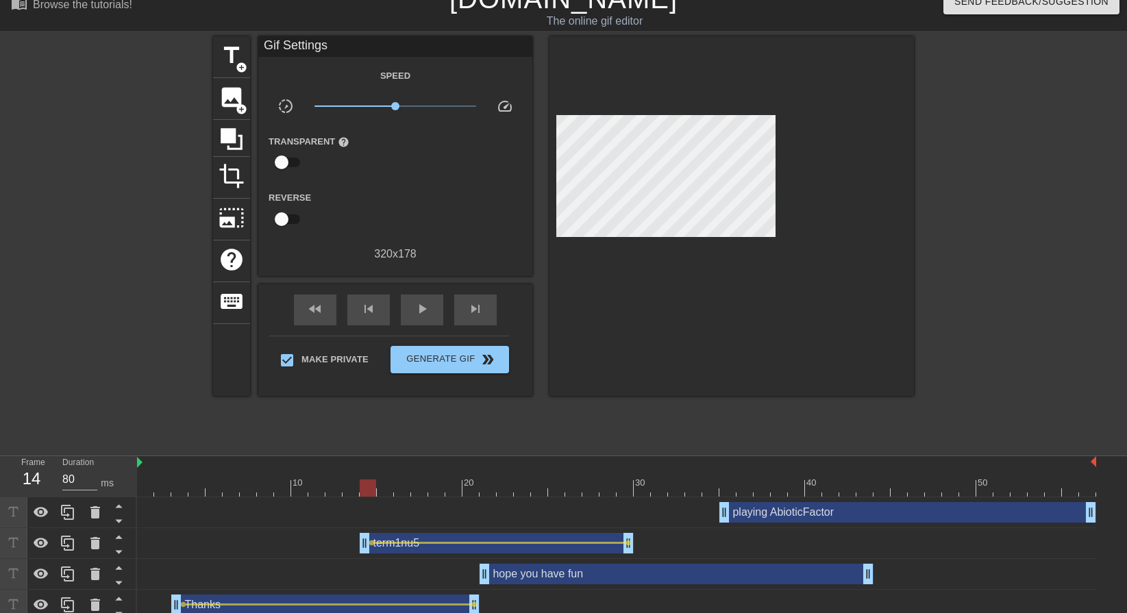
click at [370, 473] on div at bounding box center [368, 478] width 17 height 17
click at [422, 313] on span "play_arrow" at bounding box center [422, 309] width 16 height 16
click at [422, 313] on span "pause" at bounding box center [422, 309] width 16 height 16
click at [604, 575] on div "hope you have fun drag_handle drag_handle" at bounding box center [677, 574] width 394 height 21
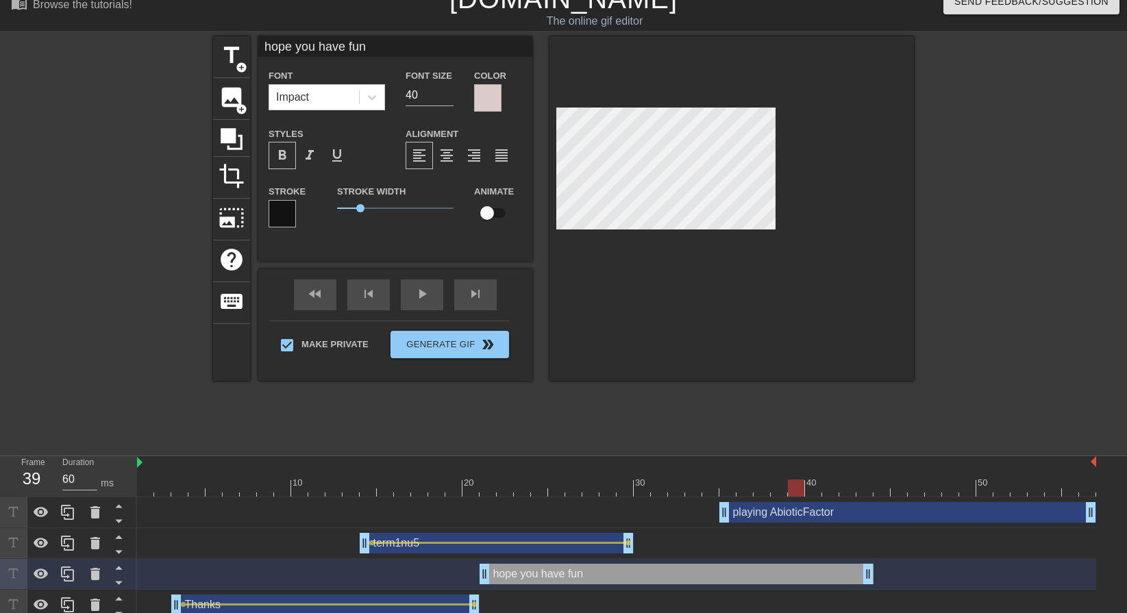
type input "80"
click at [491, 484] on div at bounding box center [616, 488] width 959 height 17
click at [498, 216] on input "checkbox" at bounding box center [487, 213] width 78 height 26
checkbox input "true"
click at [863, 485] on div at bounding box center [616, 488] width 959 height 17
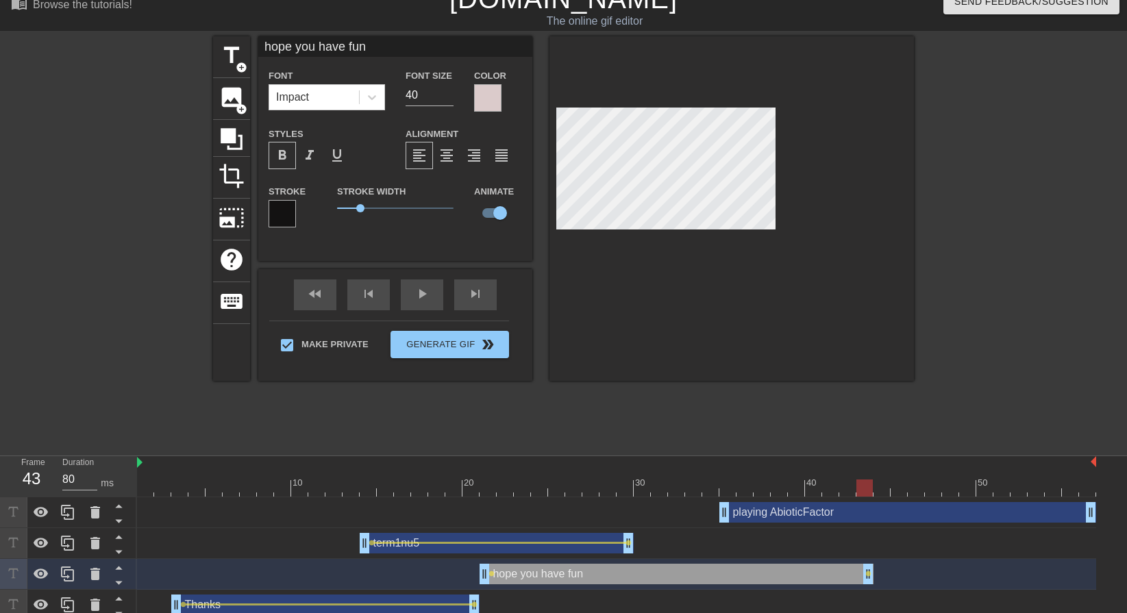
click at [497, 573] on div "hope you have fun drag_handle drag_handle" at bounding box center [677, 574] width 394 height 21
click at [494, 571] on span "lens" at bounding box center [492, 574] width 6 height 6
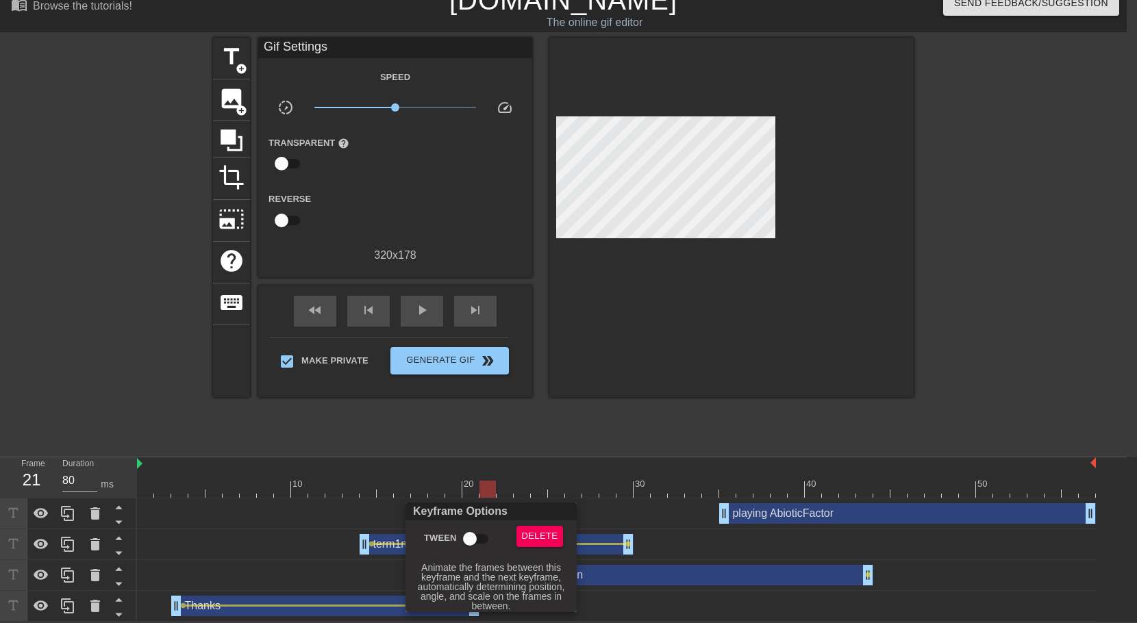
click at [477, 536] on input "Tween" at bounding box center [470, 539] width 78 height 26
checkbox input "true"
click at [578, 411] on div at bounding box center [568, 311] width 1137 height 623
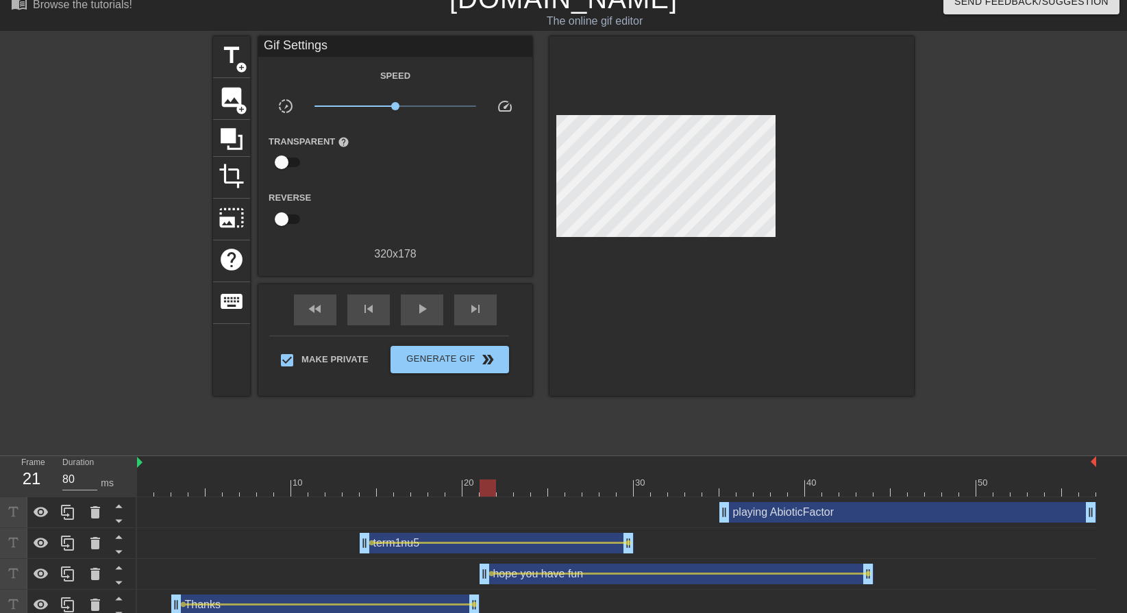
click at [489, 485] on div at bounding box center [488, 488] width 16 height 17
click at [416, 314] on span "play_arrow" at bounding box center [422, 309] width 16 height 16
type input "80"
click at [421, 317] on div "pause" at bounding box center [422, 310] width 42 height 31
click at [847, 508] on div "playing AbioticFactor drag_handle drag_handle" at bounding box center [907, 512] width 377 height 21
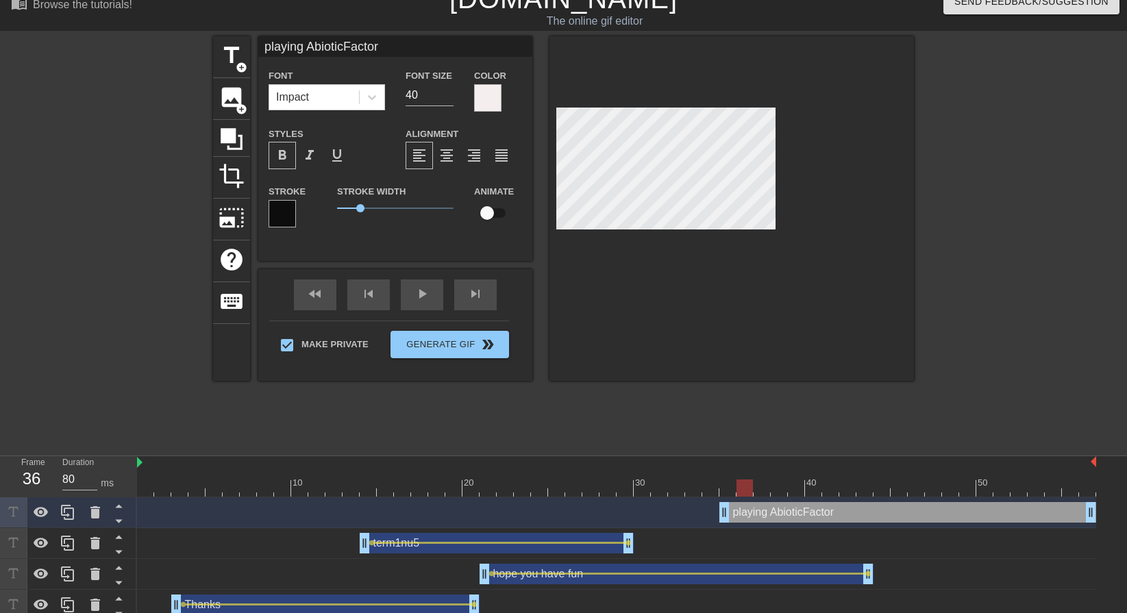
click at [726, 482] on div at bounding box center [616, 488] width 959 height 17
click at [502, 208] on input "checkbox" at bounding box center [487, 213] width 78 height 26
checkbox input "true"
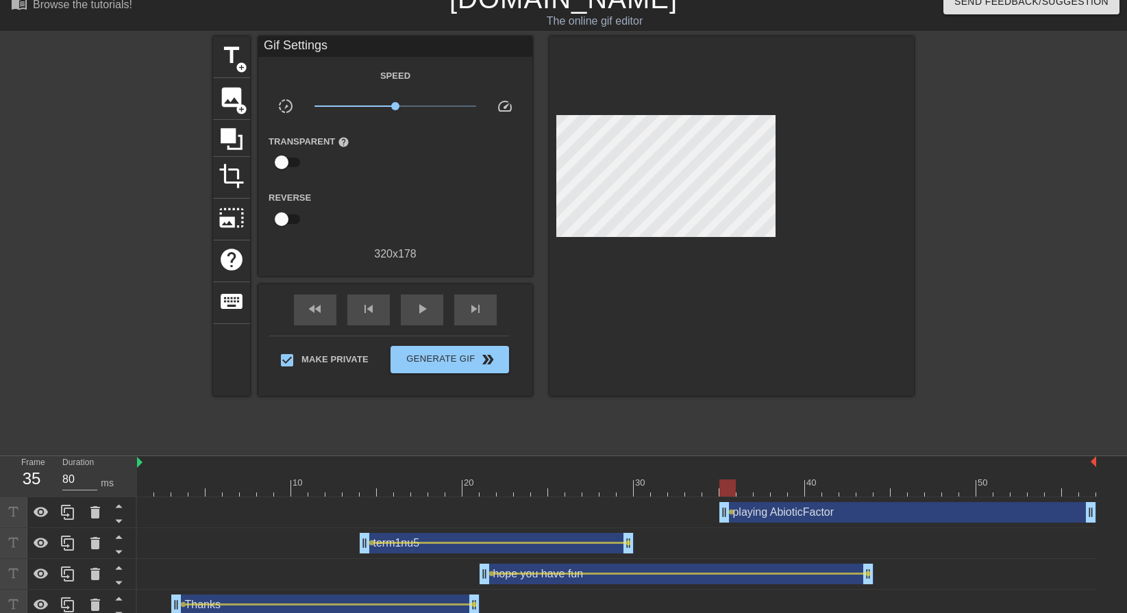
click at [1096, 485] on div "10 20 30 40 50 playing AbioticFactor drag_handle drag_handle lens term1nu5 drag…" at bounding box center [632, 538] width 990 height 164
click at [1089, 488] on div at bounding box center [616, 488] width 959 height 17
click at [877, 512] on div "playing AbioticFactor drag_handle drag_handle" at bounding box center [907, 512] width 377 height 21
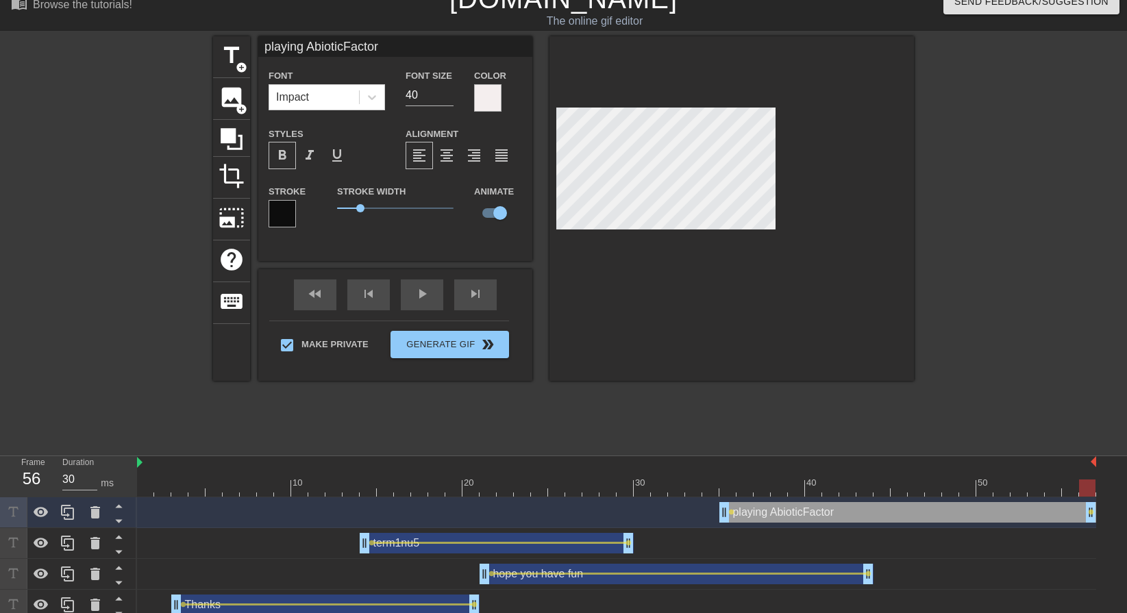
type input "80"
click at [729, 484] on div at bounding box center [616, 488] width 959 height 17
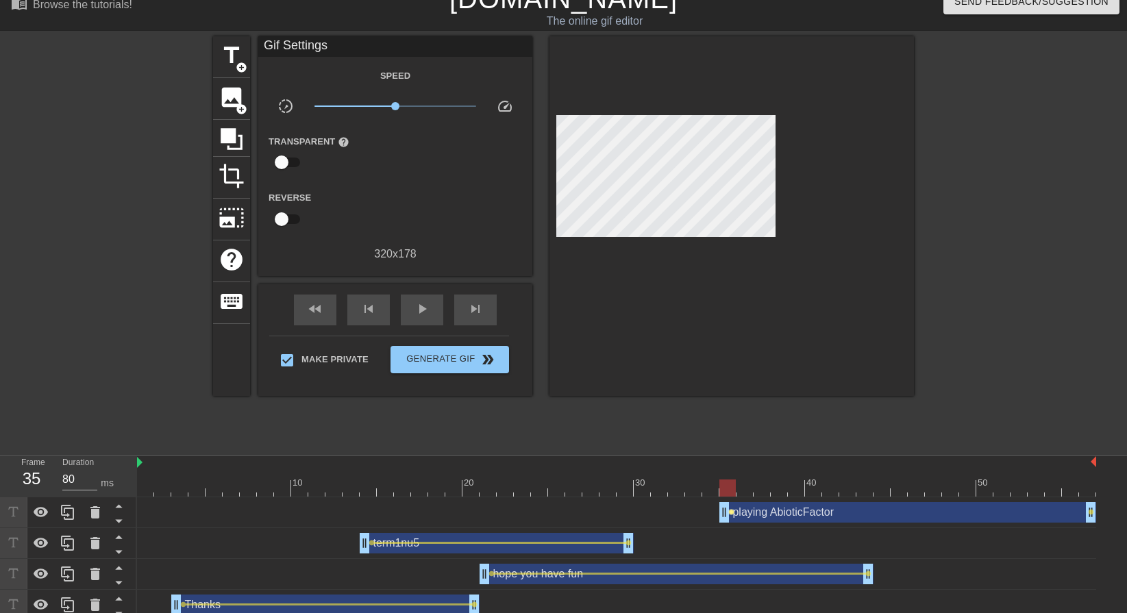
click at [731, 513] on span "lens" at bounding box center [731, 512] width 6 height 6
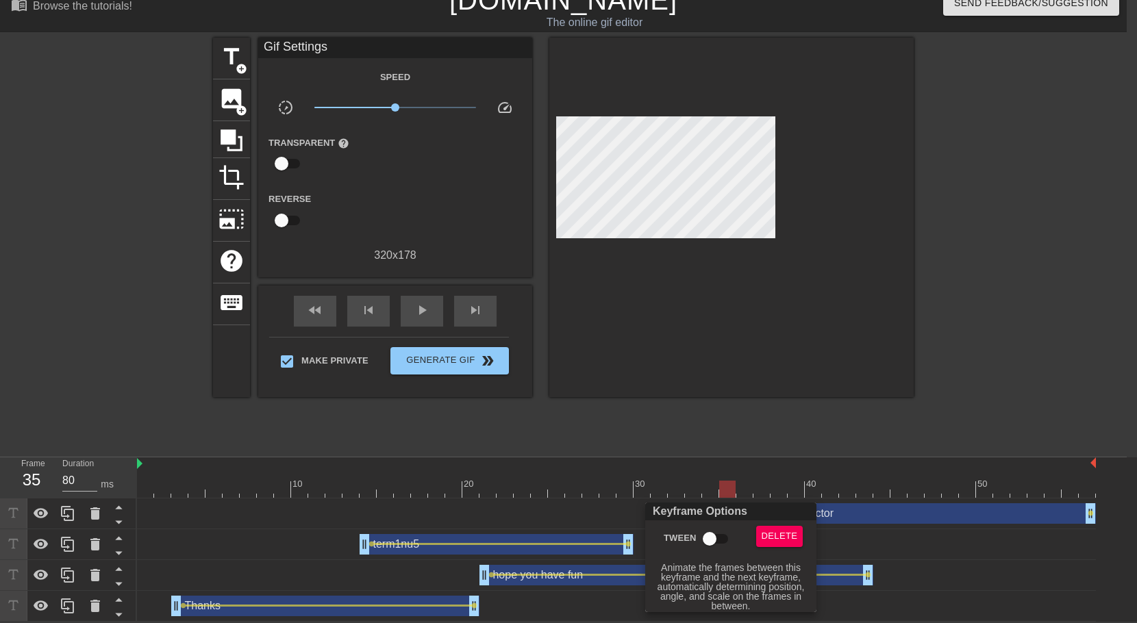
click at [733, 535] on input "Tween" at bounding box center [710, 539] width 78 height 26
checkbox input "true"
click at [646, 434] on div at bounding box center [568, 311] width 1137 height 623
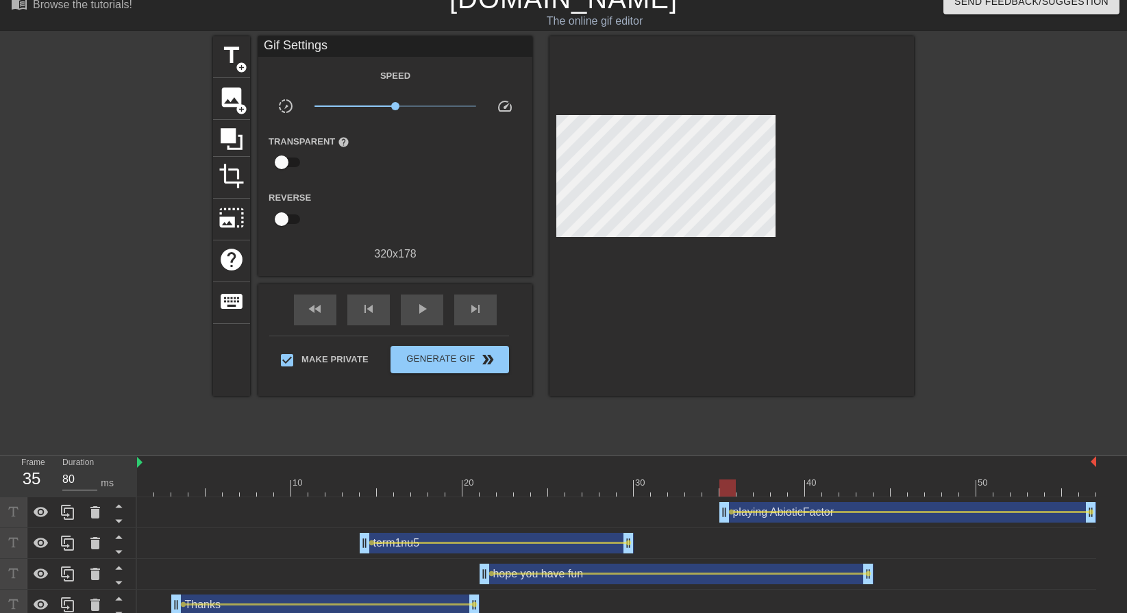
click at [154, 471] on div at bounding box center [162, 478] width 17 height 17
click at [140, 482] on div at bounding box center [616, 488] width 959 height 17
click at [408, 310] on div "play_arrow" at bounding box center [422, 310] width 42 height 31
type input "80"
click at [432, 310] on div "pause" at bounding box center [422, 310] width 42 height 31
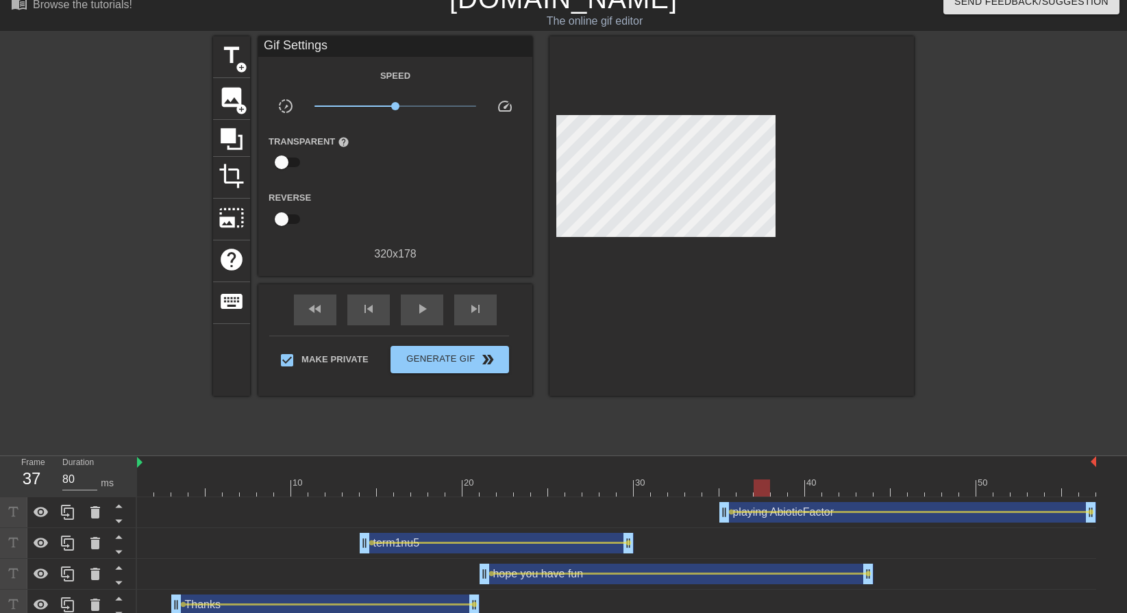
click at [601, 580] on div "hope you have fun drag_handle drag_handle" at bounding box center [677, 574] width 394 height 21
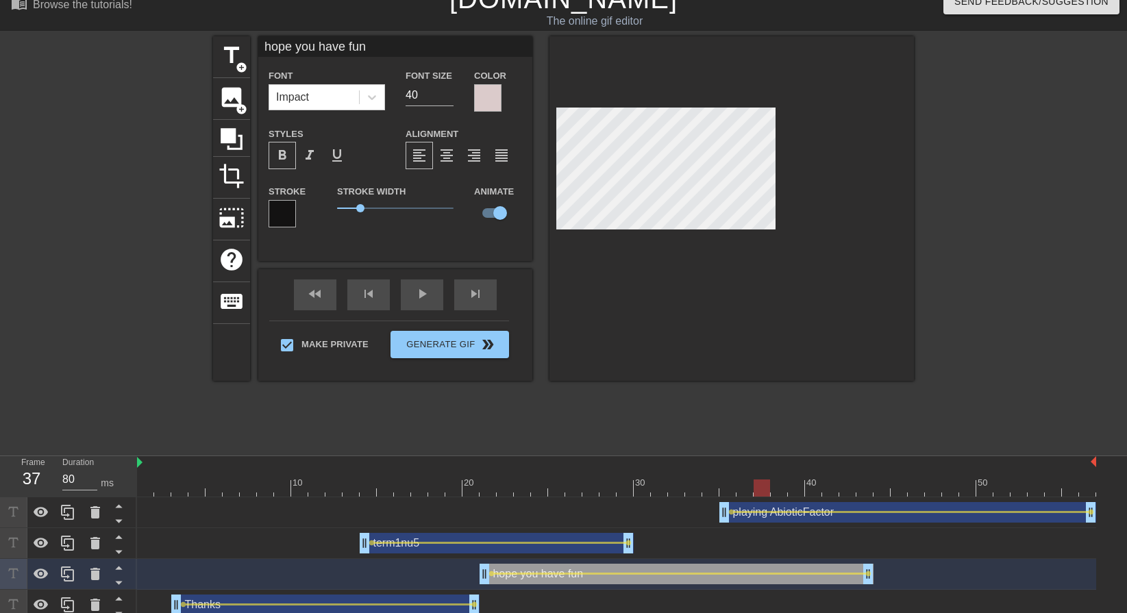
click at [285, 211] on div at bounding box center [282, 213] width 27 height 27
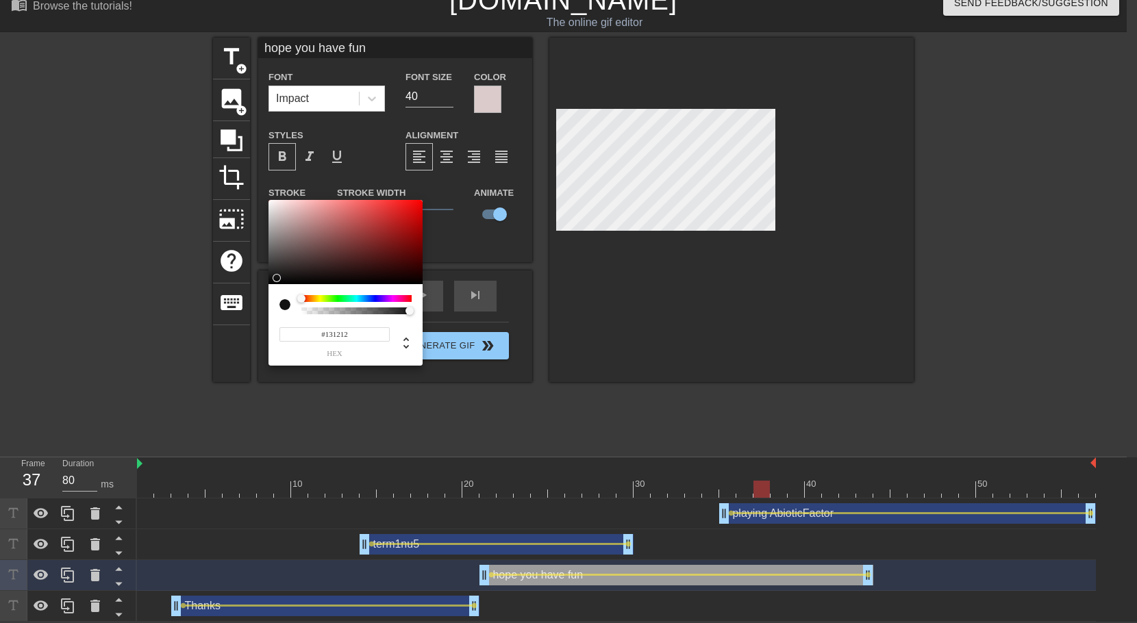
type input "19"
click at [384, 314] on div at bounding box center [357, 311] width 106 height 7
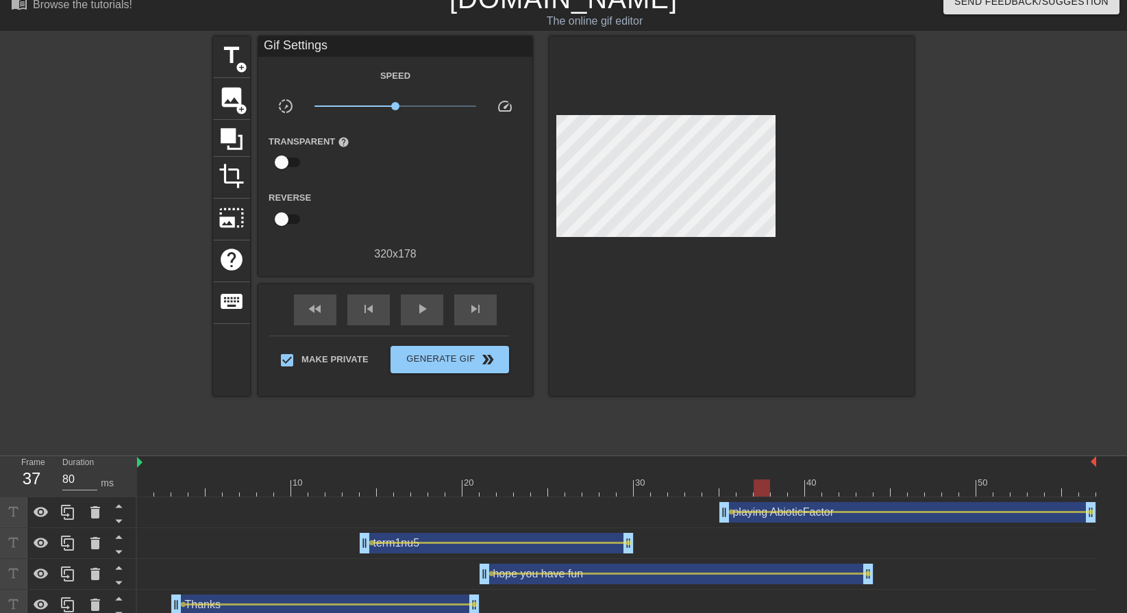
click at [906, 515] on div "playing AbioticFactor drag_handle drag_handle" at bounding box center [907, 512] width 377 height 21
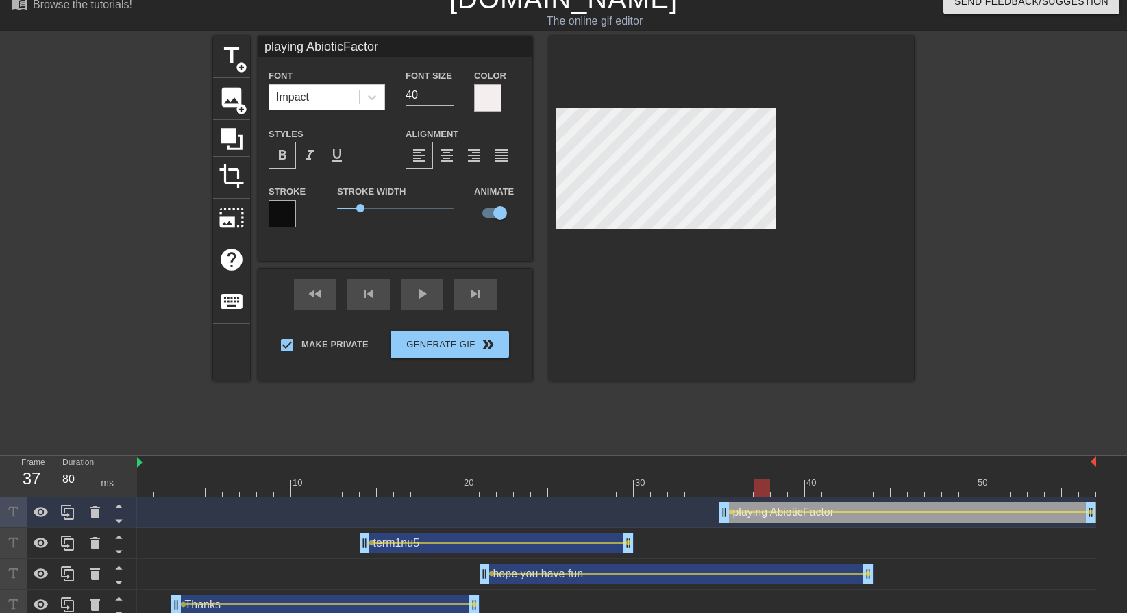
click at [290, 221] on div at bounding box center [282, 213] width 27 height 27
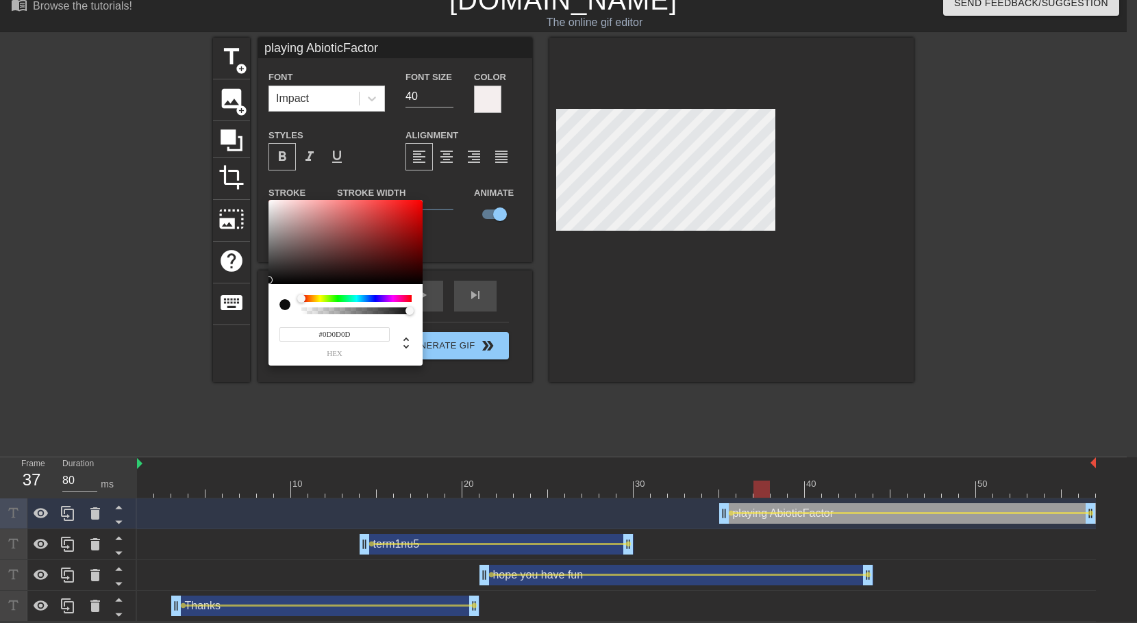
type input "13"
click at [380, 314] on div at bounding box center [357, 311] width 106 height 7
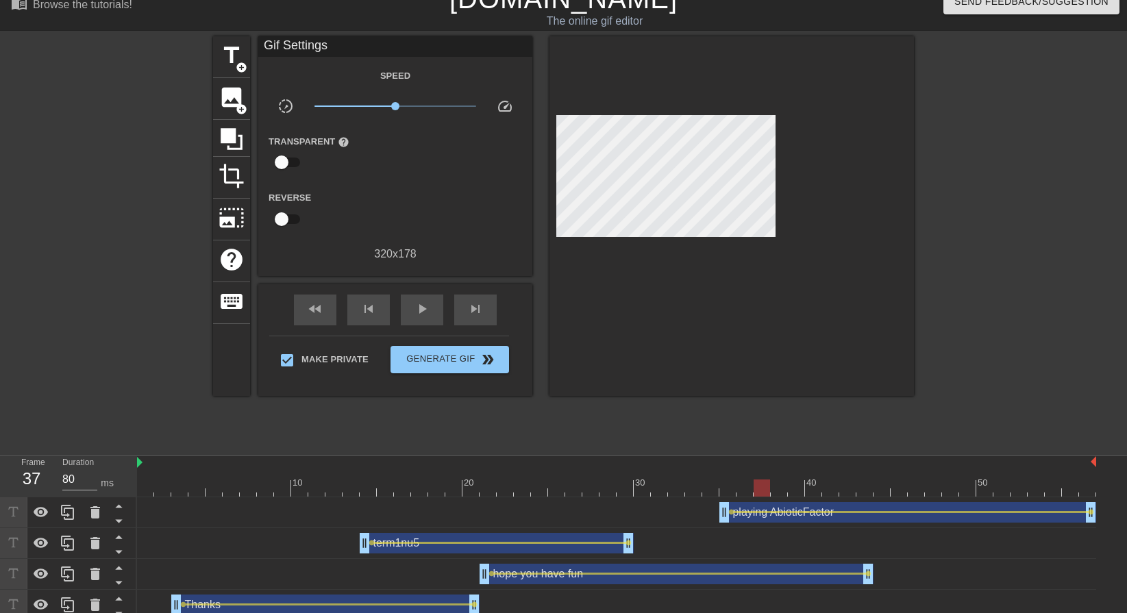
click at [151, 475] on div at bounding box center [145, 478] width 17 height 17
click at [415, 307] on span "play_arrow" at bounding box center [422, 309] width 16 height 16
type input "80"
click at [425, 314] on span "pause" at bounding box center [422, 309] width 16 height 16
click at [445, 361] on span "Generate Gif double_arrow" at bounding box center [450, 359] width 108 height 16
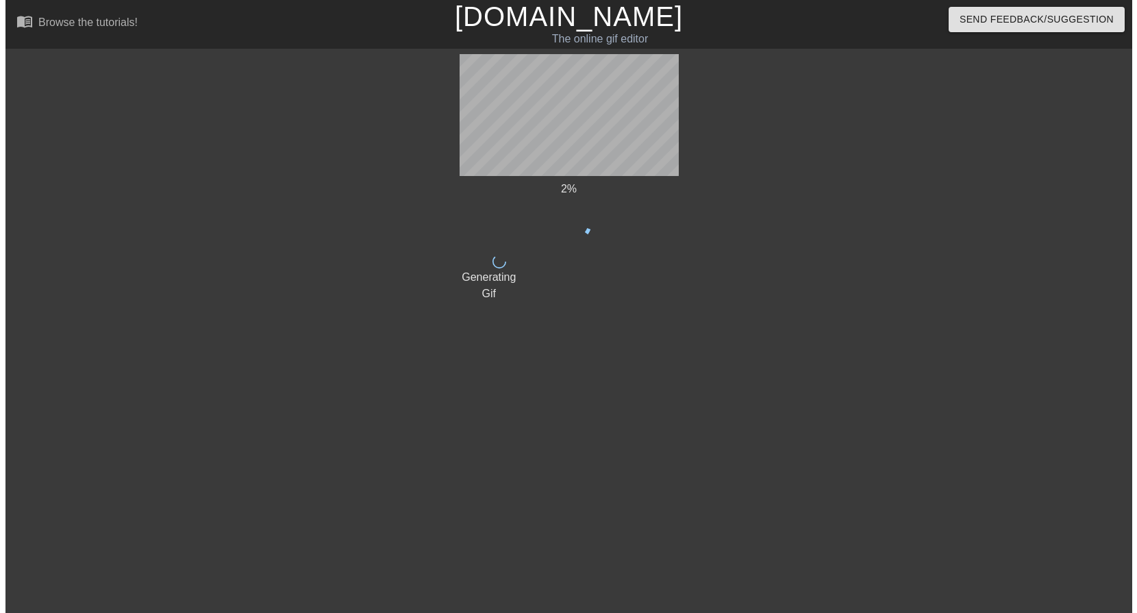
scroll to position [0, 0]
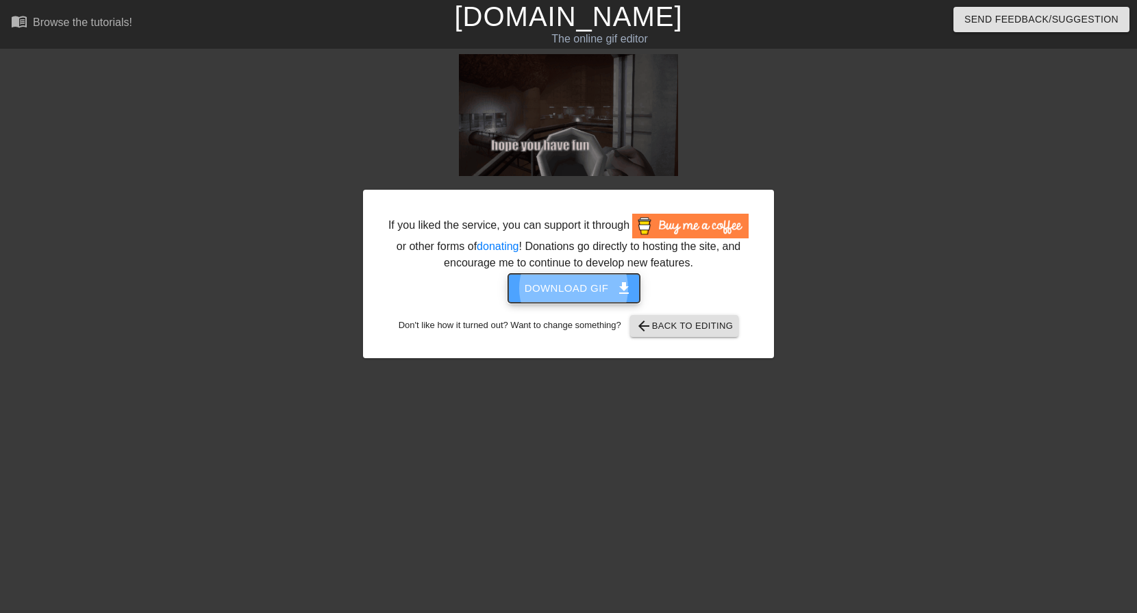
click at [573, 280] on span "Download gif get_app" at bounding box center [574, 289] width 99 height 18
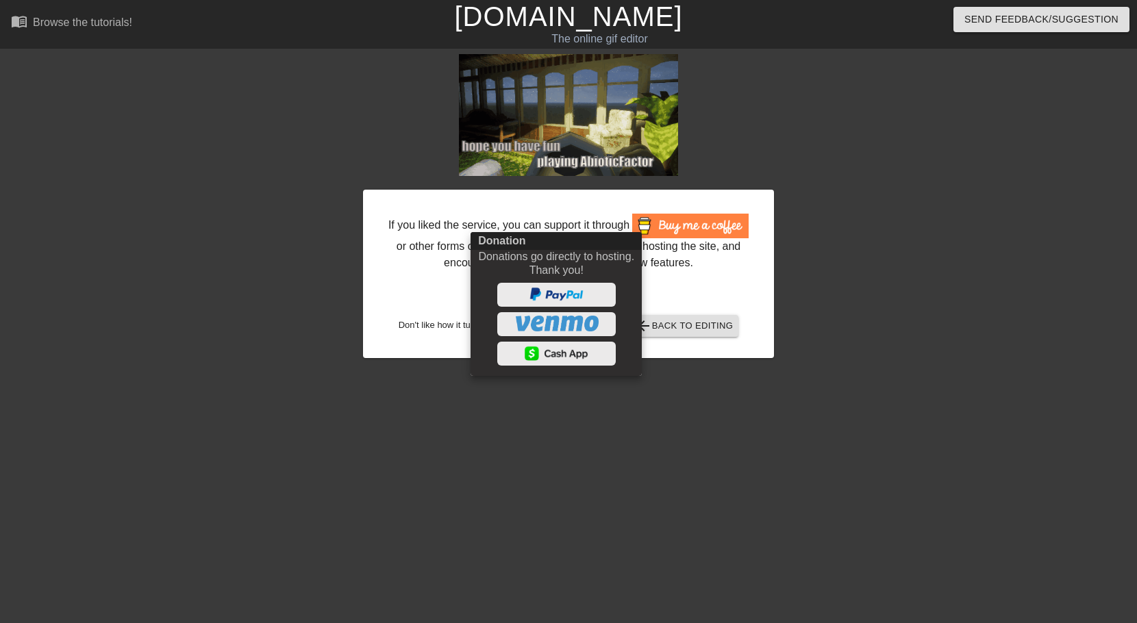
click at [949, 310] on div at bounding box center [568, 311] width 1137 height 623
